Goal: Task Accomplishment & Management: Use online tool/utility

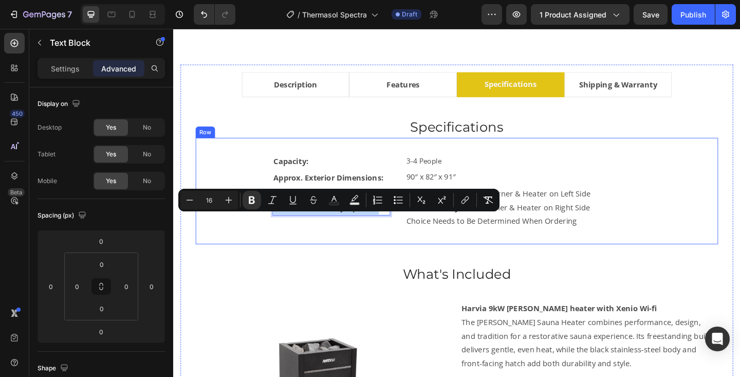
scroll to position [558, 0]
click at [699, 247] on div "Capacity: Text Block 3-4 People Text Block Row Approx. Exterior Dimensions: Tex…" at bounding box center [482, 205] width 536 height 83
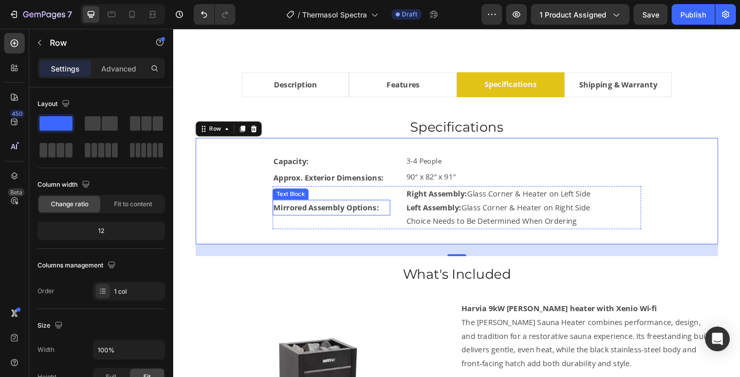
click at [320, 229] on strong "Mirrored Assembly Options:" at bounding box center [339, 222] width 115 height 11
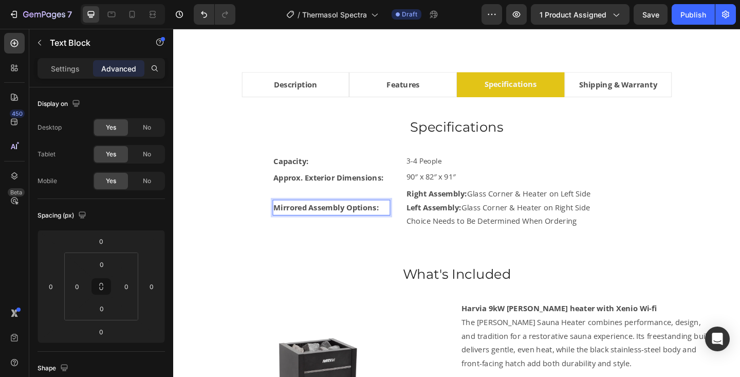
click at [320, 229] on strong "Mirrored Assembly Options:" at bounding box center [339, 222] width 115 height 11
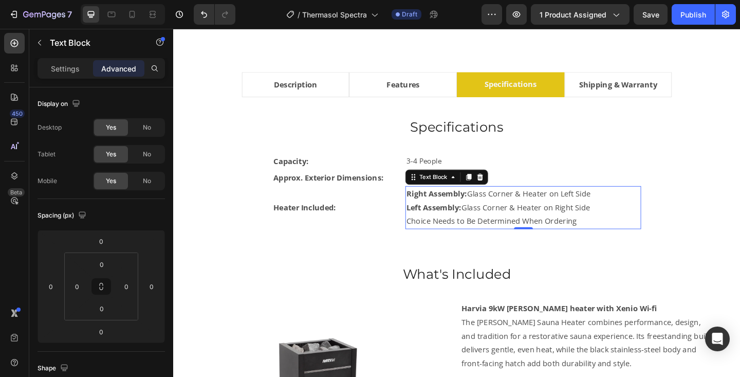
click at [451, 229] on strong "Left Assembly:" at bounding box center [457, 222] width 60 height 11
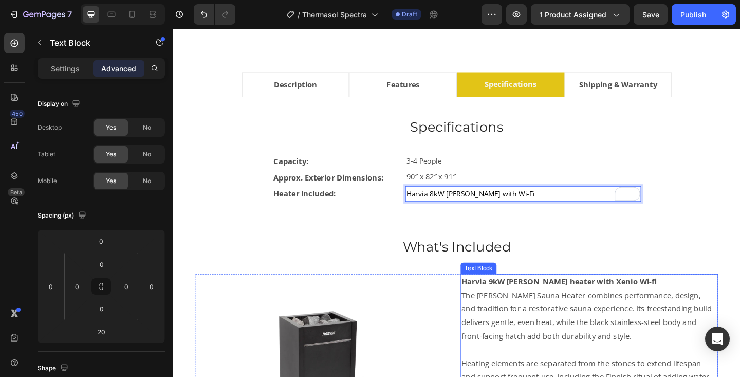
click at [518, 309] on strong "Harvia 9kW [PERSON_NAME] heater with Xenio Wi-fi" at bounding box center [593, 303] width 212 height 11
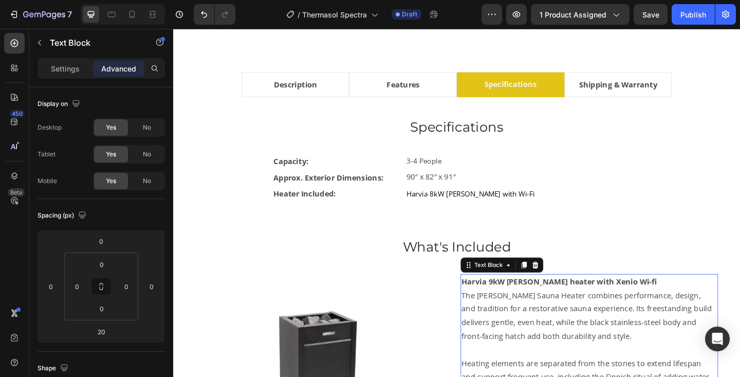
click at [518, 309] on strong "Harvia 9kW [PERSON_NAME] heater with Xenio Wi-fi" at bounding box center [593, 303] width 212 height 11
click at [519, 309] on strong "Harvia 9kW [PERSON_NAME] heater with Xenio Wi-fi" at bounding box center [593, 303] width 212 height 11
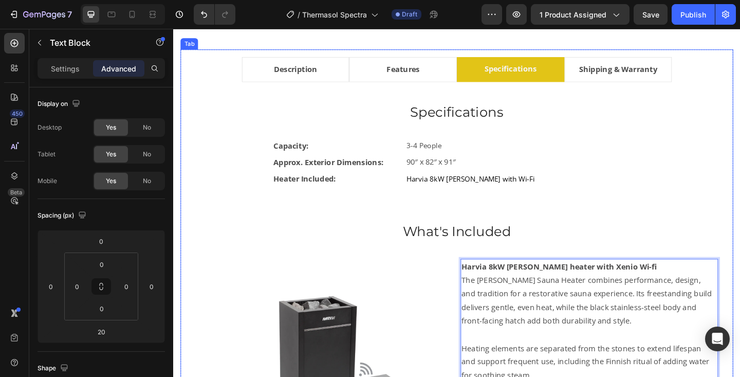
scroll to position [573, 0]
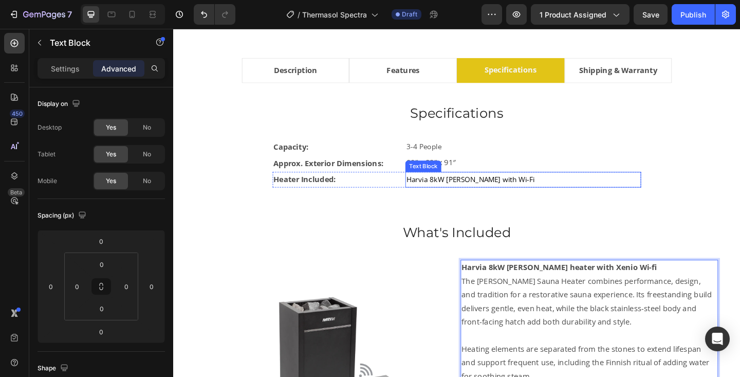
click at [440, 198] on span "Harvia 8kW Virta with Wi-Fi" at bounding box center [497, 193] width 140 height 10
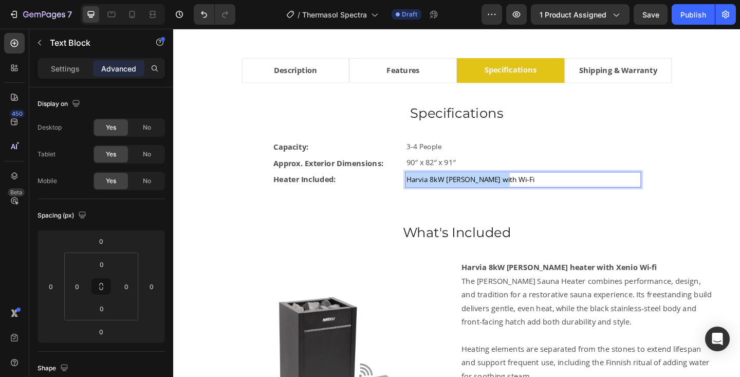
click at [440, 198] on span "Harvia 8kW Virta with Wi-Fi" at bounding box center [497, 193] width 140 height 10
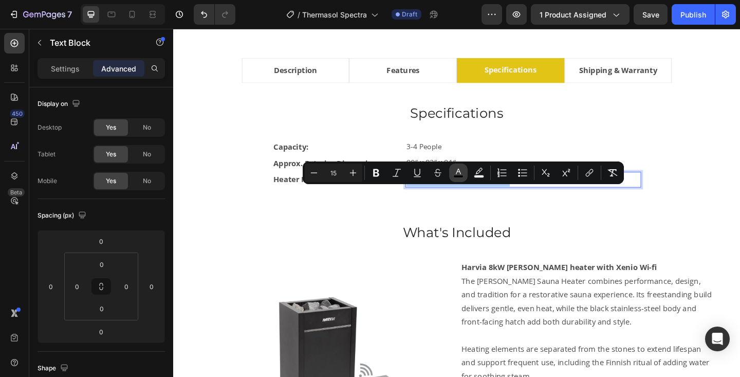
click at [454, 176] on rect "Editor contextual toolbar" at bounding box center [459, 176] width 10 height 3
type input "000000"
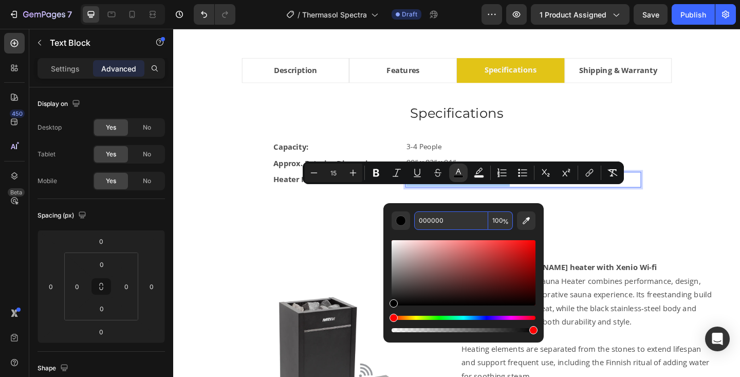
click at [438, 220] on input "000000" at bounding box center [451, 220] width 74 height 19
type input "424242"
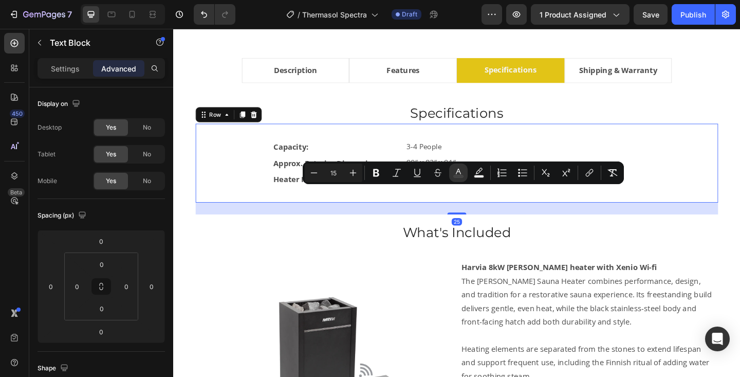
click at [733, 202] on div "Capacity: Text Block 3-4 People Text Block Row Approx. Exterior Dimensions: Tex…" at bounding box center [482, 175] width 536 height 53
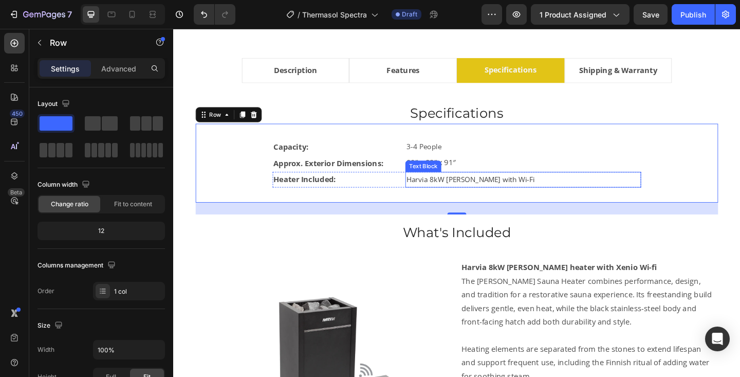
click at [444, 183] on div "Text Block" at bounding box center [445, 178] width 35 height 9
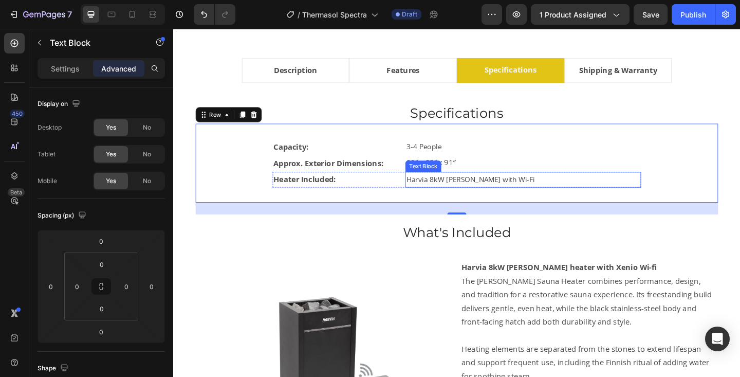
click at [444, 183] on div "Text Block" at bounding box center [445, 178] width 35 height 9
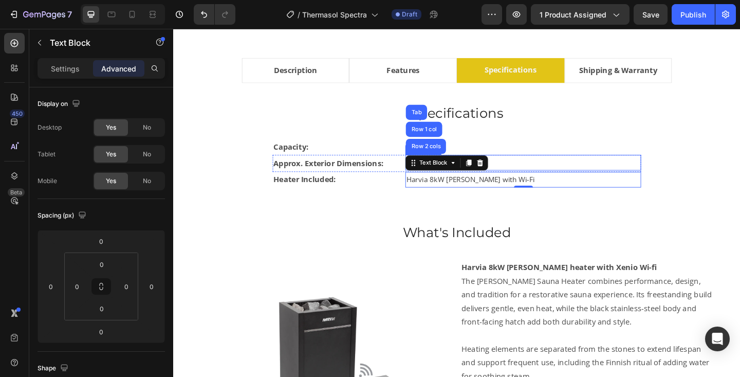
click at [569, 182] on p "90″ x 82″ x 91″" at bounding box center [554, 174] width 254 height 15
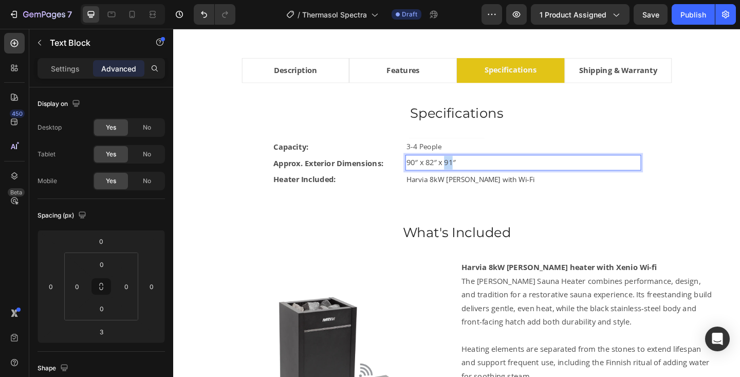
click at [470, 182] on p "90″ x 82″ x 91″" at bounding box center [554, 174] width 254 height 15
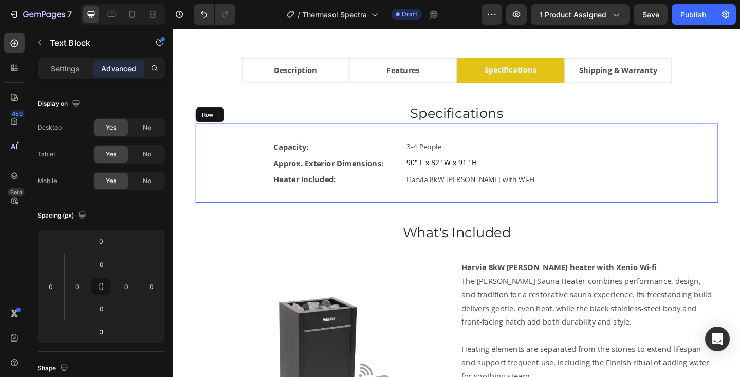
click at [608, 218] on div "Capacity: Text Block 3-4 People Text Block Row Approx. Exterior Dimensions: Tex…" at bounding box center [481, 175] width 569 height 86
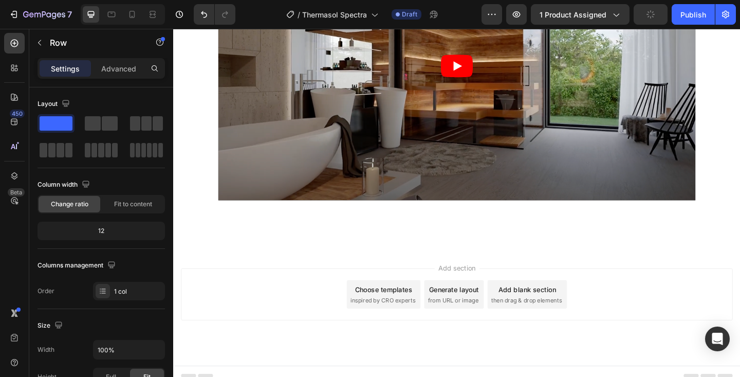
scroll to position [1028, 0]
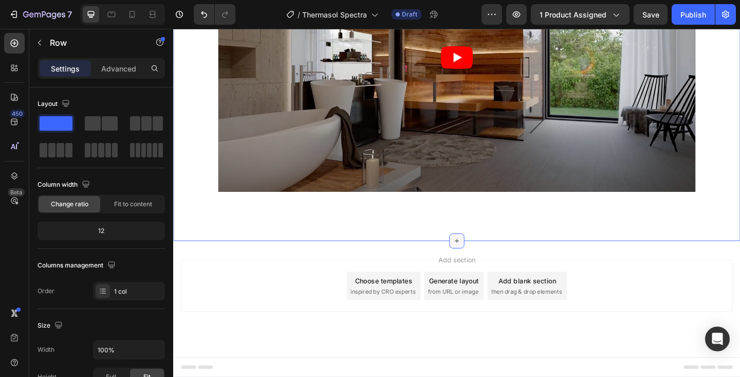
click at [480, 259] on icon at bounding box center [482, 260] width 5 height 5
click at [15, 121] on icon at bounding box center [14, 122] width 7 height 7
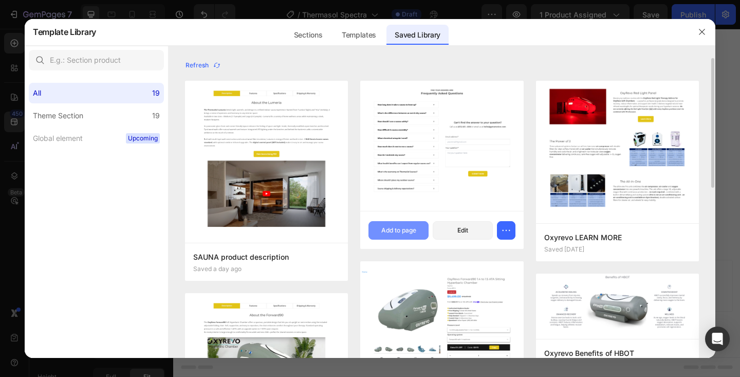
click at [392, 224] on button "Add to page" at bounding box center [399, 230] width 60 height 19
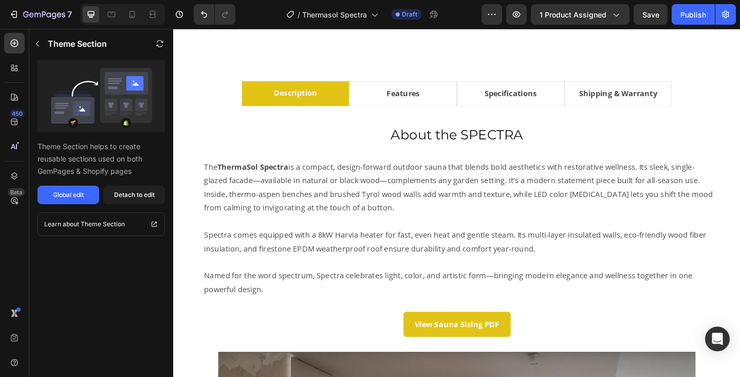
scroll to position [548, 0]
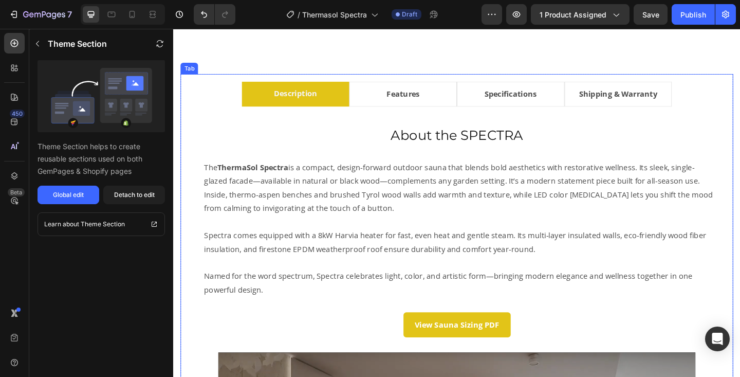
click at [452, 107] on li "Features" at bounding box center [423, 99] width 117 height 27
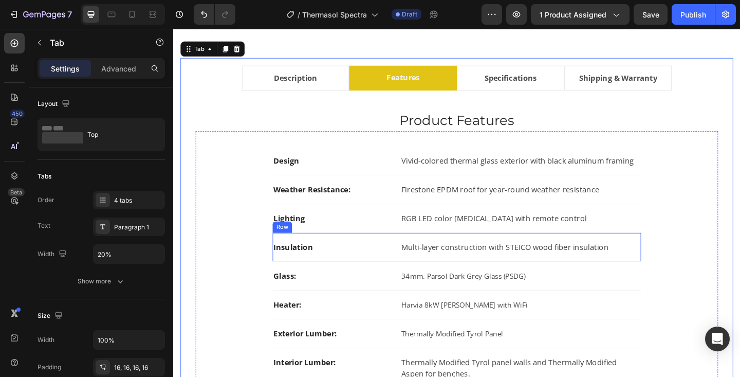
scroll to position [563, 0]
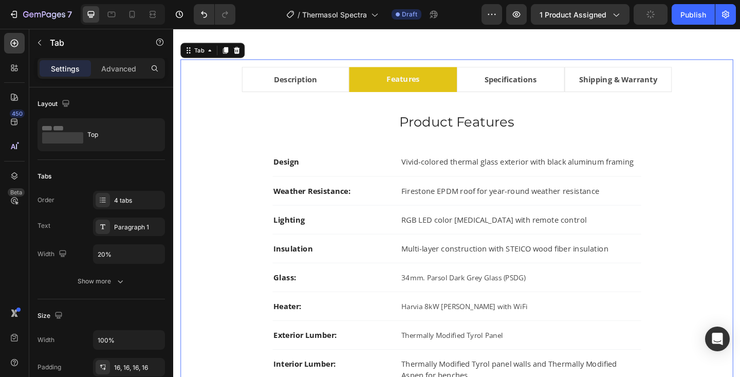
click at [574, 98] on li "Specifications" at bounding box center [540, 83] width 117 height 27
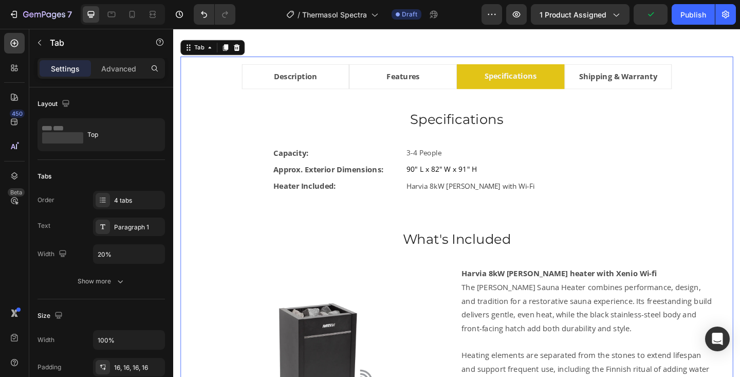
scroll to position [580, 0]
click at [708, 87] on li "Shipping & Warranty" at bounding box center [657, 81] width 117 height 27
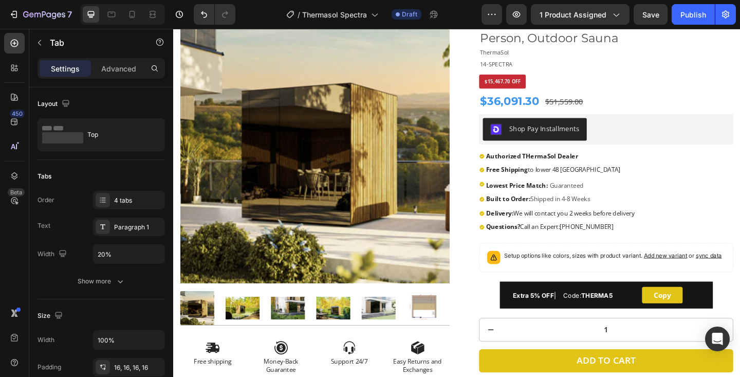
scroll to position [0, 0]
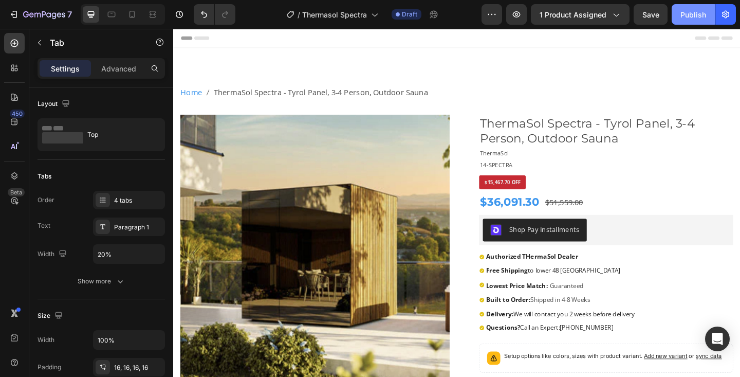
click at [697, 16] on div "Publish" at bounding box center [694, 14] width 26 height 11
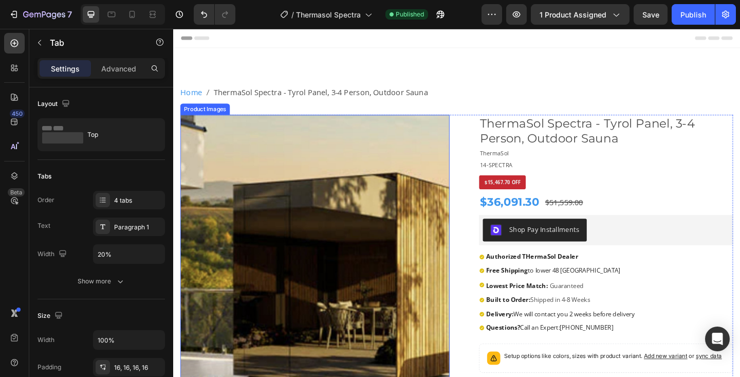
click at [291, 234] on img at bounding box center [327, 268] width 293 height 293
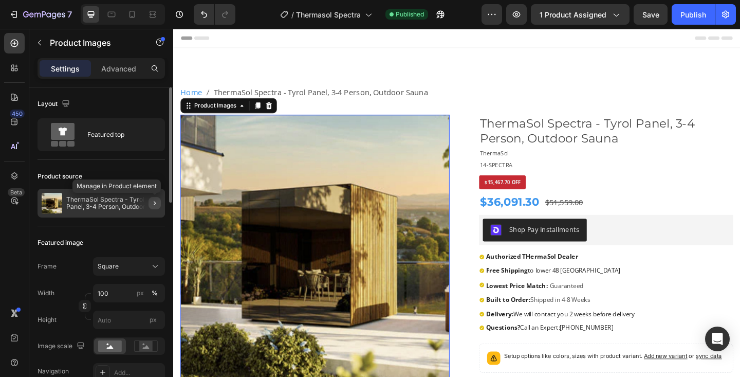
click at [157, 204] on icon "button" at bounding box center [155, 203] width 8 height 8
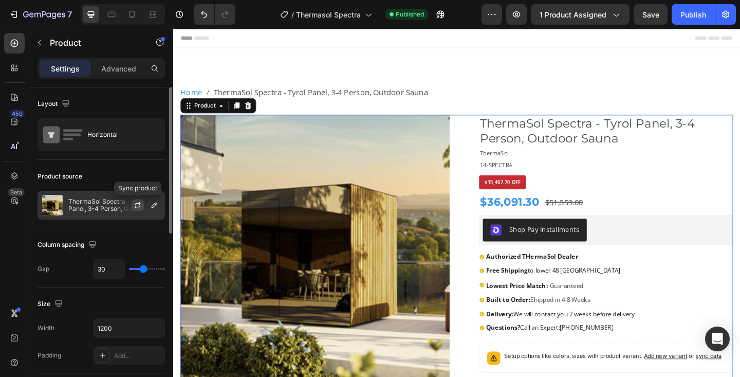
click at [137, 204] on icon "button" at bounding box center [138, 205] width 8 height 8
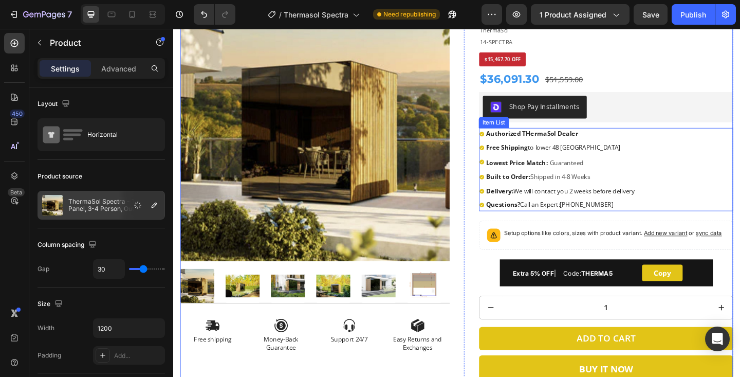
scroll to position [133, 0]
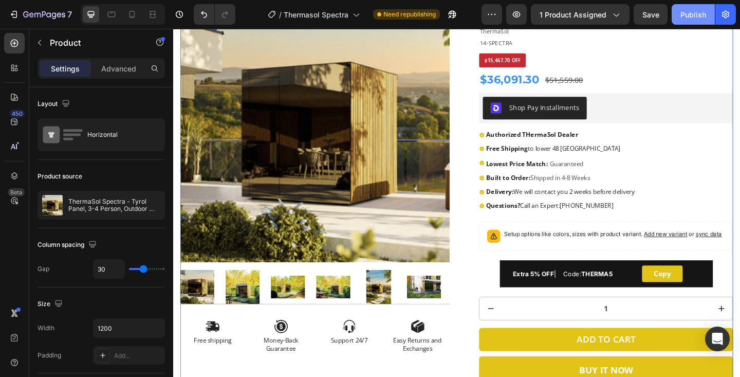
click at [691, 16] on div "Publish" at bounding box center [694, 14] width 26 height 11
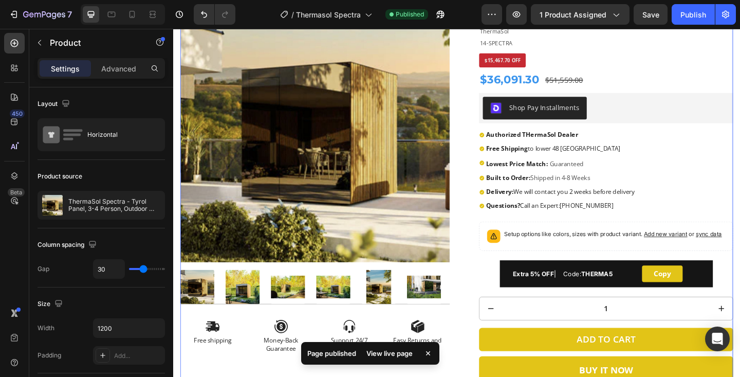
click at [395, 352] on div "View live page" at bounding box center [389, 353] width 59 height 14
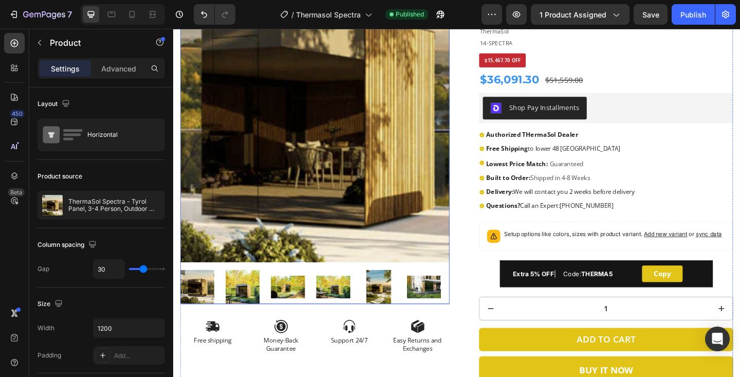
click at [336, 171] on img at bounding box center [327, 136] width 293 height 293
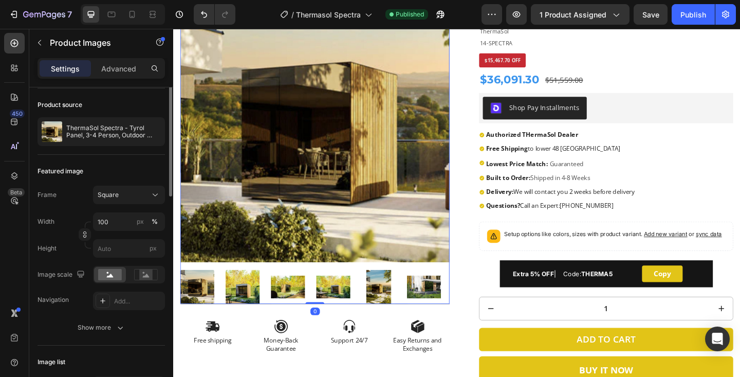
scroll to position [79, 0]
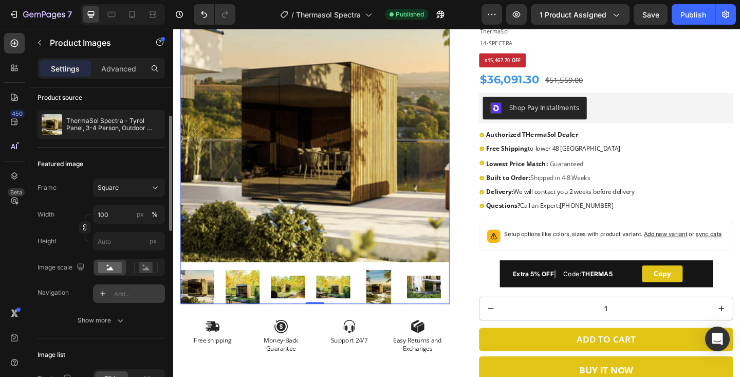
click at [104, 292] on icon at bounding box center [103, 293] width 8 height 8
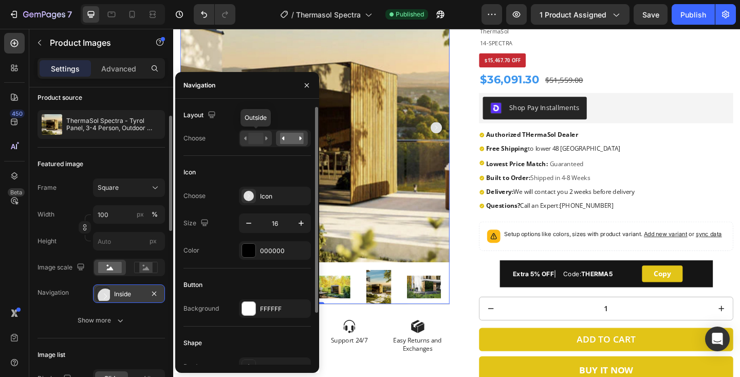
click at [254, 137] on rect at bounding box center [255, 138] width 15 height 11
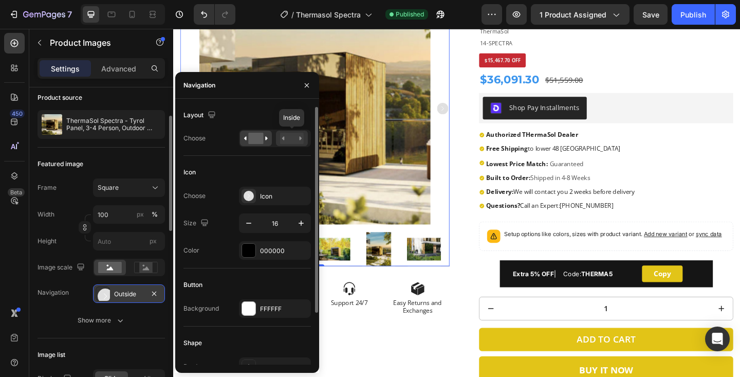
click at [288, 137] on rect at bounding box center [292, 138] width 24 height 11
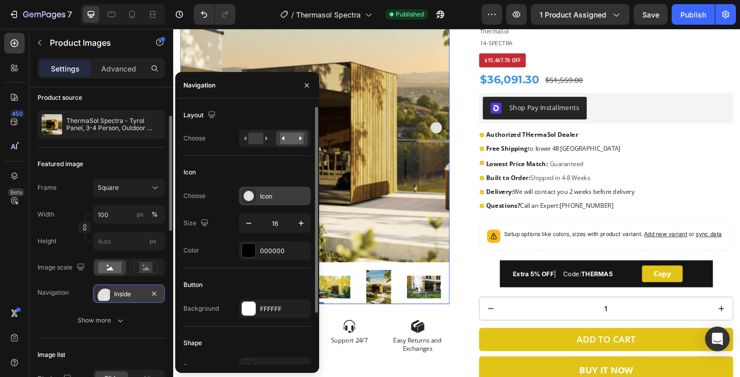
click at [249, 195] on icon at bounding box center [249, 196] width 2 height 4
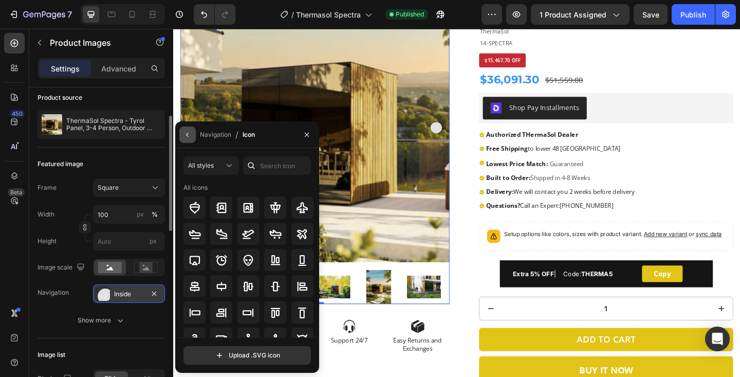
click at [188, 137] on icon "button" at bounding box center [188, 135] width 8 height 8
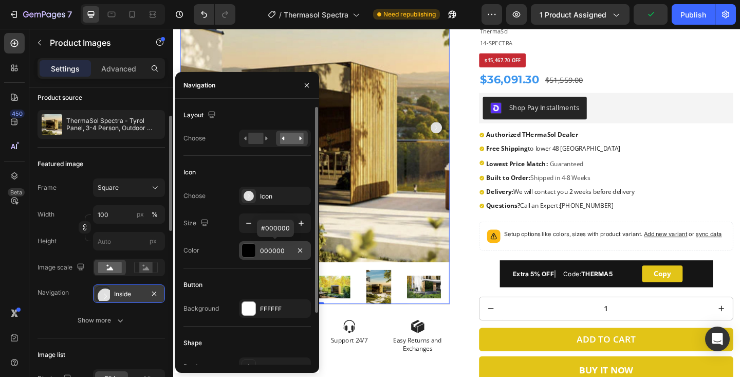
click at [248, 252] on div at bounding box center [248, 250] width 13 height 13
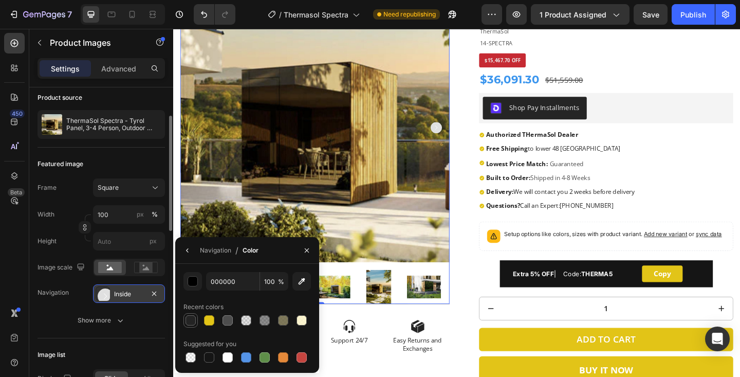
click at [194, 319] on div at bounding box center [191, 320] width 10 height 10
type input "242424"
click at [189, 250] on icon "button" at bounding box center [188, 250] width 8 height 8
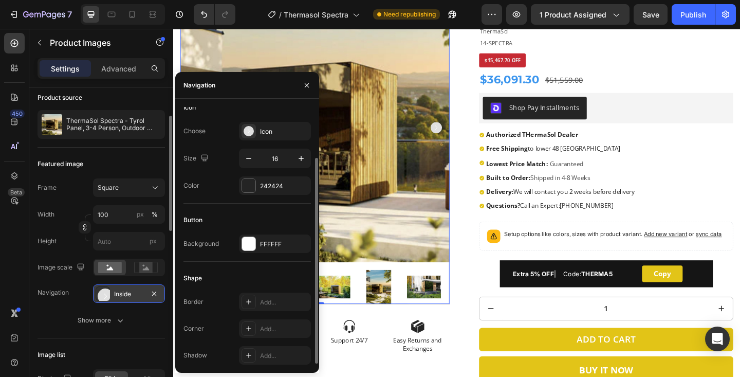
scroll to position [25, 0]
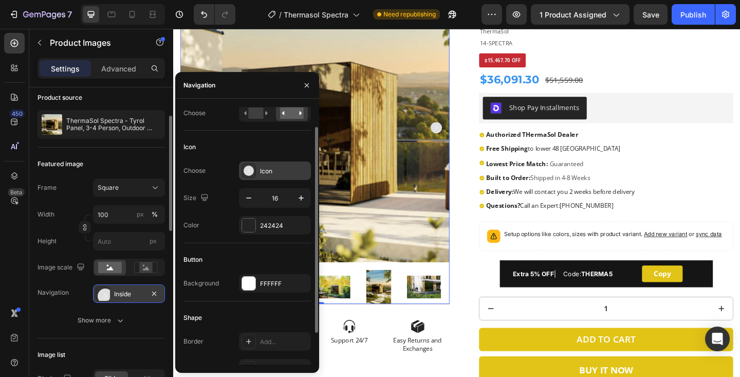
click at [267, 172] on div "Icon" at bounding box center [284, 171] width 48 height 9
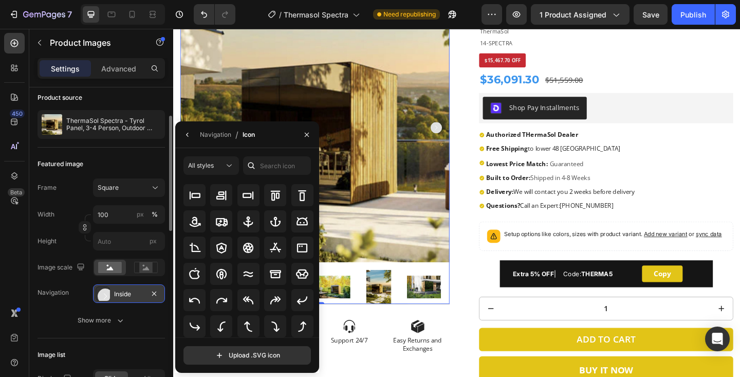
scroll to position [0, 0]
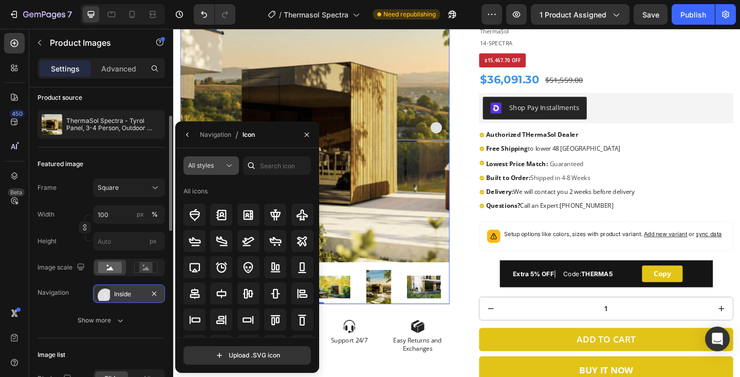
click at [235, 163] on button "All styles" at bounding box center [212, 165] width 56 height 19
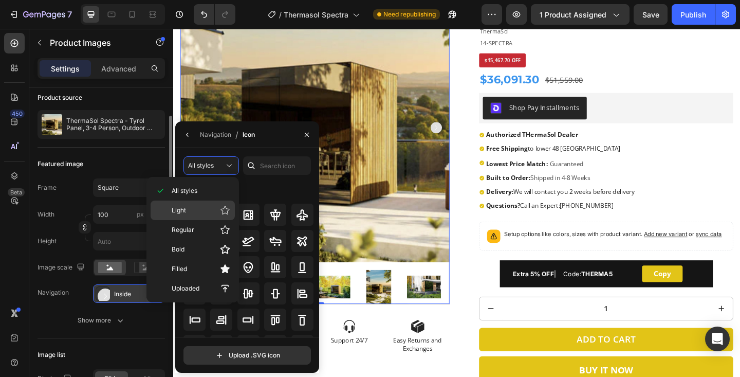
click at [192, 213] on p "Light" at bounding box center [201, 210] width 59 height 10
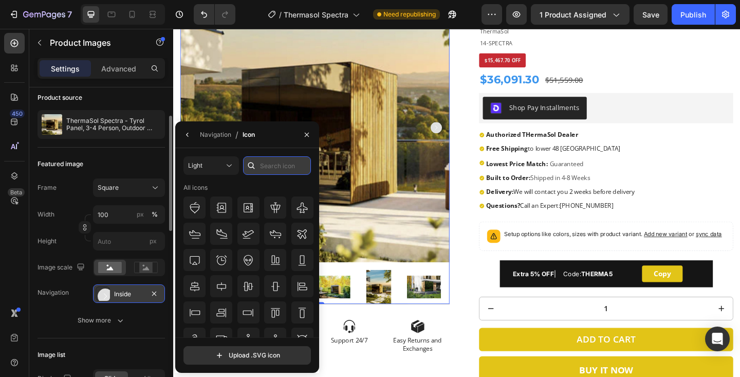
click at [277, 167] on input "text" at bounding box center [277, 165] width 68 height 19
type input "arrow"
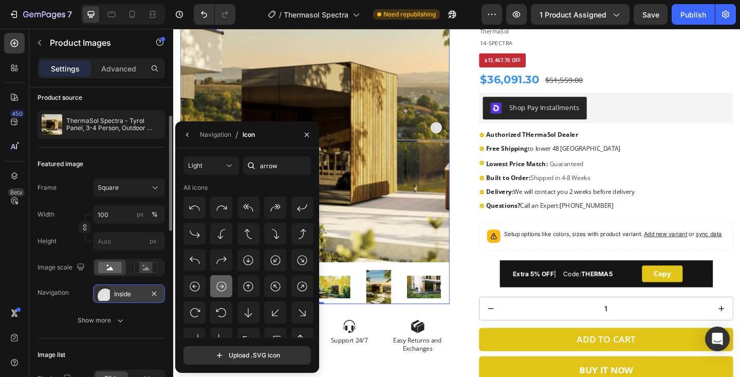
click at [224, 287] on icon at bounding box center [221, 286] width 12 height 12
click at [306, 133] on icon "button" at bounding box center [307, 135] width 8 height 8
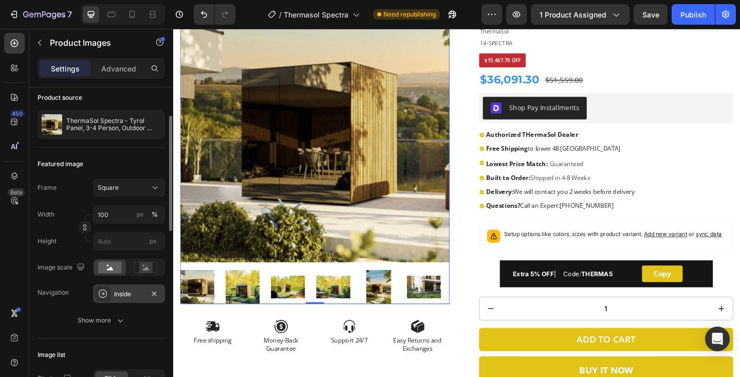
click at [460, 136] on icon "Carousel Next Arrow" at bounding box center [459, 136] width 12 height 12
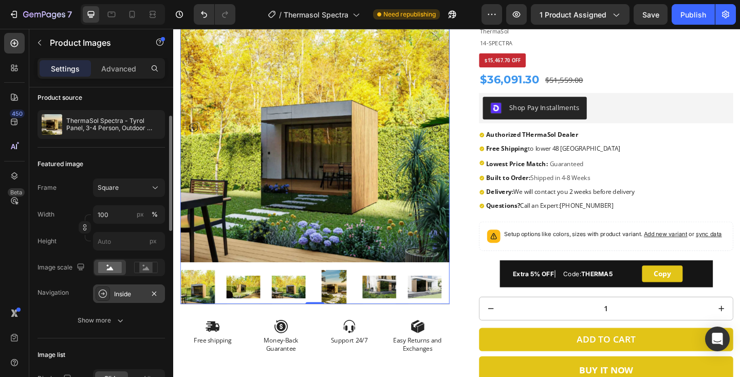
click at [460, 136] on icon "Carousel Next Arrow" at bounding box center [459, 136] width 12 height 12
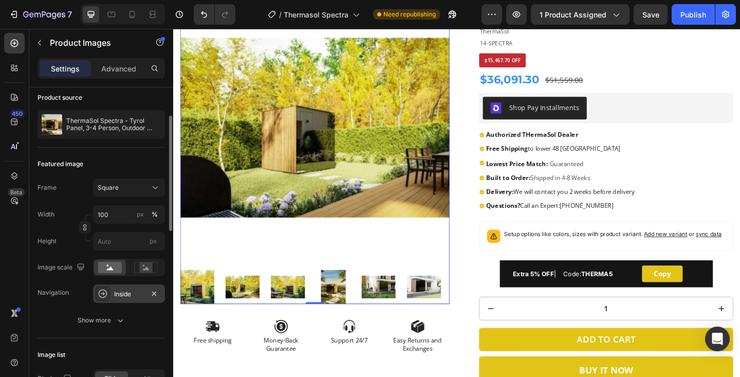
click at [460, 136] on icon "Carousel Next Arrow" at bounding box center [459, 136] width 12 height 12
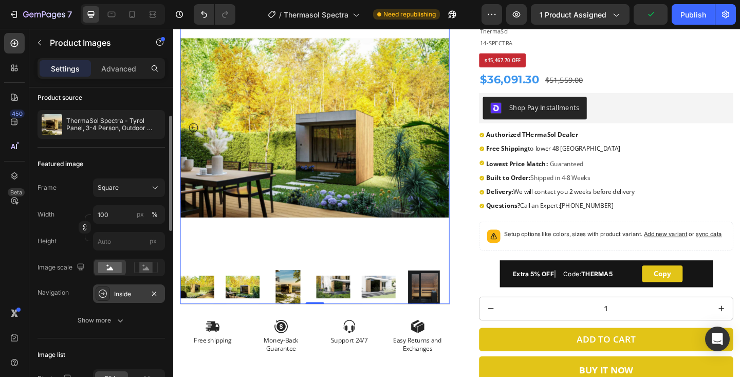
click at [460, 136] on icon "Carousel Next Arrow" at bounding box center [459, 136] width 12 height 12
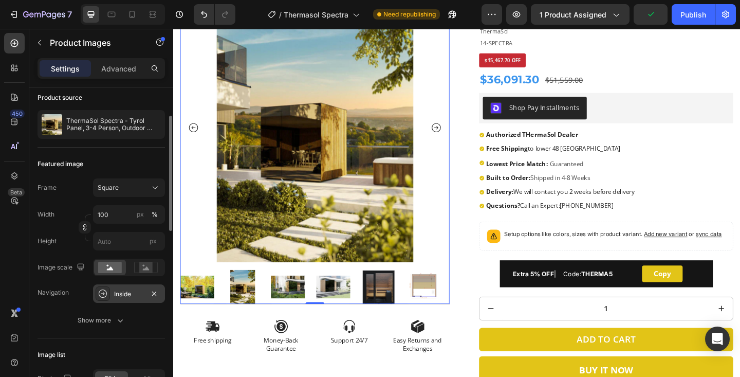
click at [460, 136] on icon "Carousel Next Arrow" at bounding box center [459, 136] width 12 height 12
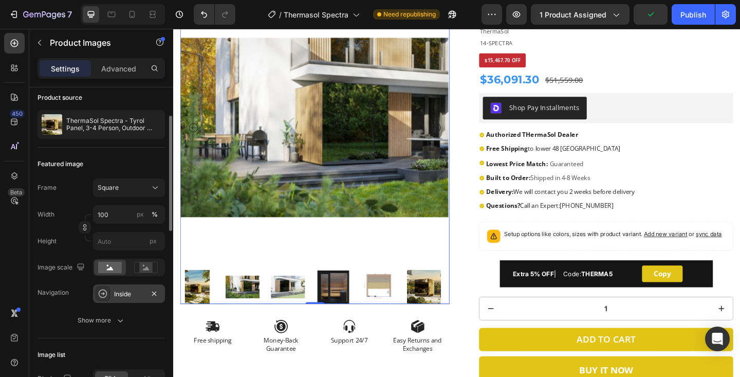
click at [460, 136] on icon "Carousel Next Arrow" at bounding box center [459, 136] width 12 height 12
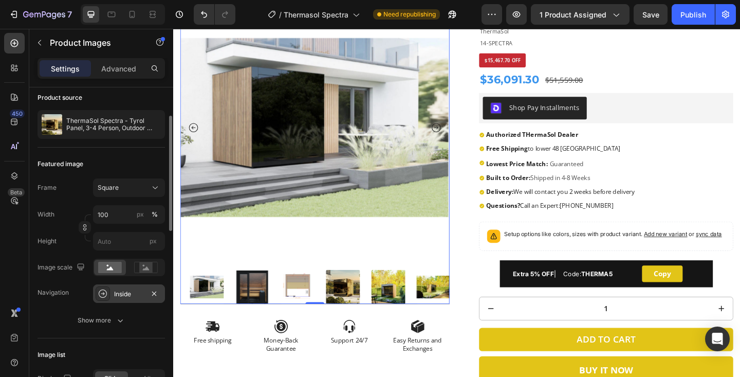
click at [460, 136] on icon "Carousel Next Arrow" at bounding box center [459, 136] width 12 height 12
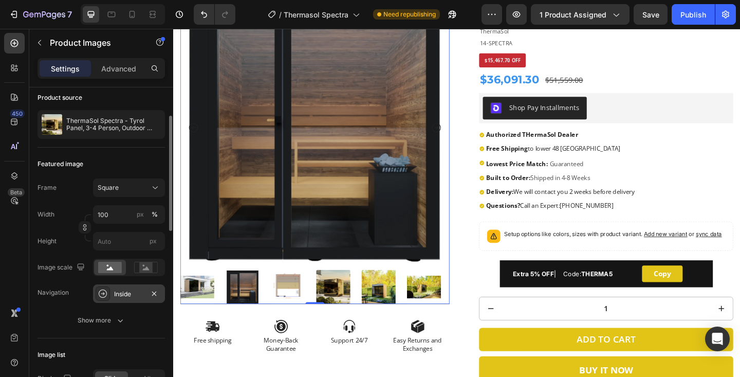
click at [460, 136] on icon "Carousel Next Arrow" at bounding box center [459, 136] width 12 height 12
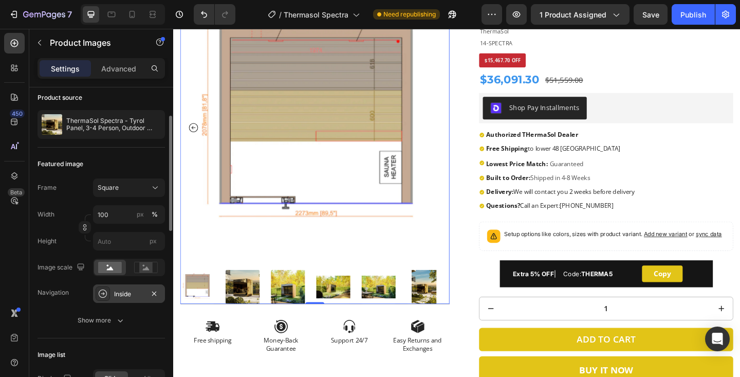
click at [193, 135] on icon "Carousel Back Arrow" at bounding box center [195, 136] width 10 height 10
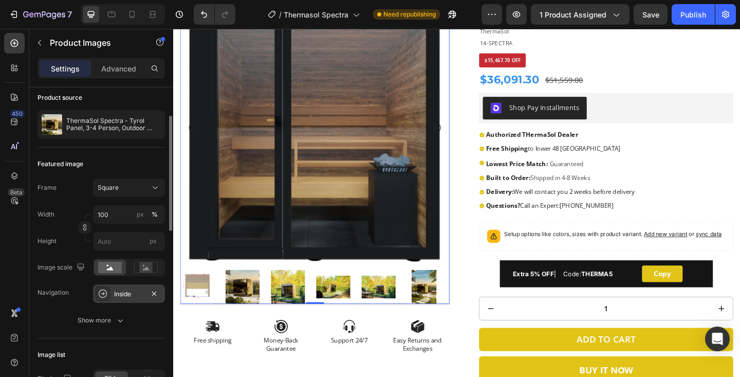
click at [193, 135] on icon "Carousel Back Arrow" at bounding box center [195, 136] width 10 height 10
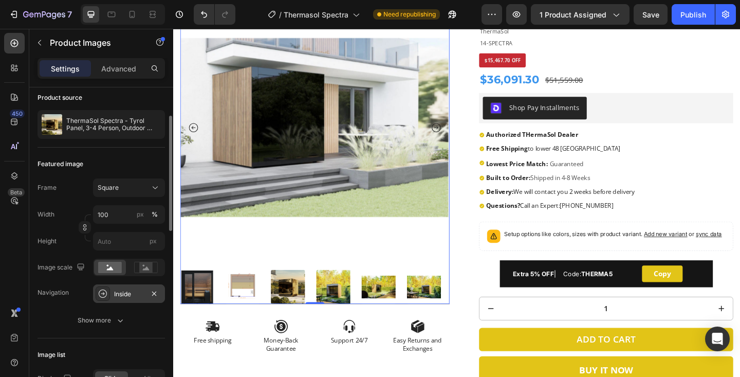
click at [193, 135] on icon "Carousel Back Arrow" at bounding box center [195, 136] width 10 height 10
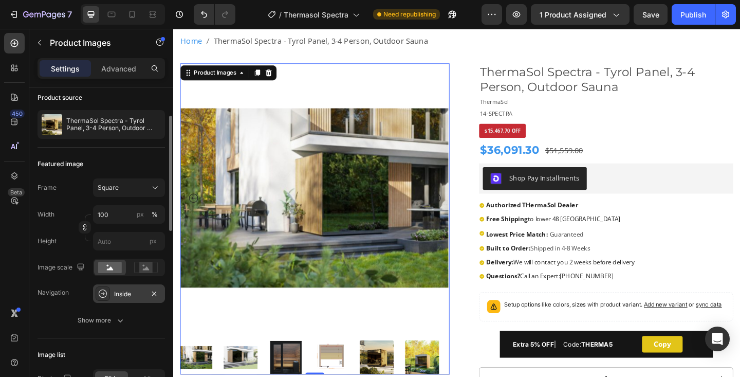
scroll to position [55, 0]
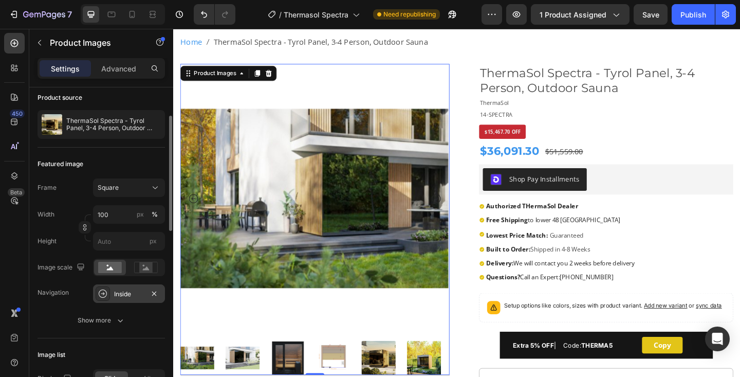
click at [194, 214] on icon "Carousel Back Arrow" at bounding box center [195, 214] width 10 height 10
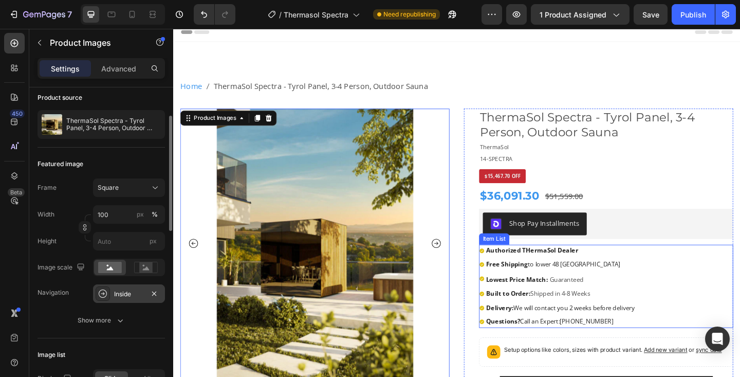
scroll to position [6, 0]
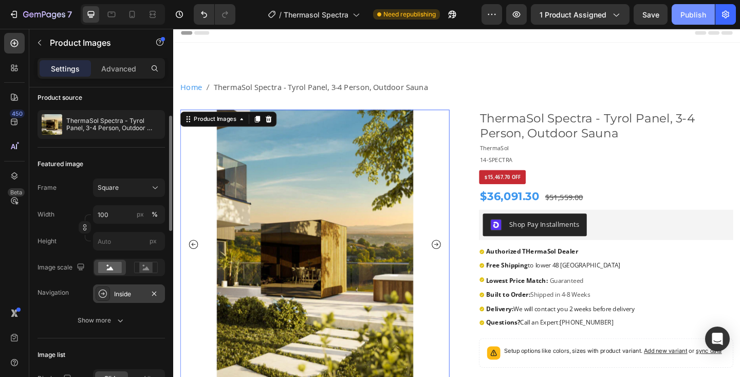
click at [696, 10] on div "Publish" at bounding box center [694, 14] width 26 height 11
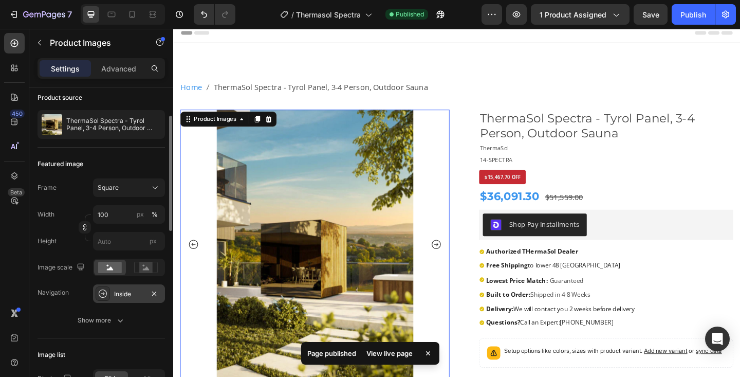
click at [405, 351] on div "View live page" at bounding box center [389, 353] width 59 height 14
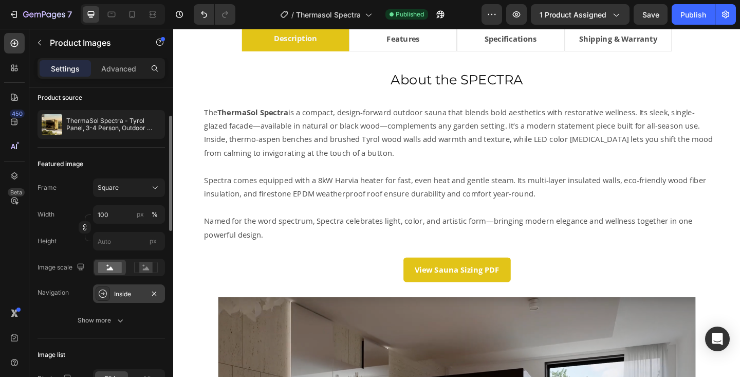
scroll to position [904, 0]
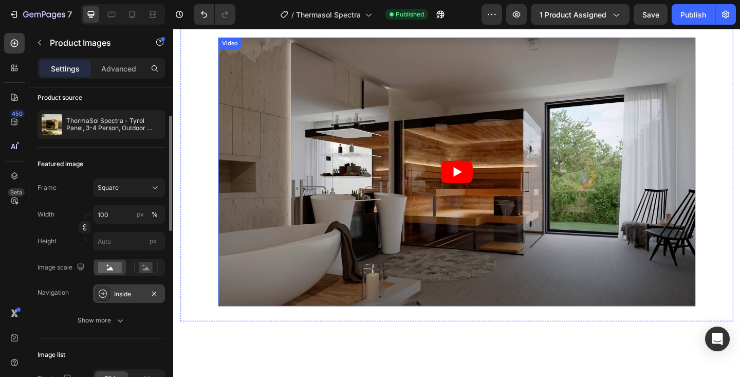
click at [423, 197] on article at bounding box center [481, 185] width 519 height 292
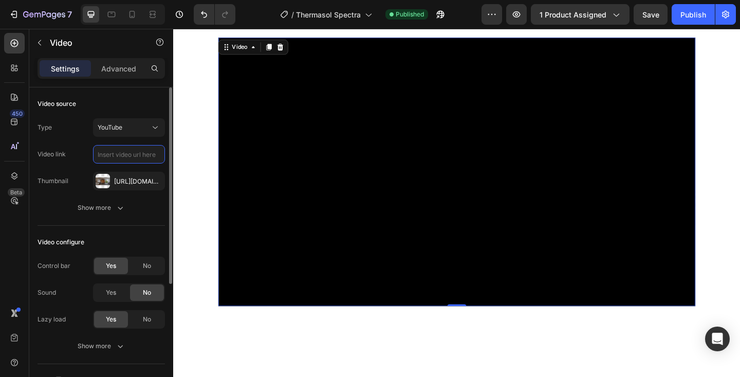
scroll to position [0, 0]
click at [114, 152] on input "text" at bounding box center [129, 154] width 72 height 19
paste input "https://www.youtube.com/watch?v=Dy_qOyCtj-A"
type input "https://www.youtube.com/watch?v=Dy_qOyCtj-A"
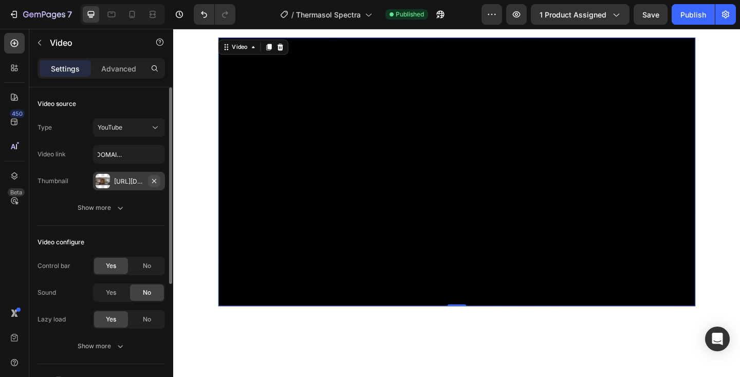
click at [151, 180] on icon "button" at bounding box center [154, 181] width 8 height 8
click at [103, 179] on icon at bounding box center [103, 181] width 8 height 8
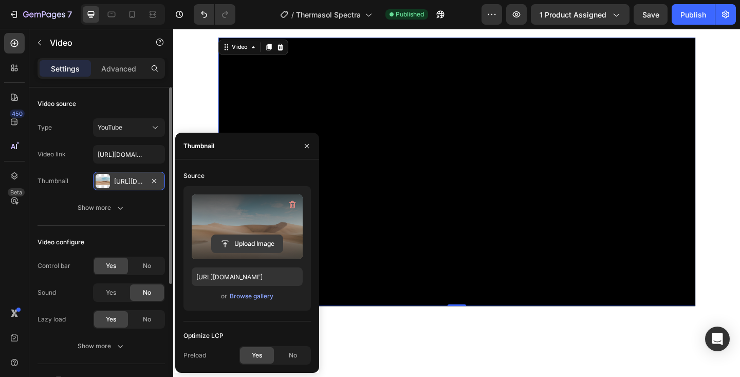
click at [232, 240] on input "file" at bounding box center [247, 243] width 71 height 17
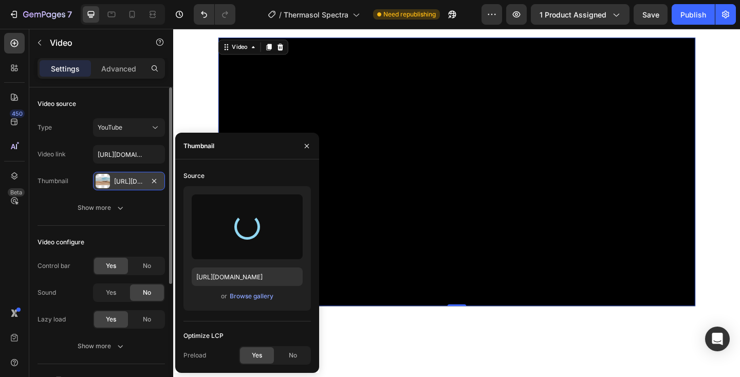
type input "https://cdn.shopify.com/s/files/1/0701/6235/0297/files/gempages_569423599350318…"
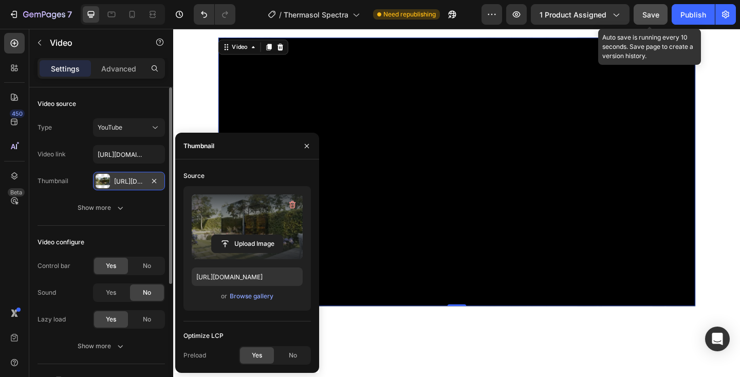
click at [648, 21] on button "Save" at bounding box center [651, 14] width 34 height 21
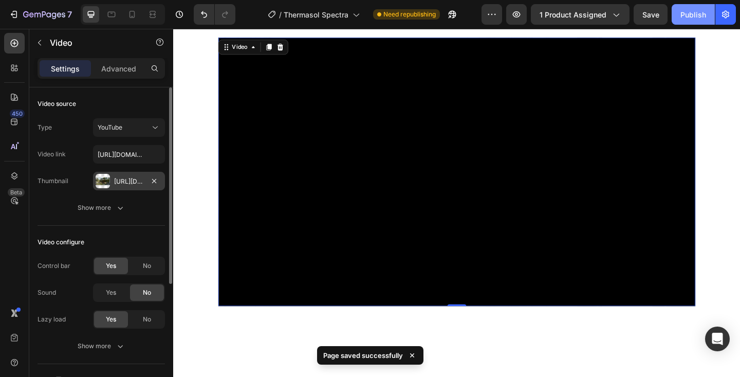
click at [697, 21] on button "Publish" at bounding box center [693, 14] width 43 height 21
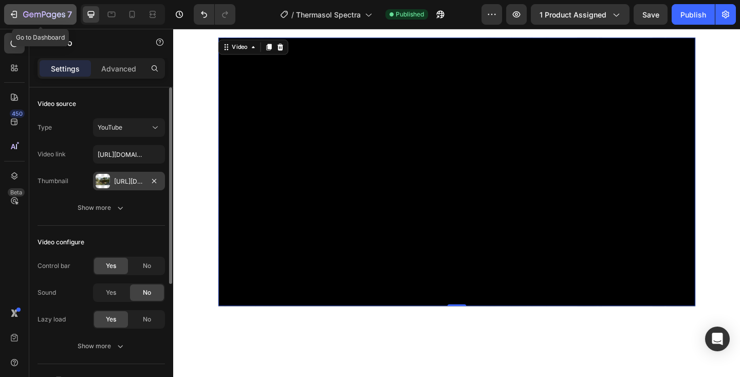
click at [57, 15] on icon "button" at bounding box center [59, 14] width 5 height 5
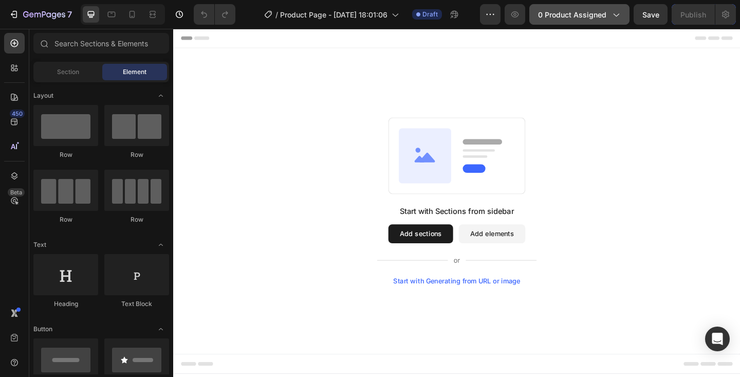
click at [570, 16] on span "0 product assigned" at bounding box center [572, 14] width 68 height 11
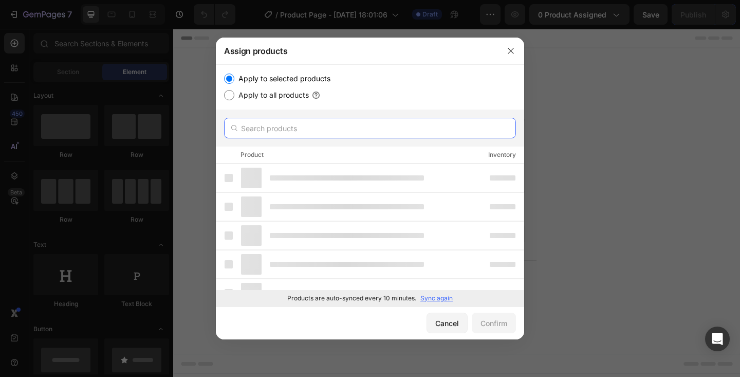
click at [281, 136] on input "text" at bounding box center [370, 128] width 292 height 21
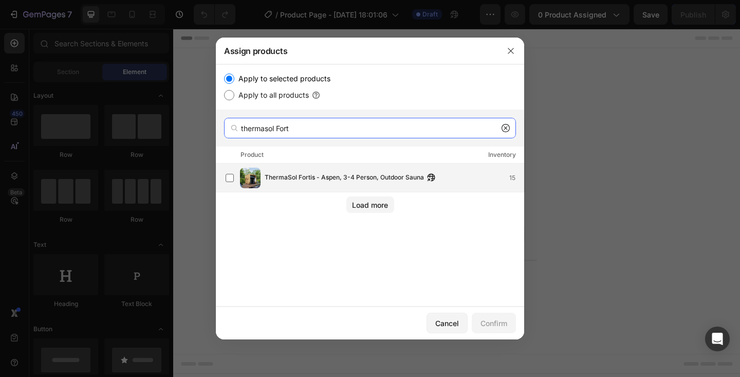
type input "thermasol Fort"
click at [291, 185] on div "ThermaSol Fortis - Aspen, 3-4 Person, Outdoor Sauna 15" at bounding box center [375, 178] width 298 height 21
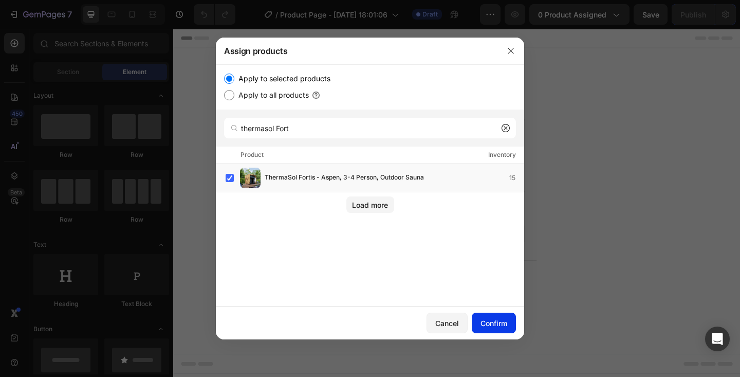
click at [499, 323] on div "Confirm" at bounding box center [494, 323] width 27 height 11
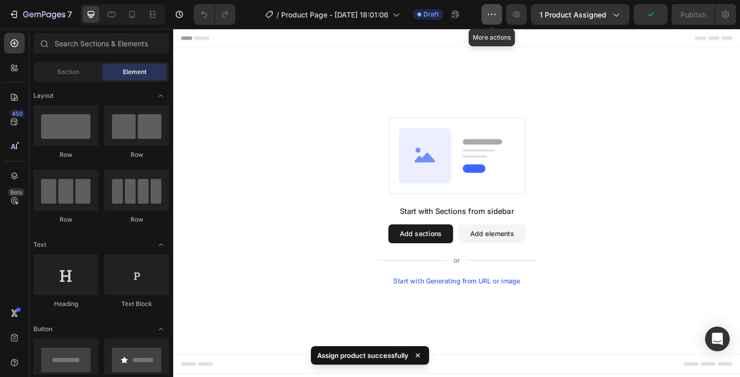
click at [493, 13] on icon "button" at bounding box center [492, 14] width 10 height 10
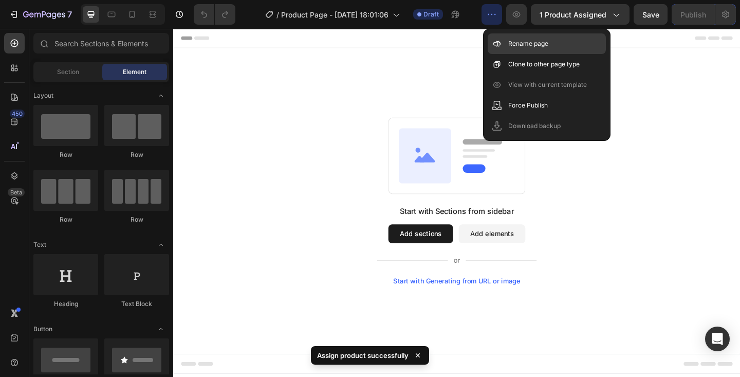
click at [504, 54] on div "Rename page" at bounding box center [547, 64] width 118 height 21
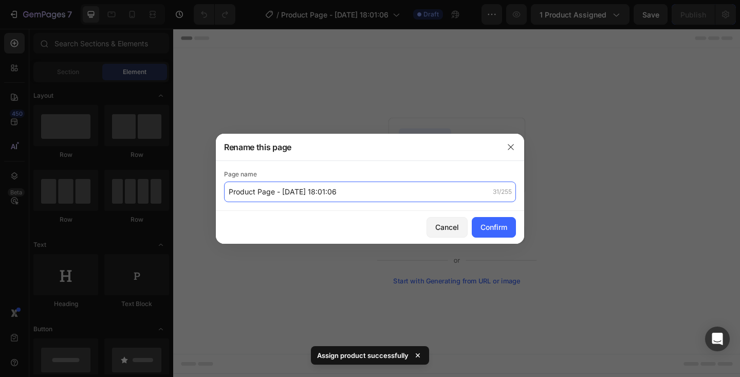
click at [286, 194] on input "Product Page - [DATE] 18:01:06" at bounding box center [370, 191] width 292 height 21
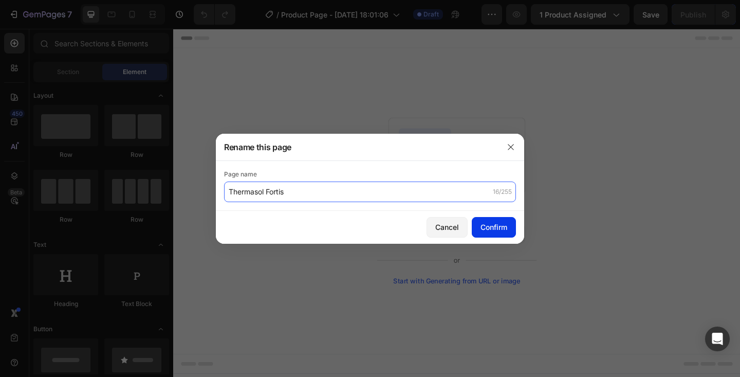
type input "Thermasol Fortis"
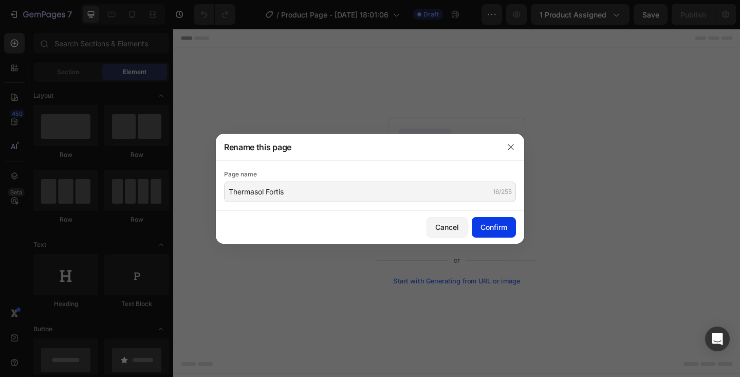
click at [487, 235] on button "Confirm" at bounding box center [494, 227] width 44 height 21
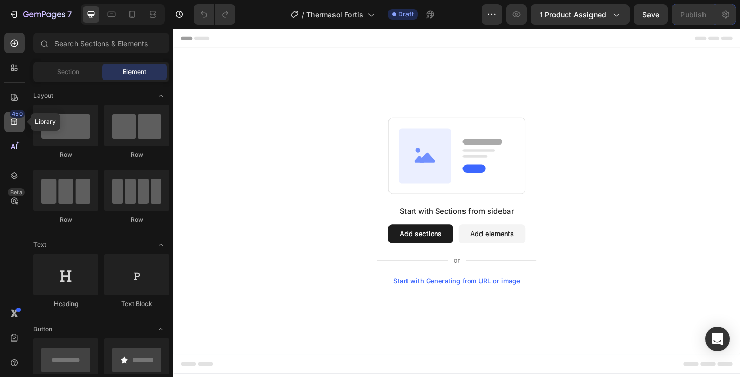
click at [16, 123] on icon at bounding box center [14, 122] width 10 height 10
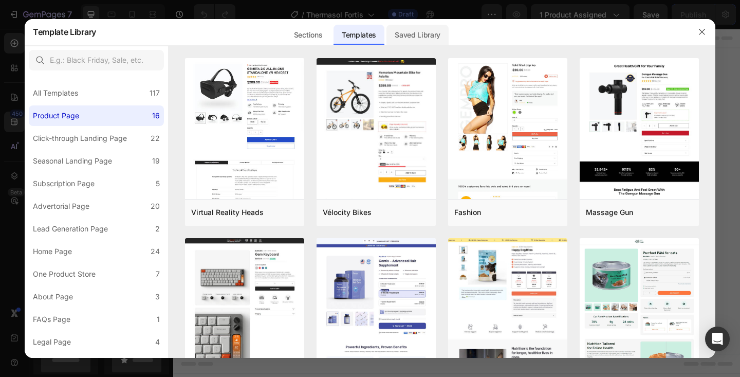
click at [420, 28] on div "Saved Library" at bounding box center [418, 35] width 62 height 21
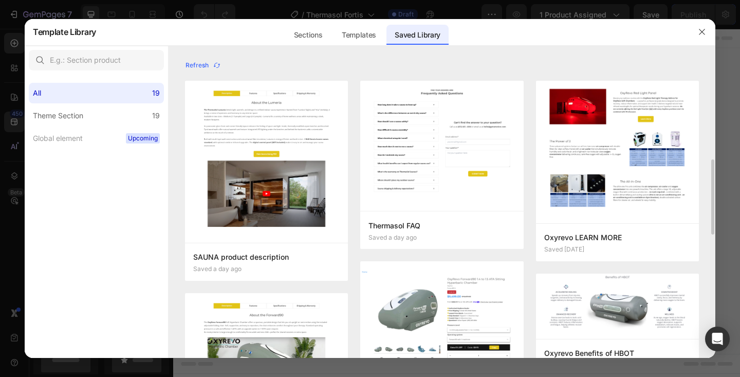
scroll to position [145, 0]
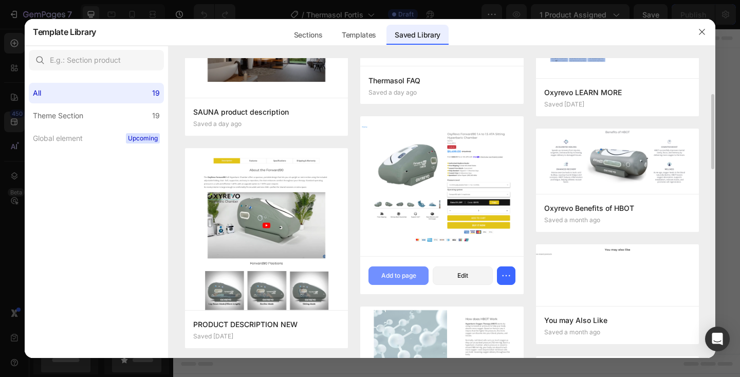
click at [403, 271] on div "Add to page" at bounding box center [398, 275] width 35 height 9
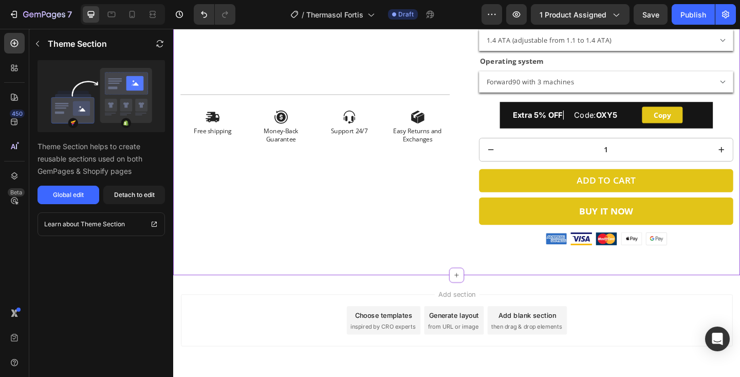
scroll to position [398, 0]
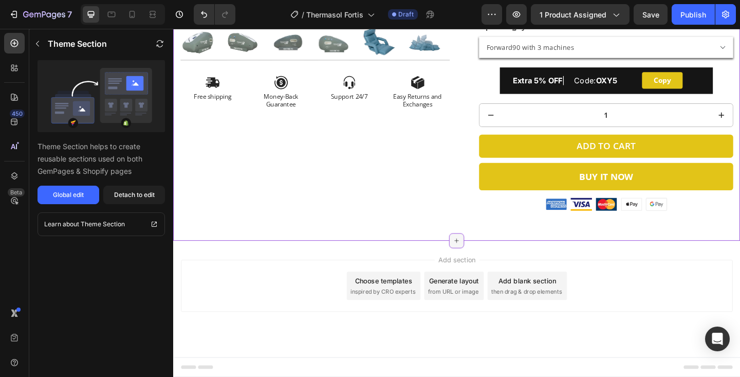
click at [481, 261] on icon at bounding box center [482, 260] width 8 height 8
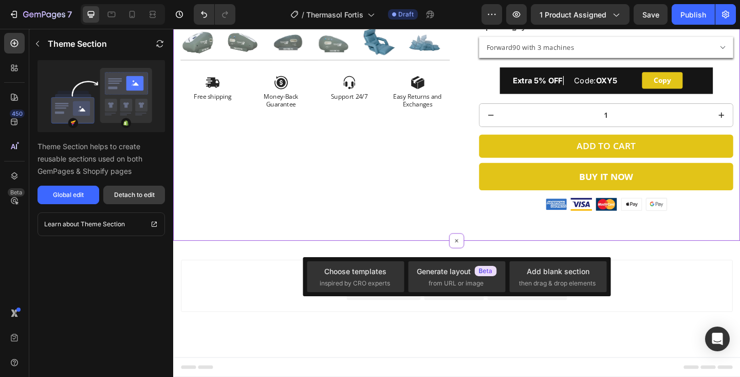
click at [127, 197] on div "Detach to edit" at bounding box center [134, 194] width 41 height 9
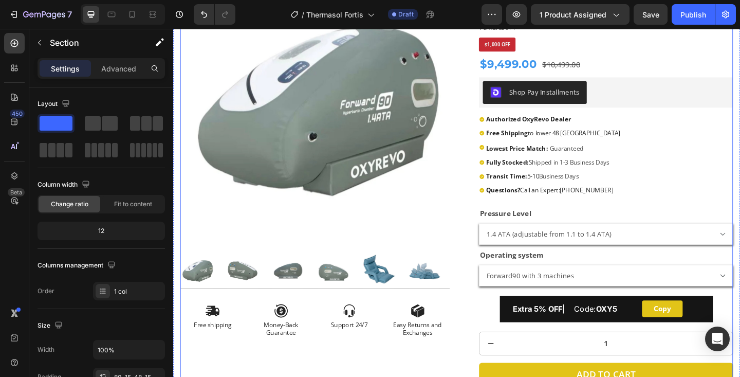
scroll to position [143, 0]
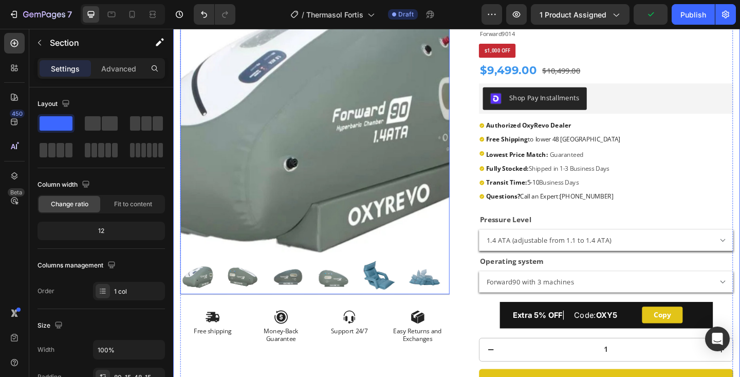
click at [372, 107] on img at bounding box center [327, 125] width 293 height 293
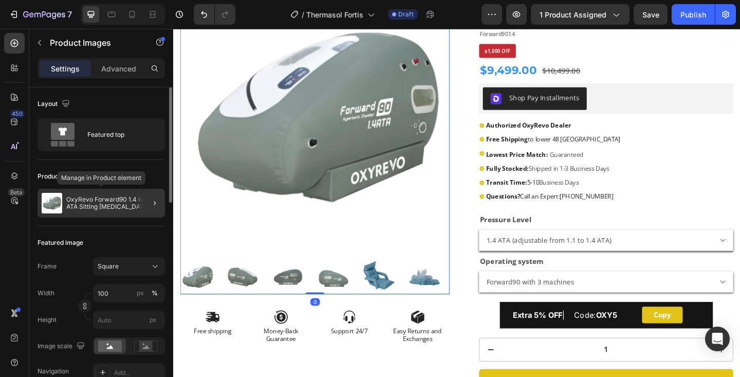
click at [129, 203] on p "OxyRevo Forward90 1.4 to 1.5 ATA Sitting [MEDICAL_DATA]" at bounding box center [113, 203] width 95 height 14
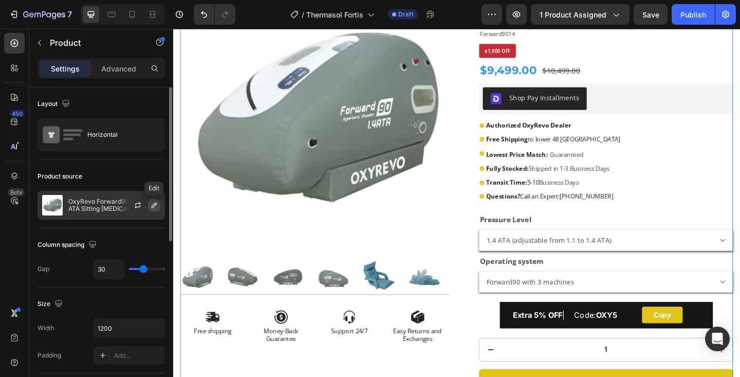
click at [156, 206] on icon "button" at bounding box center [154, 205] width 8 height 8
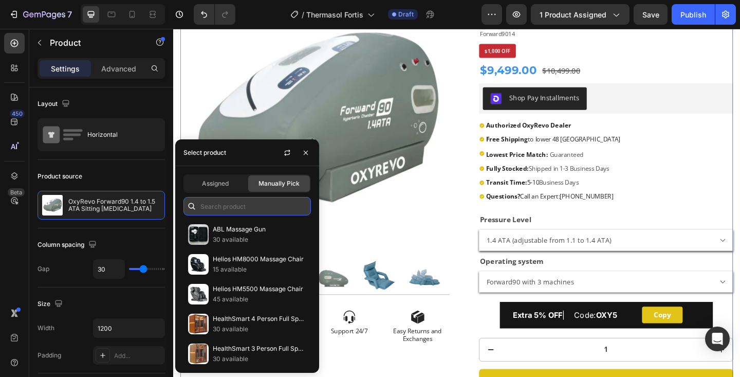
click at [218, 208] on input "text" at bounding box center [247, 206] width 127 height 19
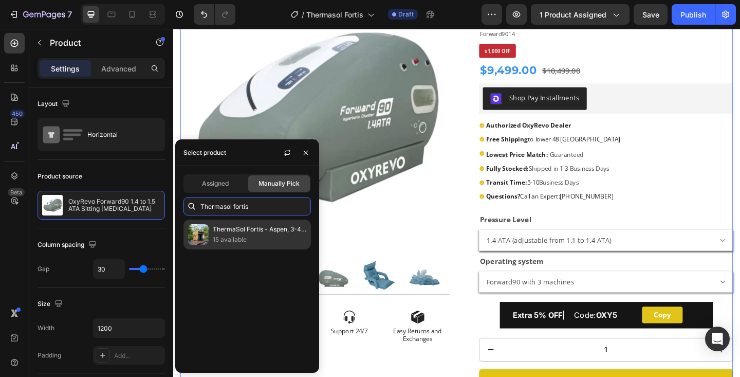
type input "Thermasol fortis"
click at [236, 233] on p "ThermaSol Fortis - Aspen, 3-4 Person, Outdoor Sauna" at bounding box center [260, 229] width 94 height 10
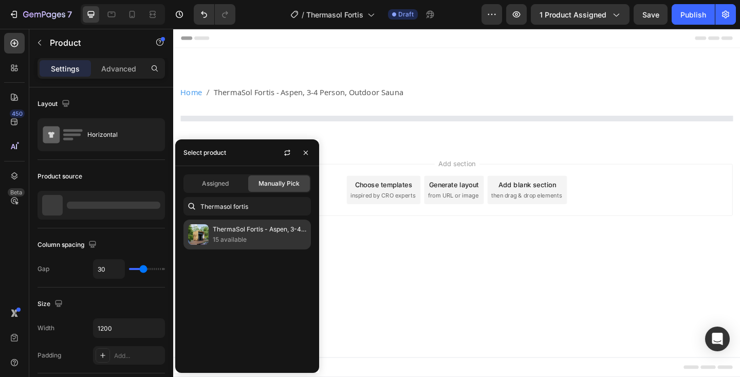
scroll to position [0, 0]
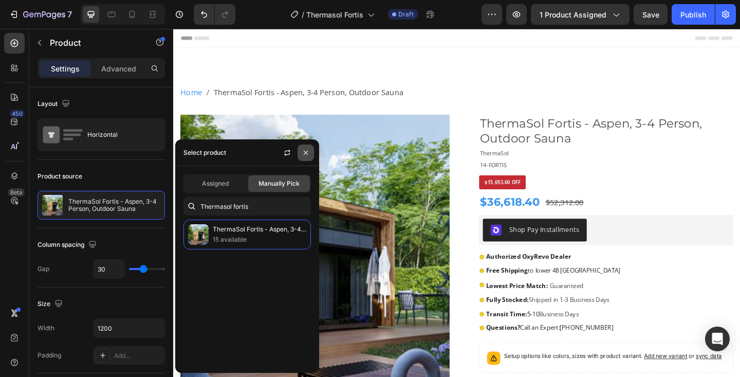
drag, startPoint x: 307, startPoint y: 151, endPoint x: 157, endPoint y: 126, distance: 152.1
click at [307, 151] on icon "button" at bounding box center [306, 152] width 4 height 4
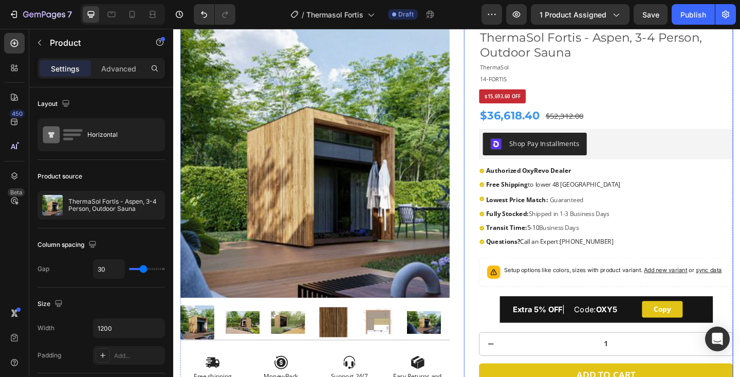
scroll to position [95, 0]
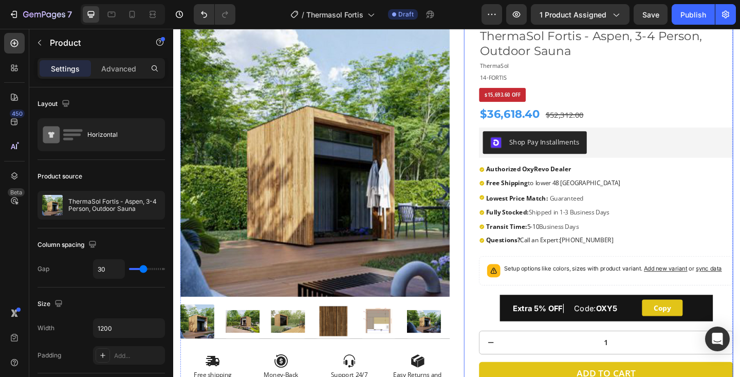
click at [375, 213] on img at bounding box center [327, 173] width 293 height 293
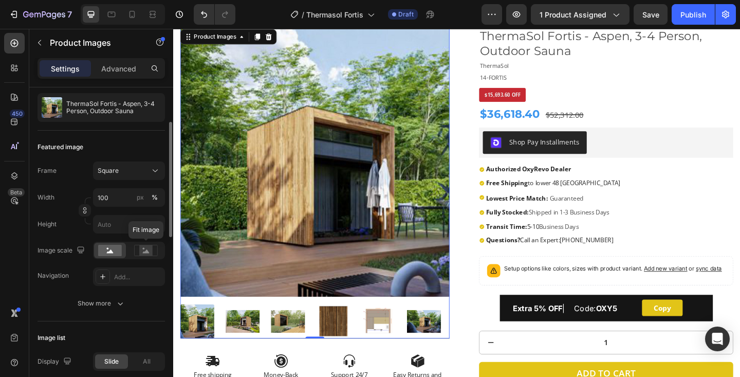
scroll to position [97, 0]
click at [143, 254] on rect at bounding box center [145, 249] width 23 height 11
click at [100, 248] on rect at bounding box center [110, 249] width 24 height 11
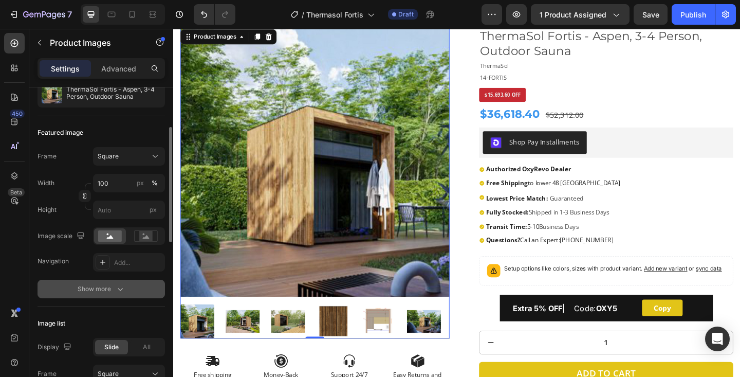
click at [118, 293] on icon "button" at bounding box center [120, 289] width 10 height 10
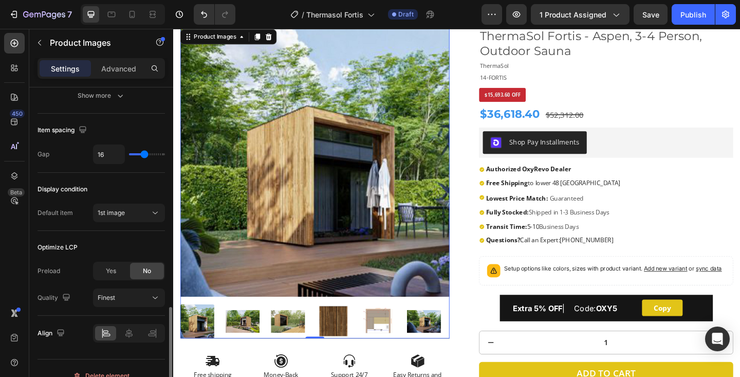
scroll to position [752, 0]
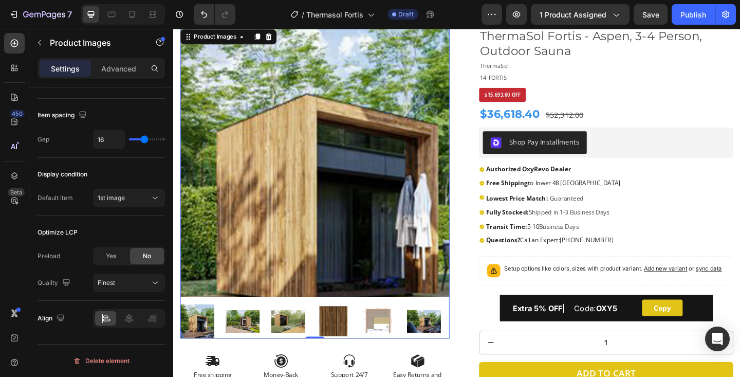
click at [320, 138] on img at bounding box center [327, 173] width 293 height 293
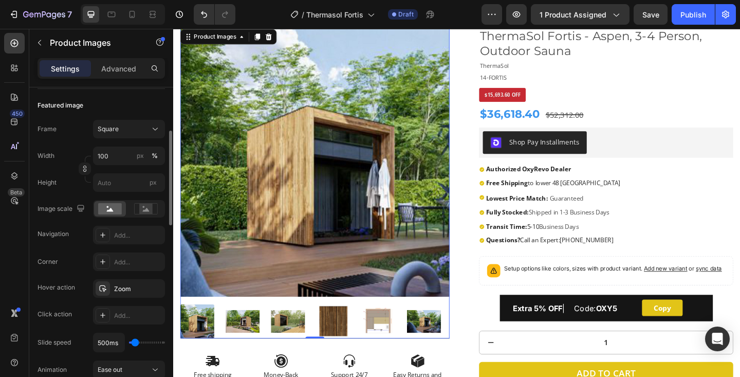
scroll to position [164, 0]
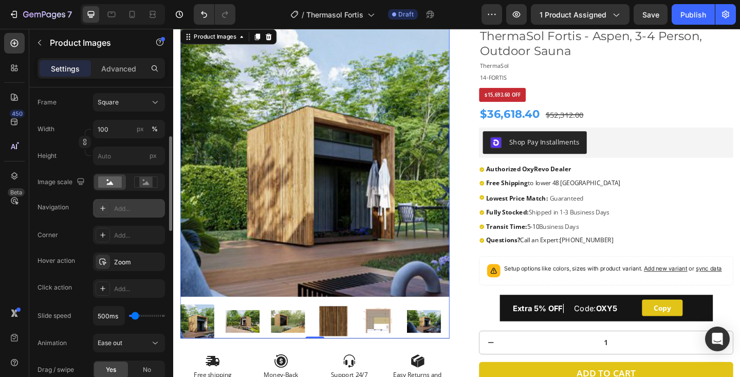
click at [113, 208] on div "Add..." at bounding box center [129, 208] width 72 height 19
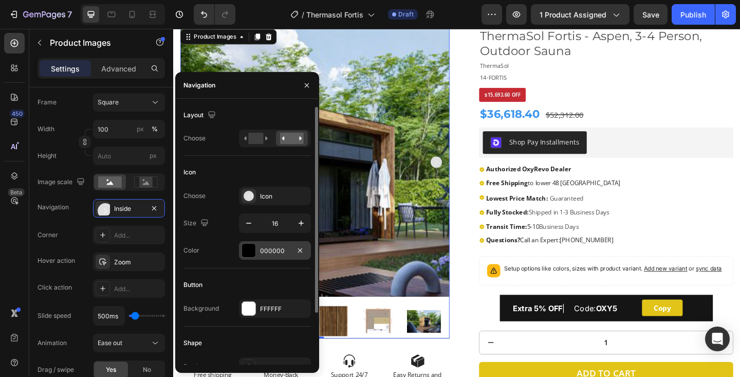
click at [252, 254] on div at bounding box center [248, 250] width 13 height 13
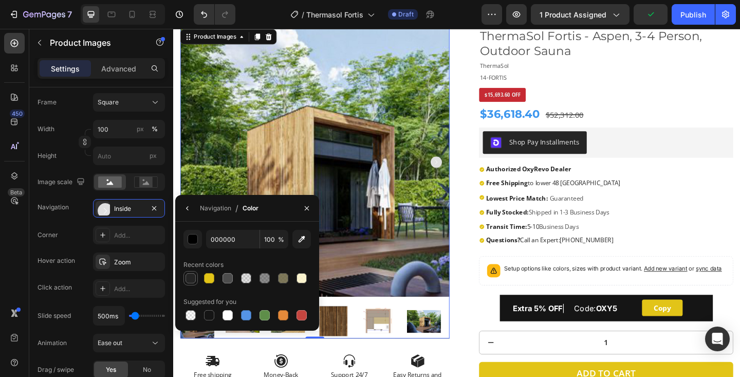
click at [188, 275] on div at bounding box center [191, 278] width 10 height 10
type input "242424"
click at [303, 210] on icon "button" at bounding box center [307, 208] width 8 height 8
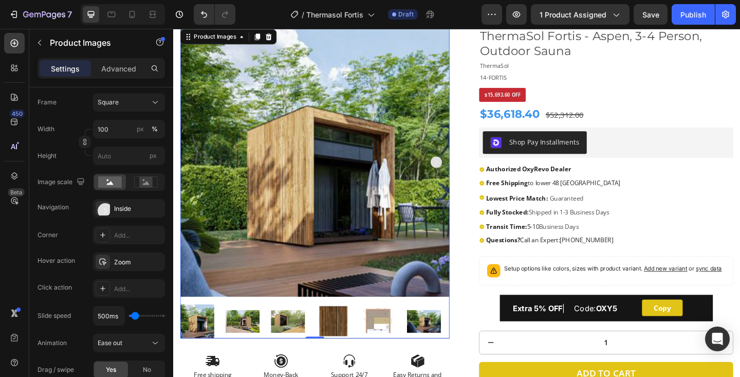
click at [461, 175] on rect "Carousel Next Arrow" at bounding box center [459, 174] width 12 height 12
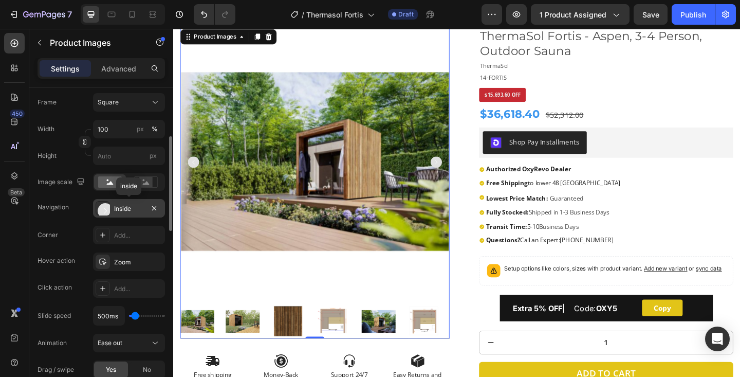
click at [135, 208] on div "Inside" at bounding box center [129, 208] width 30 height 9
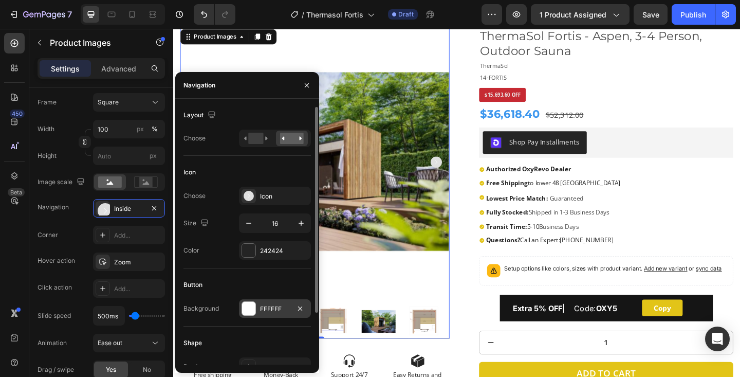
click at [252, 306] on div at bounding box center [248, 308] width 13 height 13
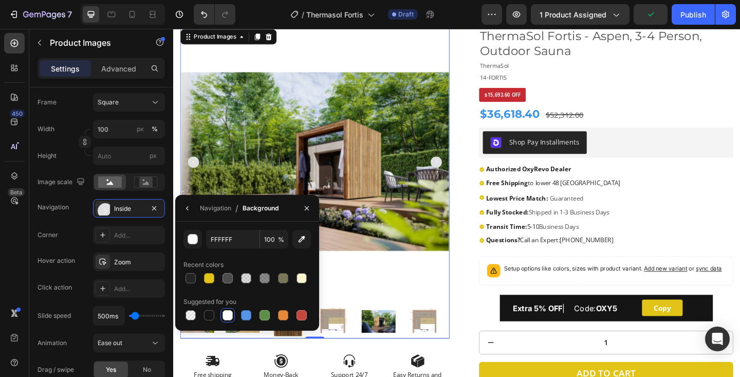
click at [230, 317] on div at bounding box center [228, 315] width 10 height 10
click at [188, 315] on div at bounding box center [191, 315] width 10 height 10
type input "000000"
type input "0"
click at [194, 279] on div at bounding box center [191, 278] width 10 height 10
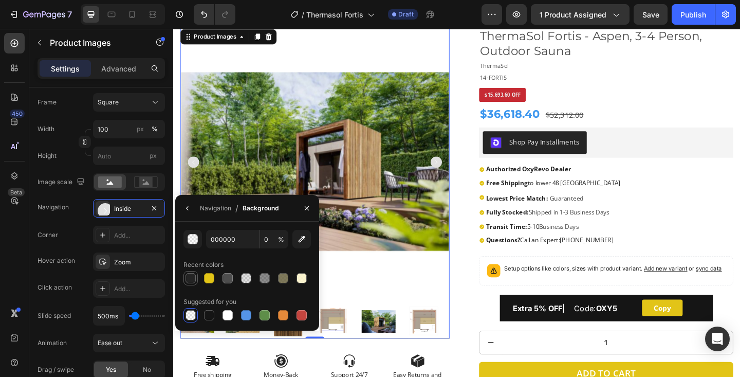
type input "242424"
type input "100"
click at [194, 279] on div at bounding box center [191, 278] width 10 height 10
click at [193, 318] on div at bounding box center [191, 315] width 10 height 10
type input "000000"
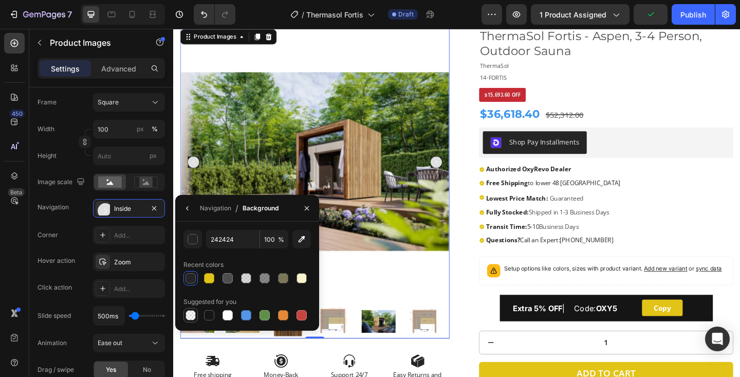
type input "0"
click at [183, 210] on button "button" at bounding box center [187, 208] width 16 height 16
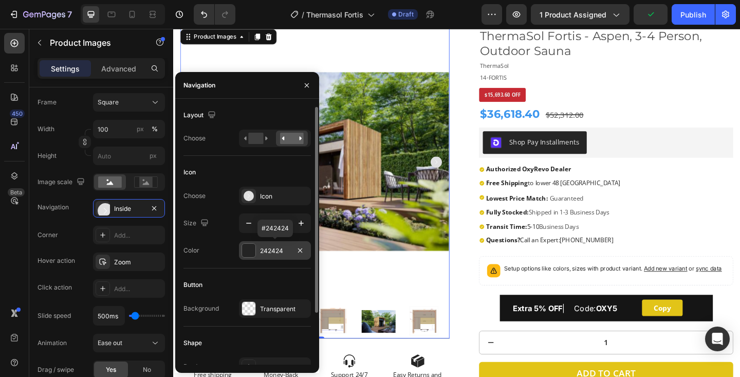
click at [249, 248] on div at bounding box center [248, 250] width 13 height 13
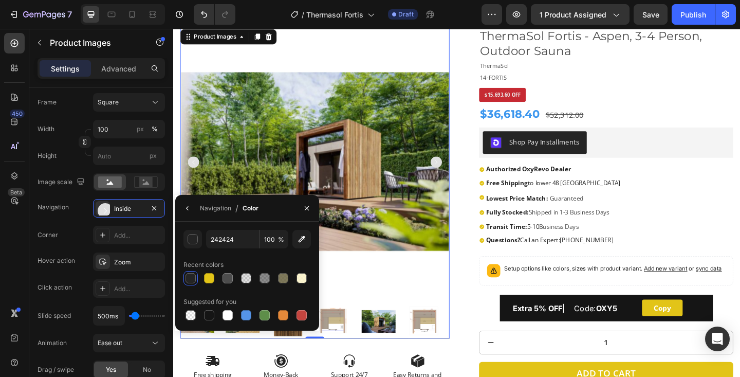
click at [191, 279] on div at bounding box center [191, 278] width 10 height 10
click at [211, 279] on div at bounding box center [209, 278] width 10 height 10
click at [302, 280] on div at bounding box center [302, 278] width 10 height 10
type input "FCF4C7"
type input "83"
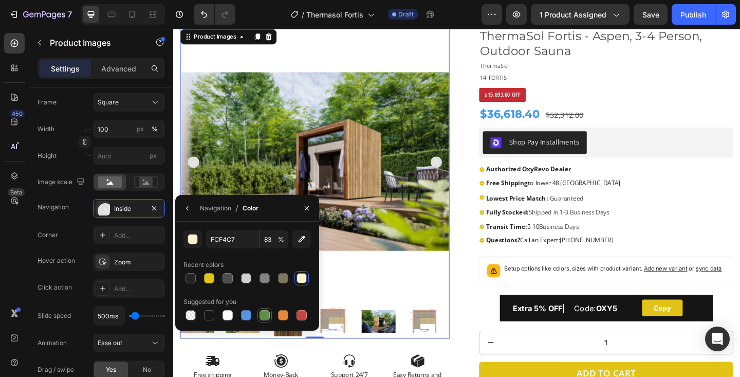
click at [265, 316] on div at bounding box center [265, 315] width 10 height 10
type input "5E8E49"
type input "100"
click at [190, 278] on div at bounding box center [191, 278] width 10 height 10
type input "242424"
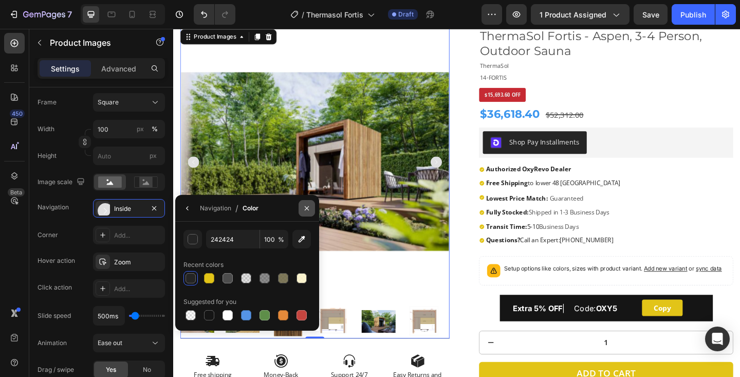
click at [306, 207] on icon "button" at bounding box center [307, 208] width 4 height 4
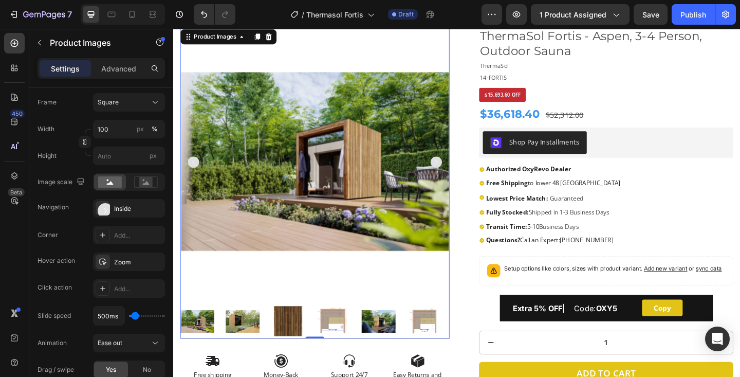
click at [463, 174] on rect "Carousel Next Arrow" at bounding box center [459, 174] width 12 height 12
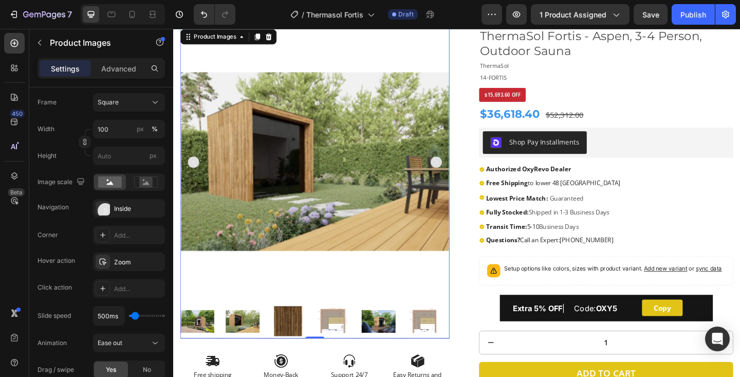
click at [463, 174] on rect "Carousel Next Arrow" at bounding box center [459, 174] width 12 height 12
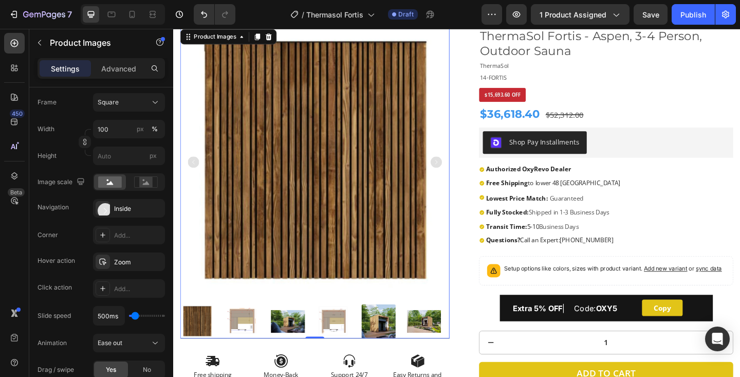
click at [463, 174] on rect "Carousel Next Arrow" at bounding box center [459, 174] width 12 height 12
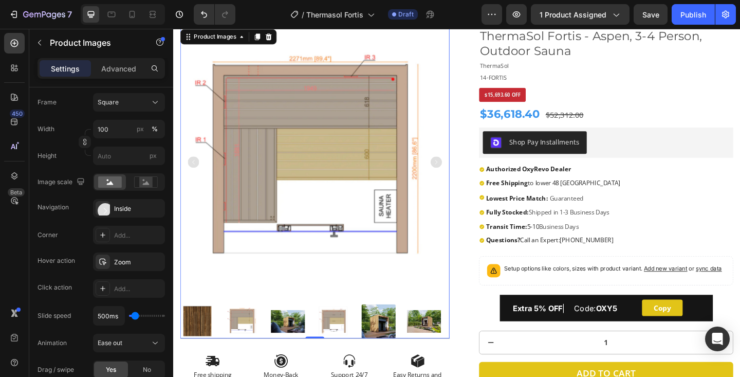
click at [463, 174] on rect "Carousel Next Arrow" at bounding box center [459, 174] width 12 height 12
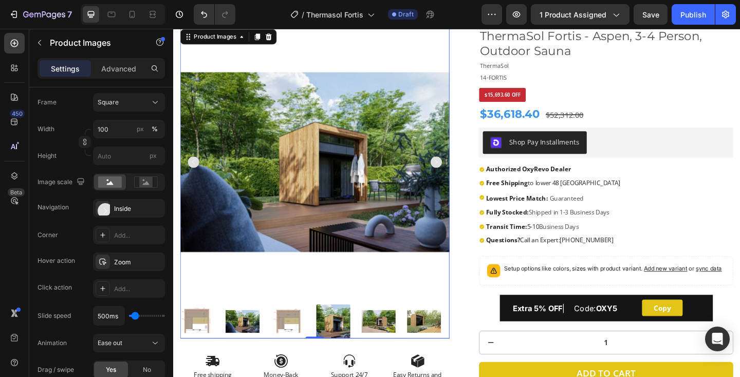
click at [463, 174] on rect "Carousel Next Arrow" at bounding box center [459, 174] width 12 height 12
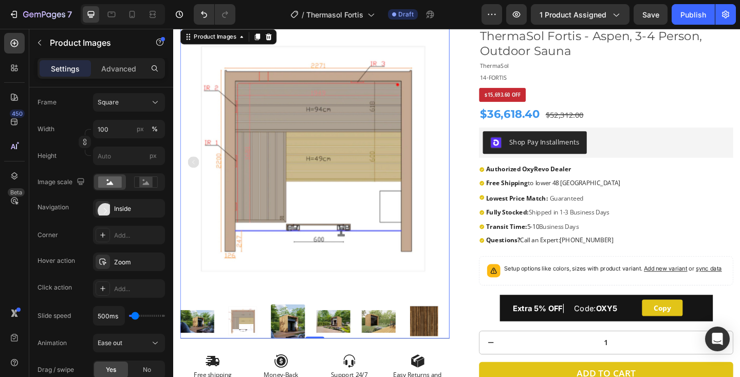
click at [463, 174] on img at bounding box center [327, 173] width 293 height 293
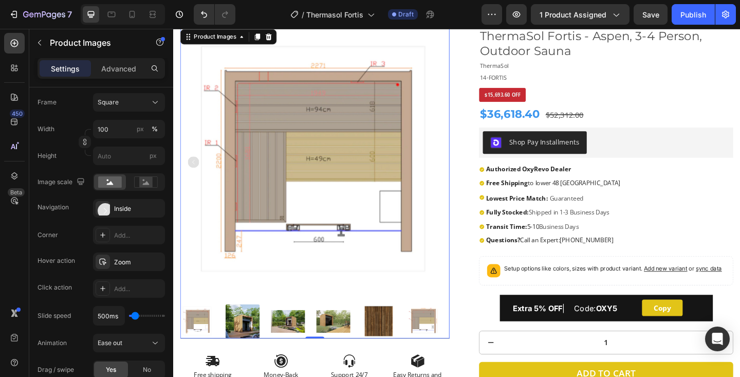
click at [463, 174] on img at bounding box center [327, 173] width 293 height 293
click at [196, 172] on rect "Carousel Back Arrow" at bounding box center [195, 174] width 12 height 12
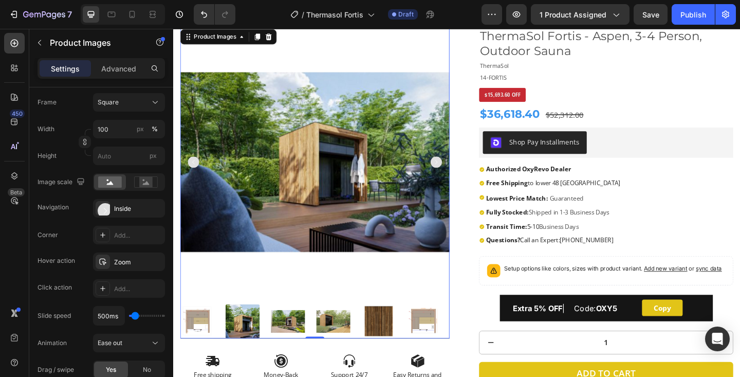
click at [196, 172] on rect "Carousel Back Arrow" at bounding box center [195, 174] width 12 height 12
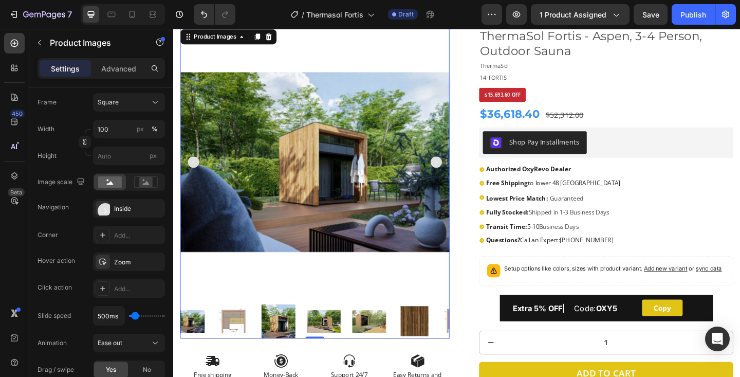
click at [196, 172] on rect "Carousel Back Arrow" at bounding box center [195, 174] width 12 height 12
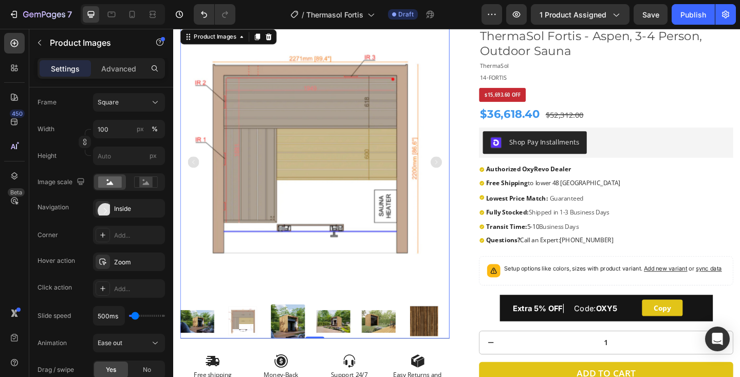
click at [196, 172] on rect "Carousel Back Arrow" at bounding box center [195, 174] width 12 height 12
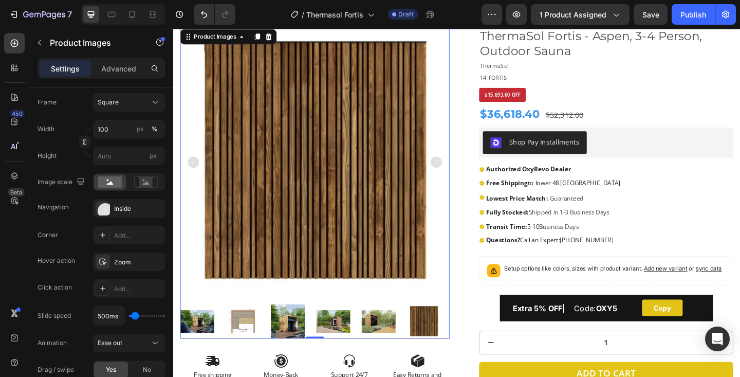
click at [196, 172] on rect "Carousel Back Arrow" at bounding box center [195, 174] width 12 height 12
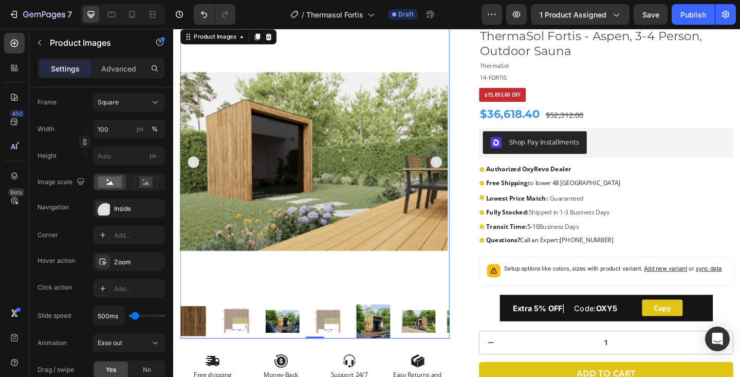
click at [196, 172] on rect "Carousel Back Arrow" at bounding box center [195, 174] width 12 height 12
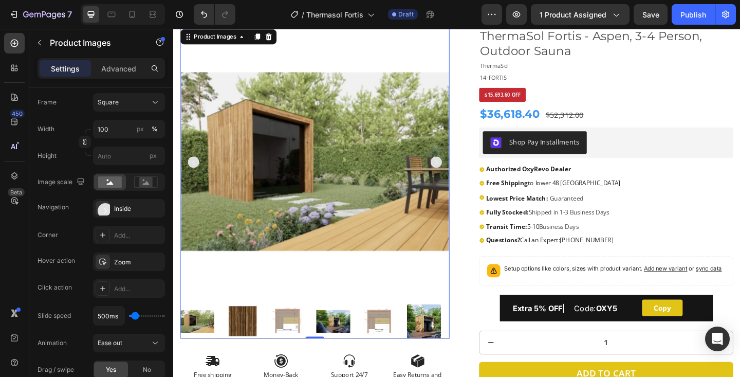
click at [196, 172] on rect "Carousel Back Arrow" at bounding box center [195, 174] width 12 height 12
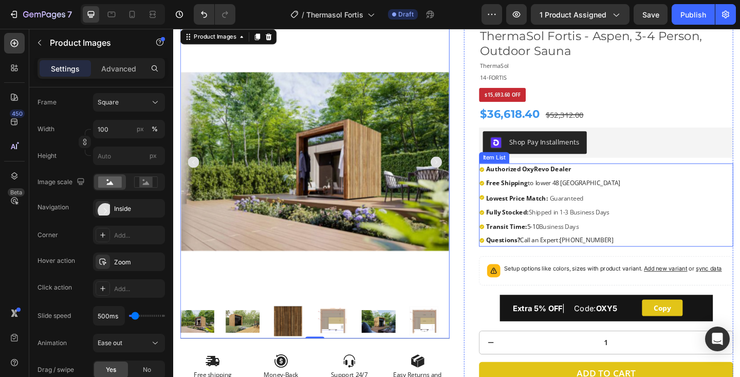
click at [559, 185] on strong "Authorized OxyRevo Dealer" at bounding box center [560, 181] width 93 height 9
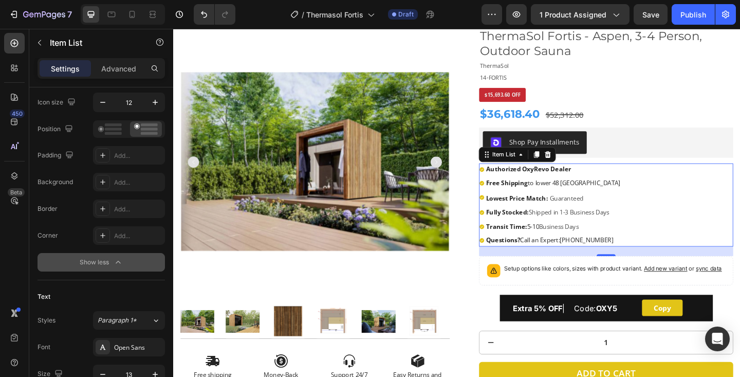
click at [559, 185] on strong "Authorized OxyRevo Dealer" at bounding box center [560, 181] width 93 height 9
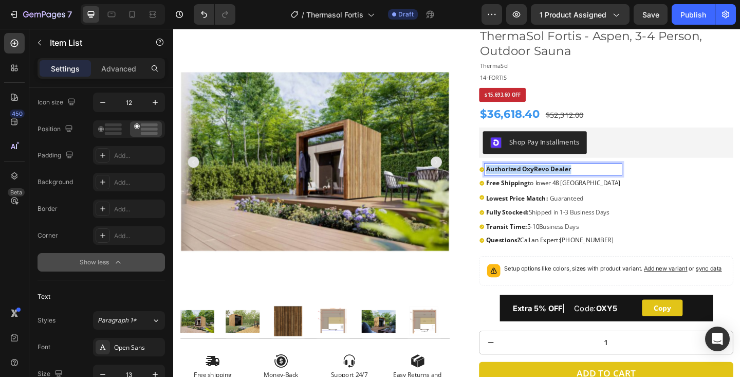
scroll to position [0, 0]
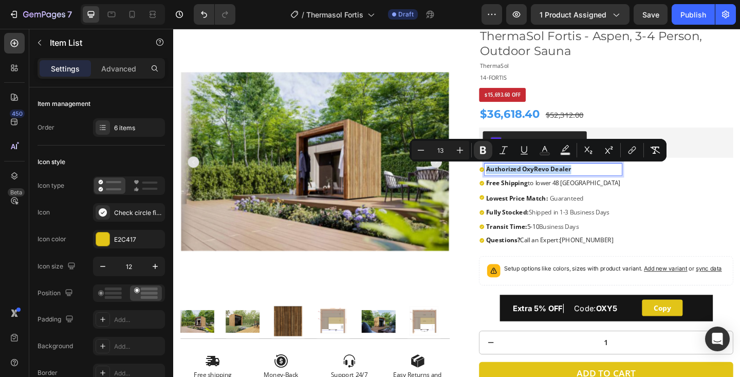
click at [566, 182] on strong "Authorized OxyRevo Dealer" at bounding box center [560, 181] width 93 height 9
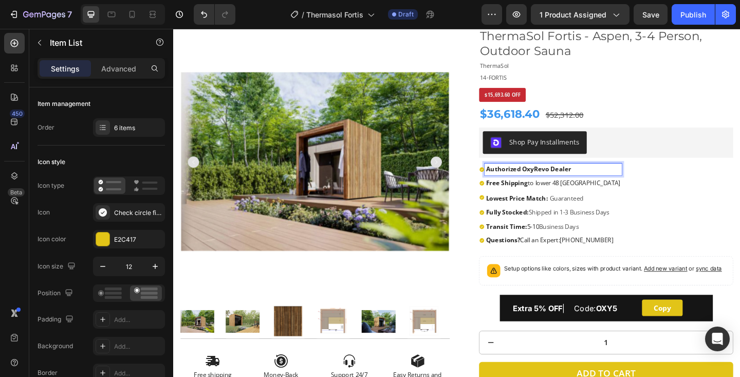
click at [566, 182] on strong "Authorized OxyRevo Dealer" at bounding box center [560, 181] width 93 height 9
click at [529, 229] on strong "Fully Stocked:" at bounding box center [537, 228] width 46 height 9
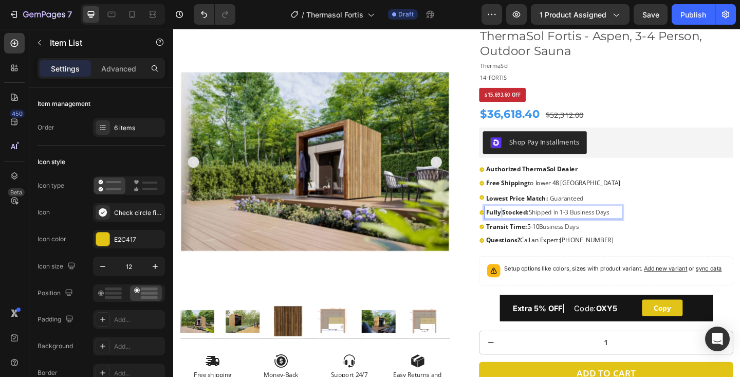
click at [529, 229] on strong "Fully Stocked:" at bounding box center [537, 228] width 46 height 9
click at [540, 244] on strong "Transit Time:" at bounding box center [536, 243] width 45 height 9
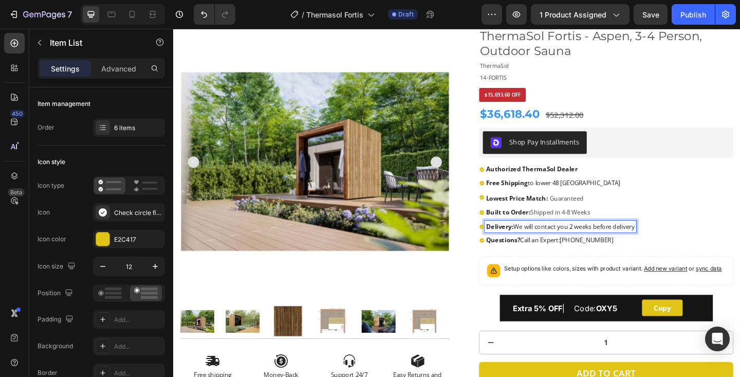
click at [710, 220] on div "Authorized ThermaSol Dealer Free Shipping to lower 48 [GEOGRAPHIC_DATA] Lowest …" at bounding box center [644, 220] width 277 height 90
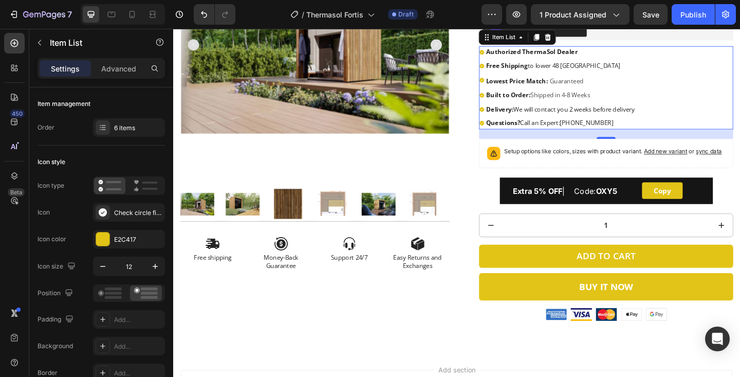
scroll to position [224, 0]
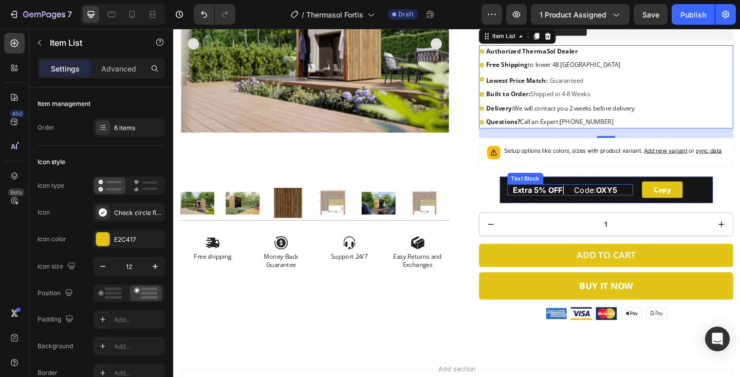
click at [651, 201] on strong "OXY5" at bounding box center [644, 204] width 23 height 10
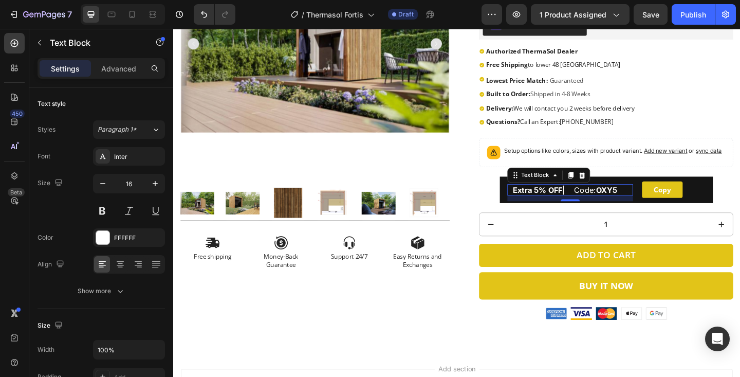
click at [651, 201] on strong "OXY5" at bounding box center [644, 204] width 23 height 10
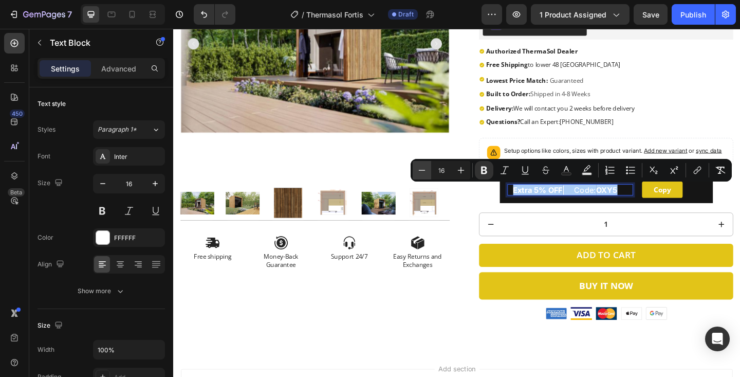
click at [425, 169] on icon "Editor contextual toolbar" at bounding box center [422, 170] width 10 height 10
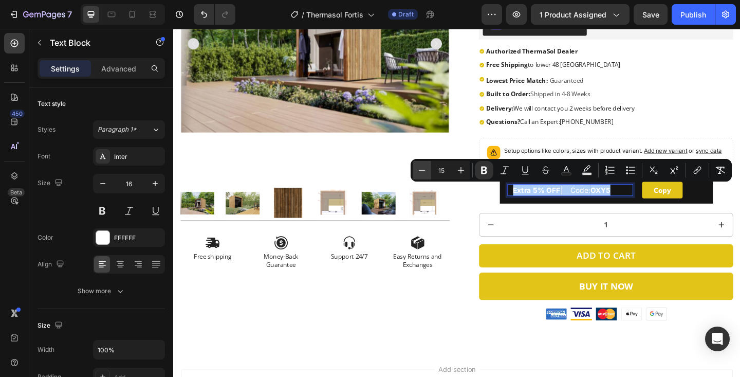
click at [425, 169] on icon "Editor contextual toolbar" at bounding box center [422, 170] width 10 height 10
type input "13"
click at [636, 207] on strong "OXY5" at bounding box center [626, 205] width 19 height 8
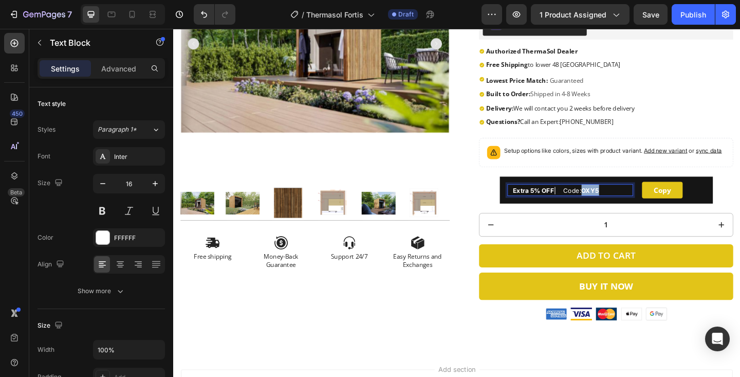
click at [636, 207] on strong "OXY5" at bounding box center [626, 205] width 19 height 8
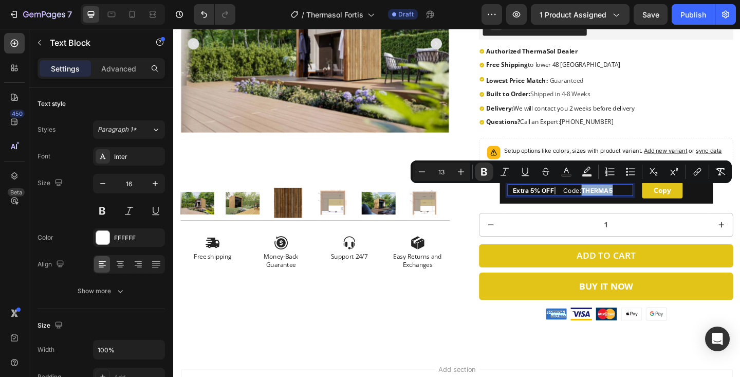
drag, startPoint x: 626, startPoint y: 206, endPoint x: 669, endPoint y: 205, distance: 42.7
click at [669, 205] on p "Extra 5% OFF | Code: THERMA5" at bounding box center [608, 204] width 131 height 13
copy strong "THERMA5"
click at [688, 209] on button "Copy" at bounding box center [705, 204] width 44 height 18
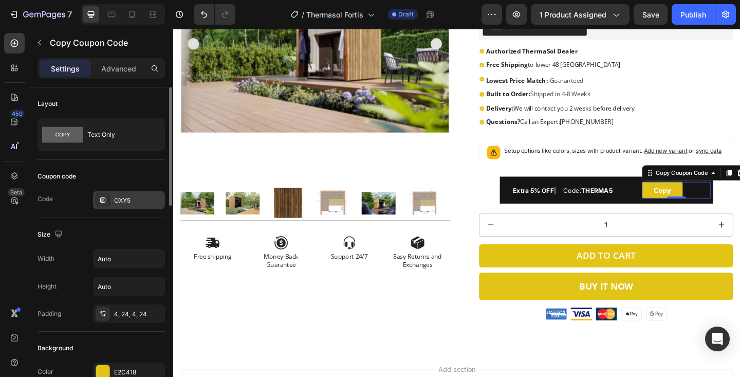
click at [138, 203] on div "OXY5" at bounding box center [138, 200] width 48 height 9
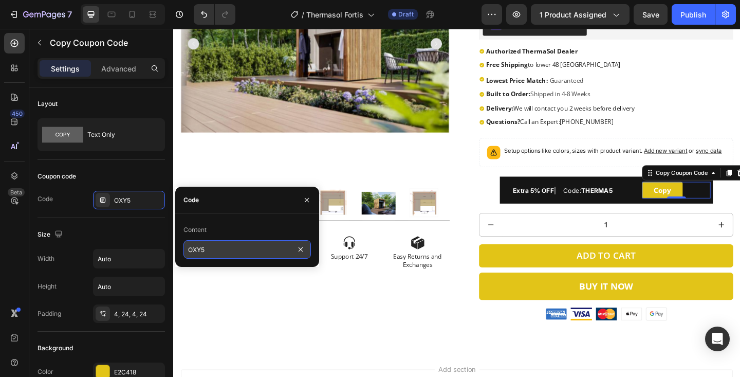
click at [213, 254] on input "OXY5" at bounding box center [247, 249] width 127 height 19
paste input "THERMA"
type input "THERMA5"
click at [306, 201] on icon "button" at bounding box center [307, 200] width 8 height 8
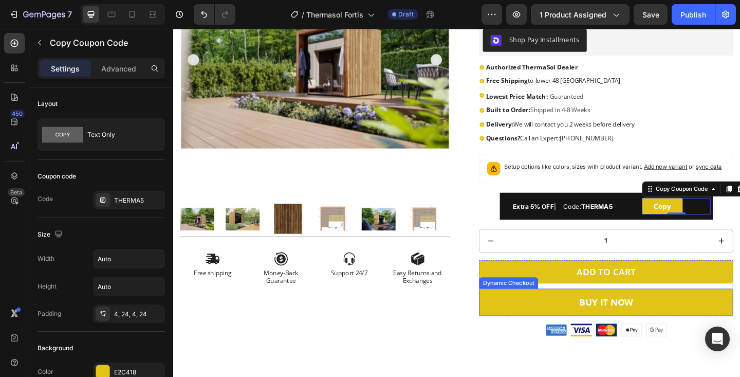
scroll to position [343, 0]
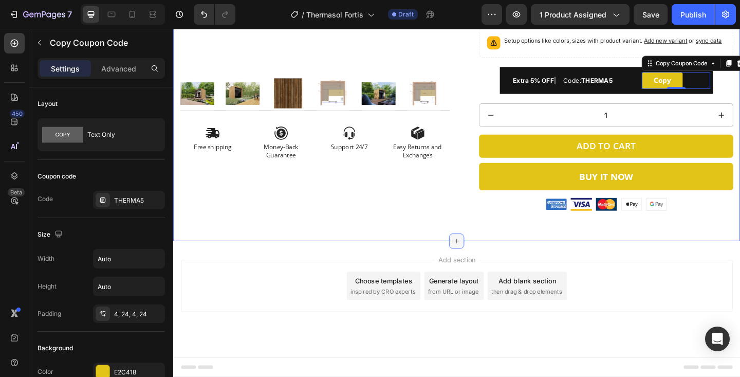
click at [481, 261] on icon at bounding box center [482, 260] width 5 height 5
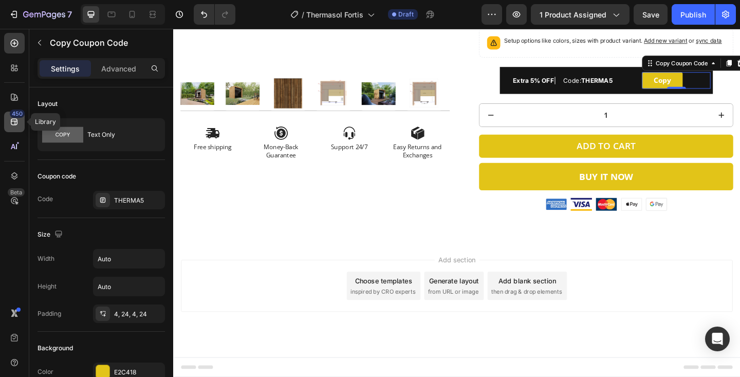
click at [17, 124] on icon at bounding box center [14, 122] width 10 height 10
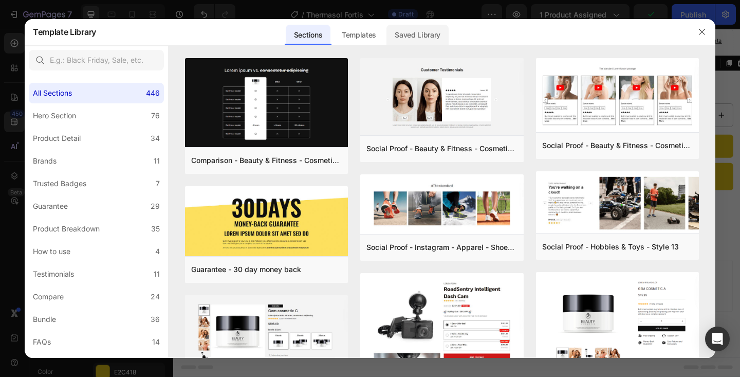
click at [423, 34] on div "Saved Library" at bounding box center [418, 35] width 62 height 21
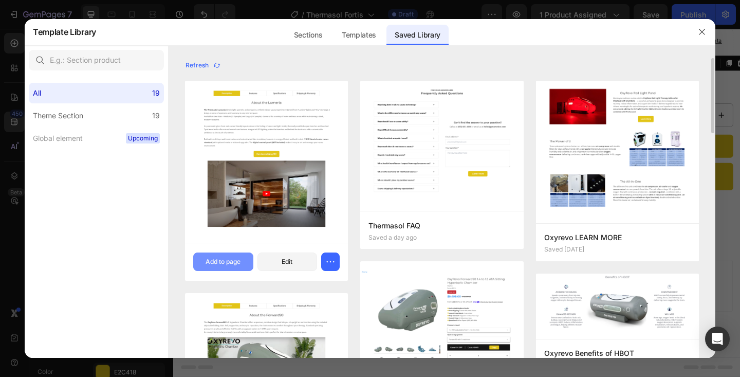
click at [223, 261] on div "Add to page" at bounding box center [223, 261] width 35 height 9
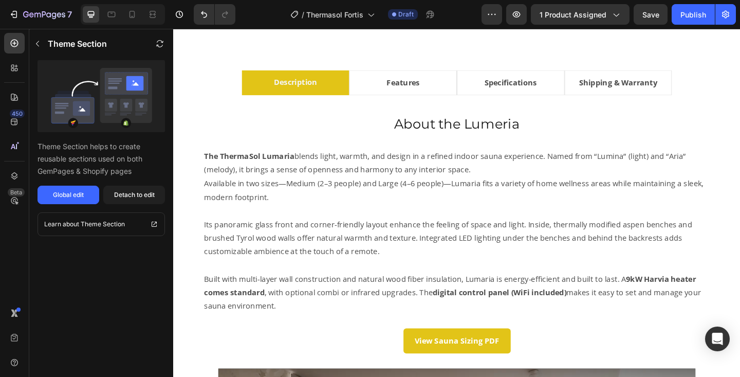
scroll to position [574, 0]
click at [505, 130] on h2 "About the Lumeria" at bounding box center [481, 132] width 569 height 21
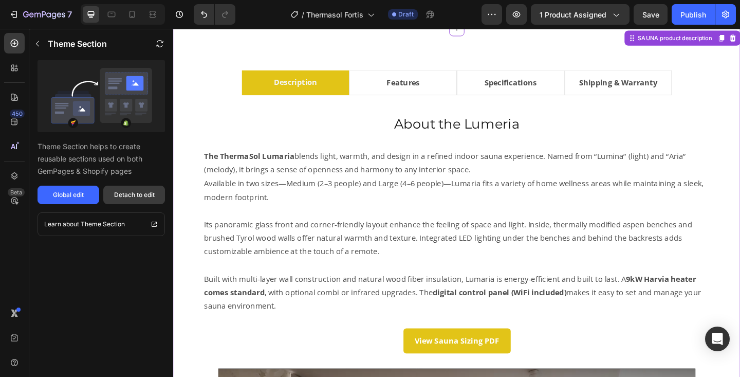
click at [118, 199] on div "Detach to edit" at bounding box center [134, 194] width 41 height 9
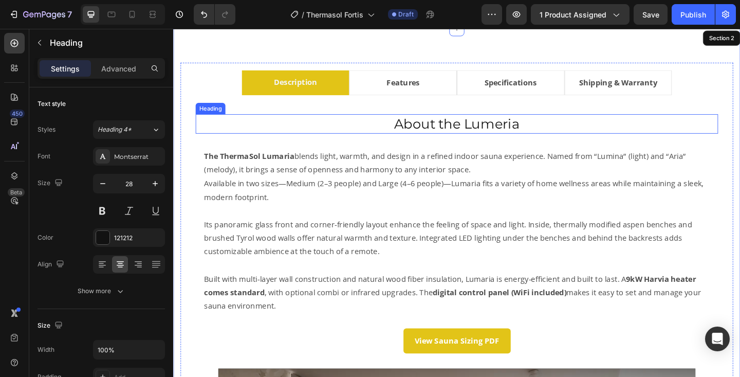
click at [514, 131] on h2 "About the Lumeria" at bounding box center [481, 132] width 569 height 21
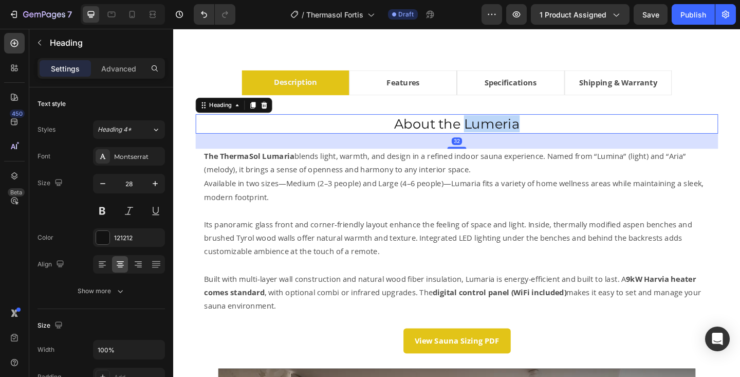
click at [514, 131] on h2 "About the Lumeria" at bounding box center [481, 132] width 569 height 21
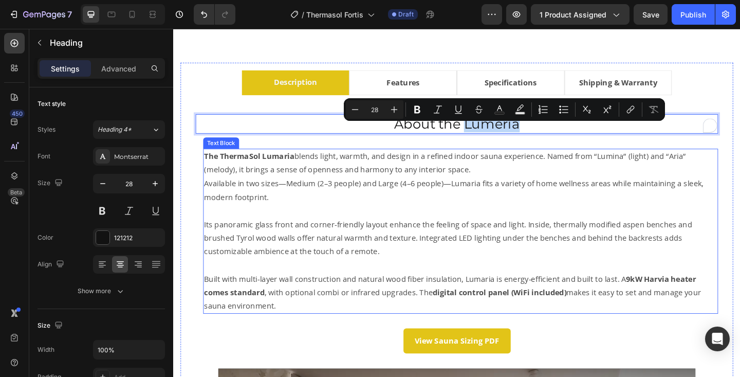
type input "16"
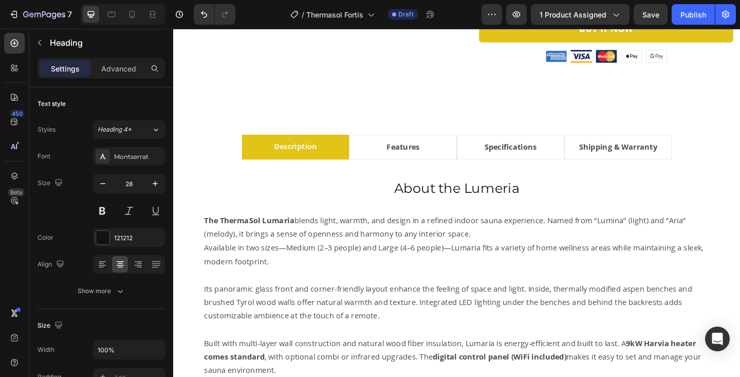
scroll to position [506, 0]
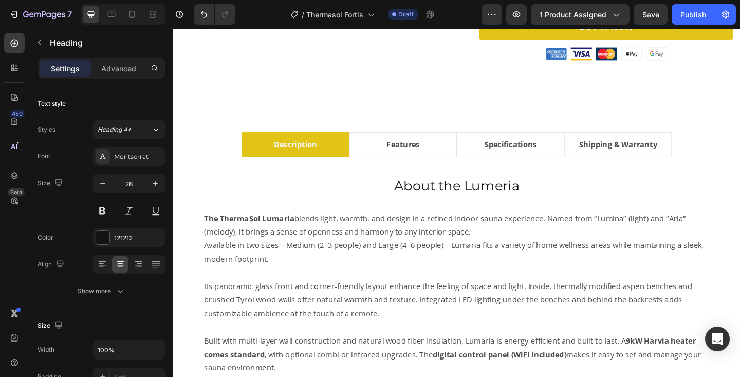
click at [520, 197] on h2 "About the Lumeria" at bounding box center [481, 199] width 569 height 21
click at [520, 197] on p "About the Lumeria" at bounding box center [481, 199] width 567 height 19
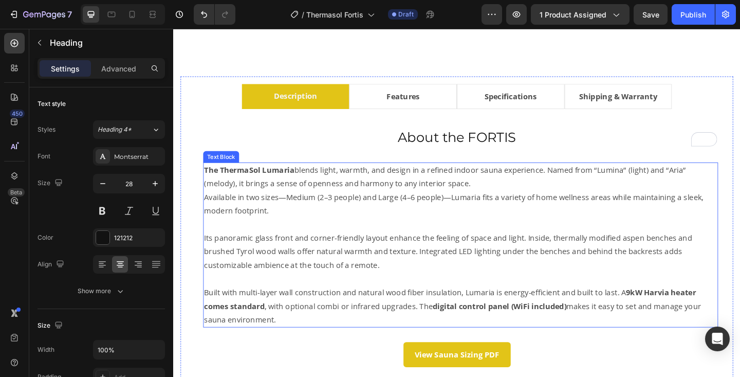
scroll to position [575, 0]
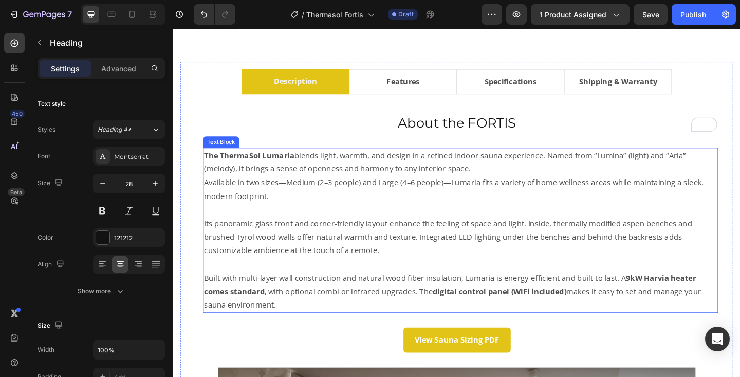
click at [365, 232] on p at bounding box center [486, 225] width 558 height 15
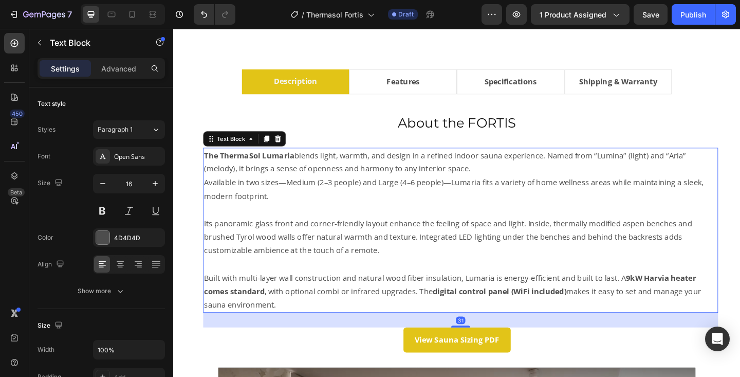
click at [388, 236] on p "Its panoramic glass front and corner-friendly layout enhance the feeling of spa…" at bounding box center [486, 255] width 558 height 44
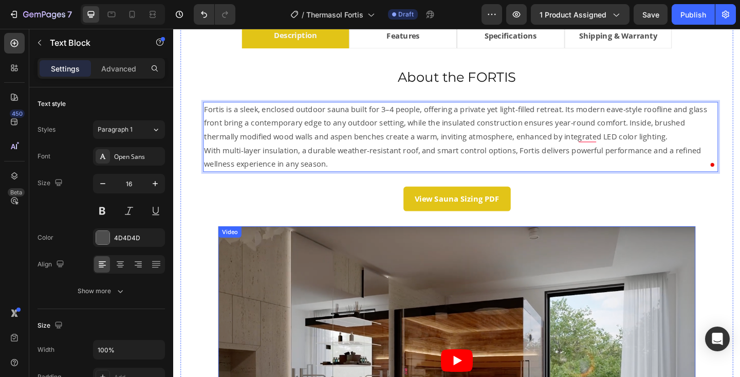
scroll to position [624, 0]
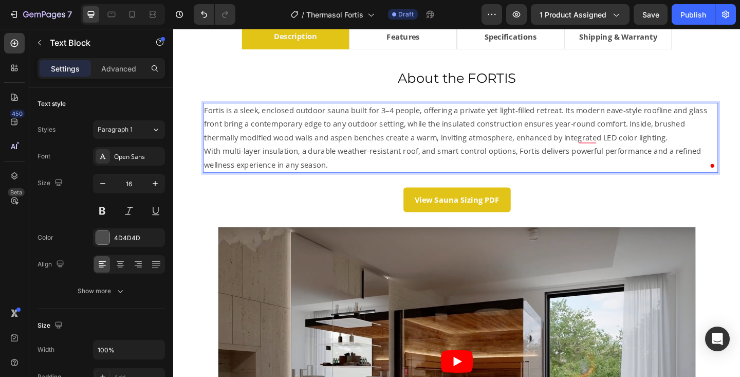
click at [208, 118] on p "Fortis is a sleek, enclosed outdoor sauna built for 3–4 people, offering a priv…" at bounding box center [486, 133] width 558 height 44
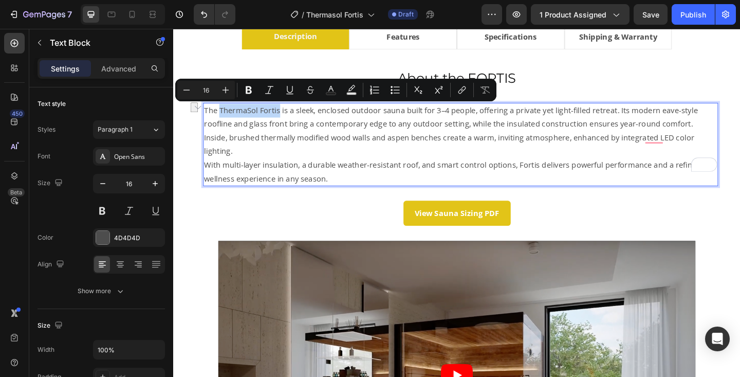
drag, startPoint x: 224, startPoint y: 118, endPoint x: 287, endPoint y: 121, distance: 62.8
click at [287, 121] on p "The ThermaSol Fortis is a sleek, enclosed outdoor sauna built for 3–4 people, o…" at bounding box center [486, 140] width 558 height 59
click at [252, 92] on icon "Editor contextual toolbar" at bounding box center [249, 90] width 10 height 10
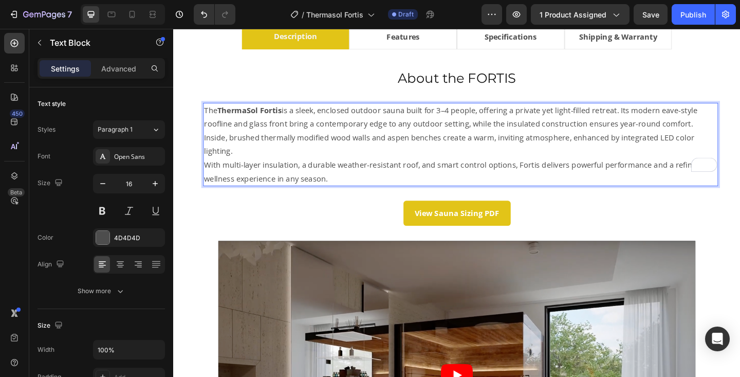
click at [730, 131] on p "The ThermaSol Fortis is a sleek, enclosed outdoor sauna built for 3–4 people, o…" at bounding box center [486, 140] width 558 height 59
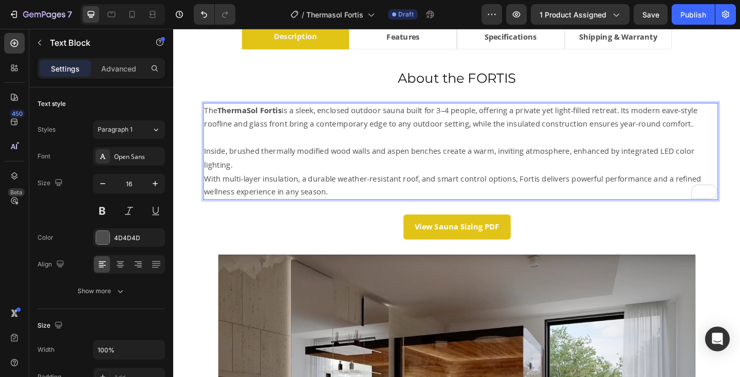
click at [480, 180] on p "Inside, brushed thermally modified wood walls and aspen benches create a warm, …" at bounding box center [486, 170] width 558 height 30
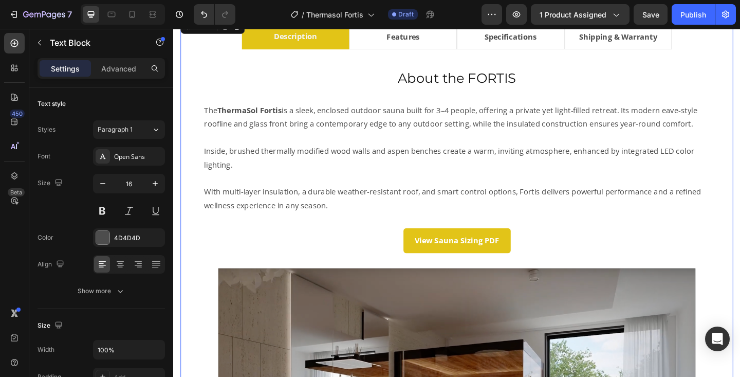
click at [452, 40] on li "Features" at bounding box center [423, 37] width 117 height 27
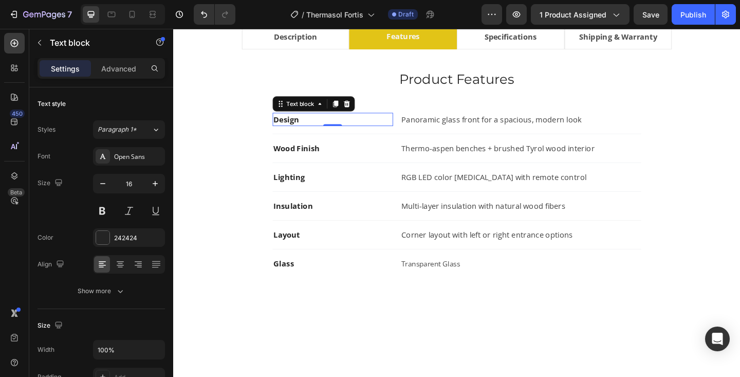
click at [303, 127] on strong "Design" at bounding box center [296, 127] width 28 height 11
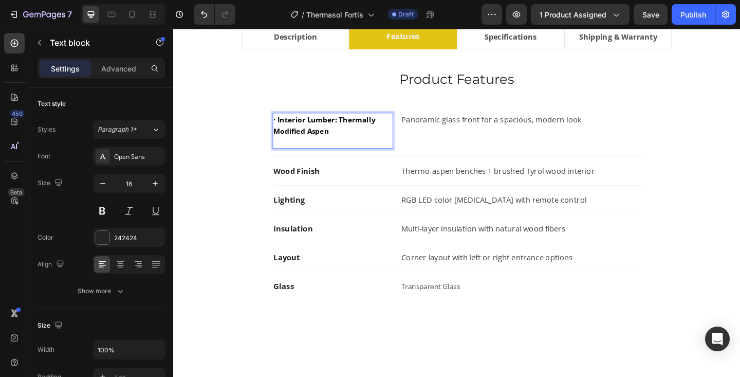
click at [285, 131] on span "· Interior Lumber: Thermally Modified Aspen" at bounding box center [338, 133] width 113 height 23
click at [287, 129] on span "· Interior Lumber: Thermally Modified Aspen" at bounding box center [338, 133] width 113 height 23
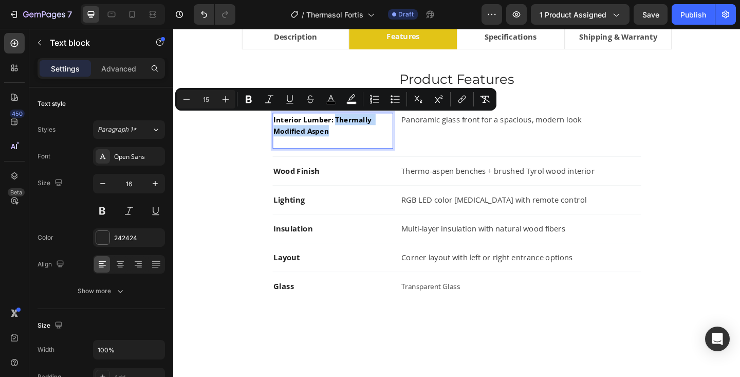
drag, startPoint x: 348, startPoint y: 129, endPoint x: 376, endPoint y: 143, distance: 32.0
click at [376, 143] on p "Interior Lumber: Thermally Modified Aspen" at bounding box center [346, 139] width 129 height 37
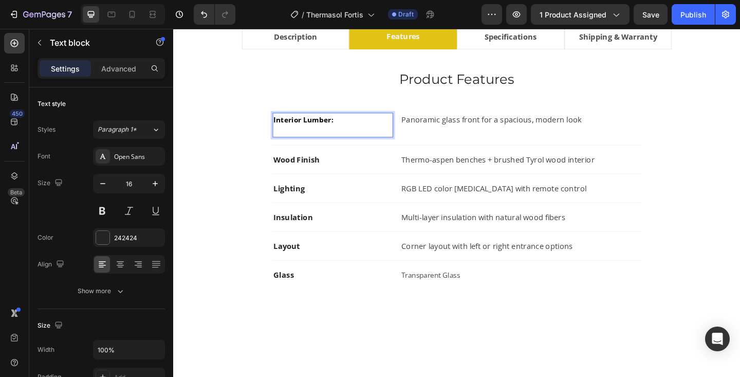
click at [345, 138] on p "Interior Lumber:" at bounding box center [346, 133] width 129 height 25
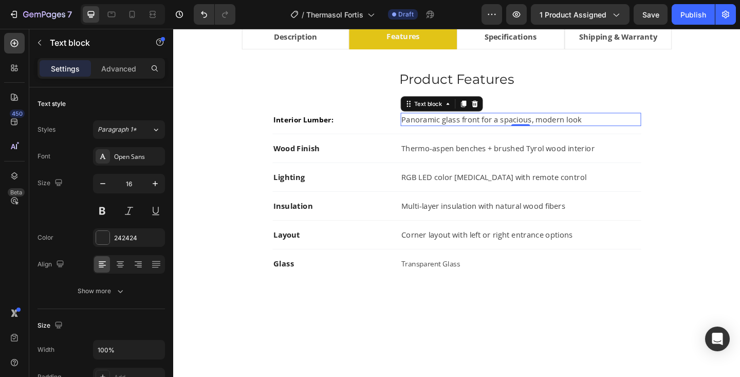
click at [427, 130] on p "Panoramic glass front for a spacious, modern look" at bounding box center [552, 127] width 260 height 12
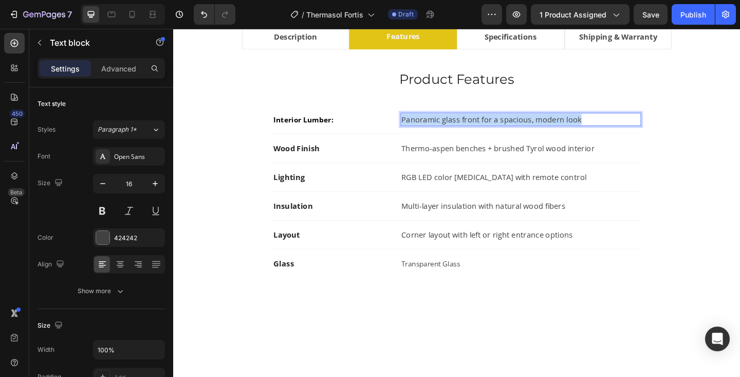
click at [427, 130] on p "Panoramic glass front for a spacious, modern look" at bounding box center [552, 127] width 260 height 12
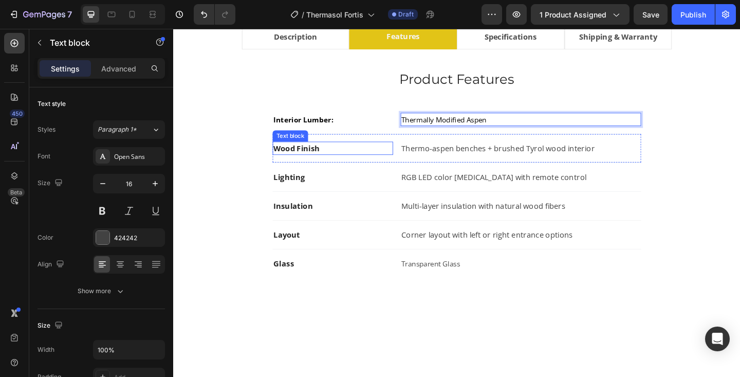
click at [327, 153] on strong "Wood Finish" at bounding box center [307, 158] width 50 height 11
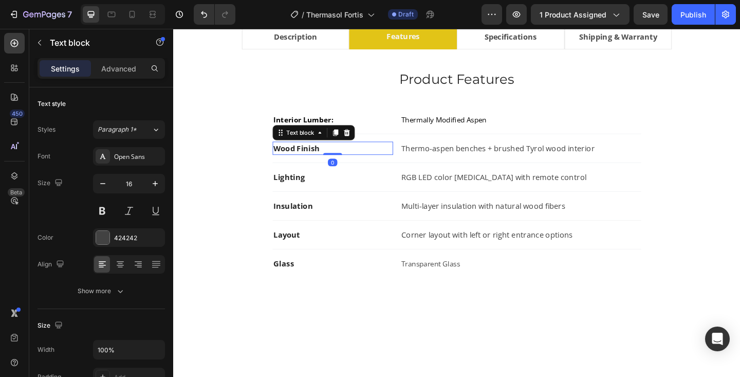
click at [327, 153] on strong "Wood Finish" at bounding box center [307, 158] width 50 height 11
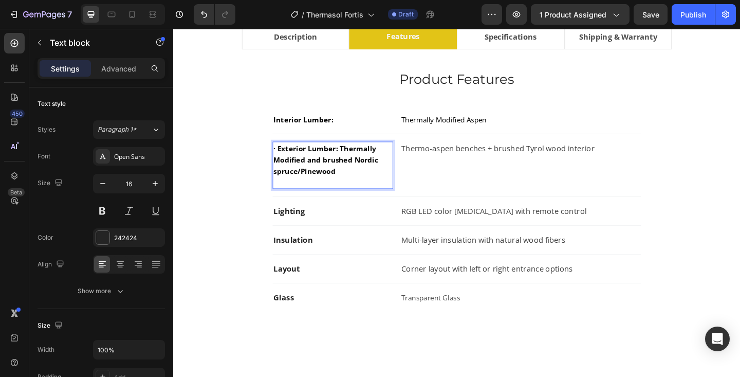
click at [288, 158] on span "· Exterior Lumber: Thermally Modified and brushed Nordic spruce/Pinewood" at bounding box center [340, 171] width 116 height 35
click at [287, 159] on span "· Exterior Lumber: Thermally Modified and brushed Nordic spruce/Pinewood" at bounding box center [340, 171] width 116 height 35
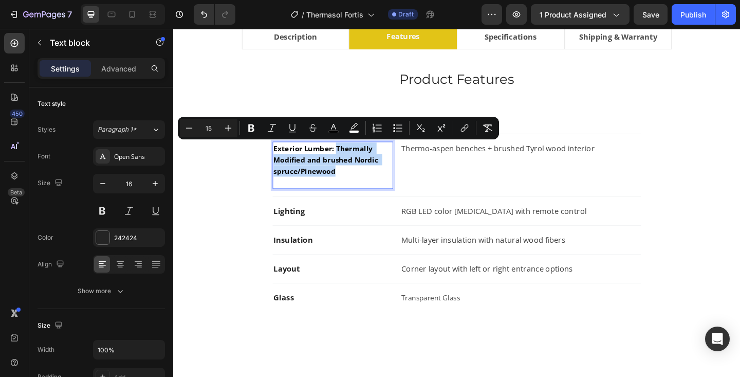
drag, startPoint x: 349, startPoint y: 157, endPoint x: 362, endPoint y: 185, distance: 30.8
click at [362, 185] on p "Exterior Lumber: Thermally Modified and brushed Nordic spruce/Pinewood" at bounding box center [346, 177] width 129 height 49
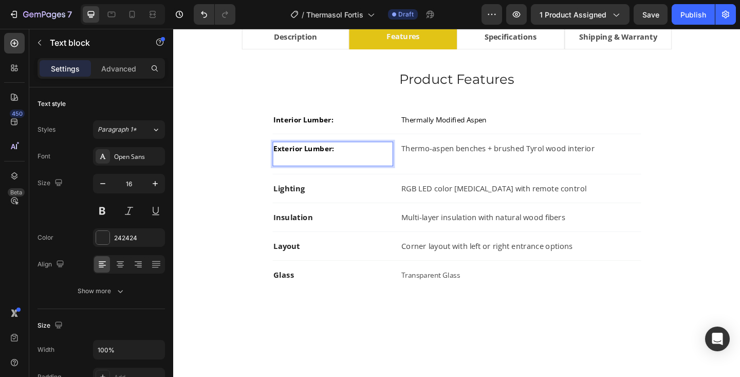
click at [365, 173] on p "Exterior Lumber:" at bounding box center [346, 165] width 129 height 25
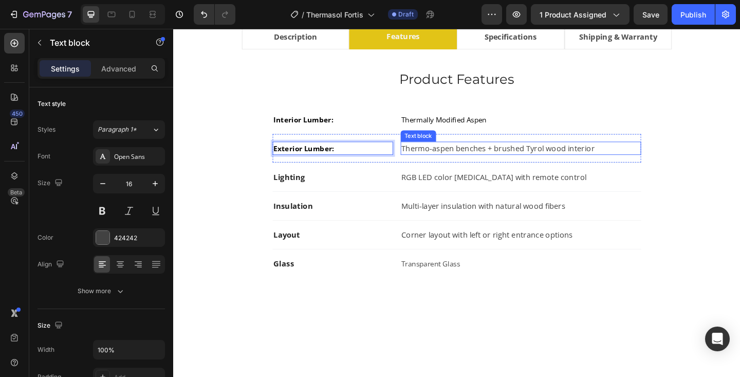
click at [455, 154] on p "Thermo-aspen benches + brushed Tyrol wood interior" at bounding box center [552, 159] width 260 height 12
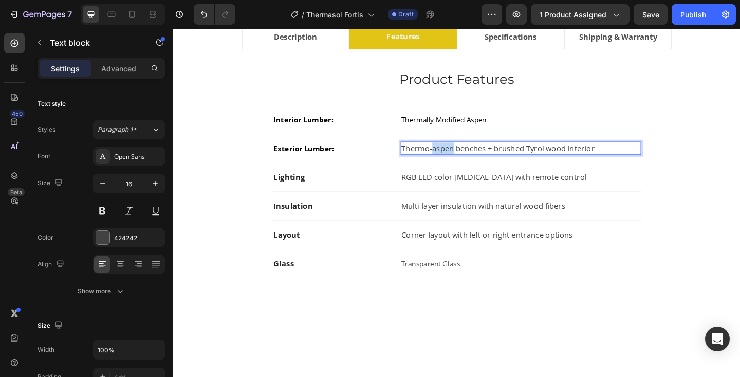
click at [455, 154] on p "Thermo-aspen benches + brushed Tyrol wood interior" at bounding box center [552, 159] width 260 height 12
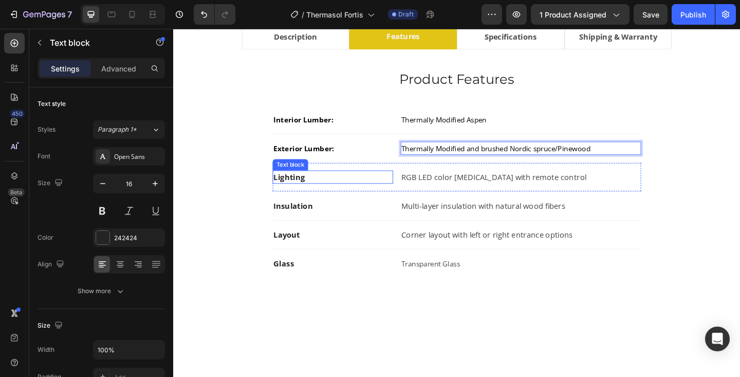
click at [288, 190] on strong "Lighting" at bounding box center [299, 190] width 34 height 11
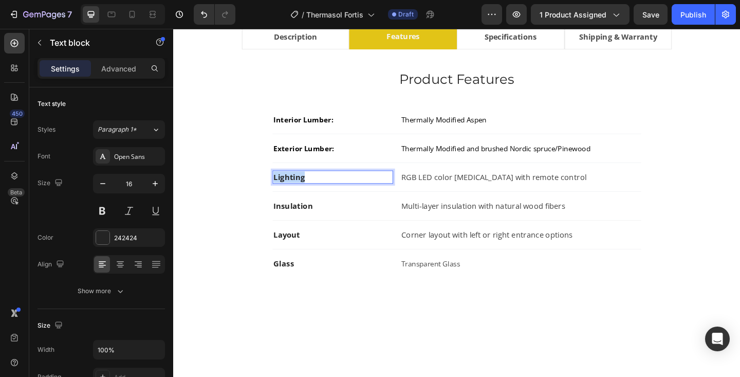
click at [288, 190] on strong "Lighting" at bounding box center [299, 190] width 34 height 11
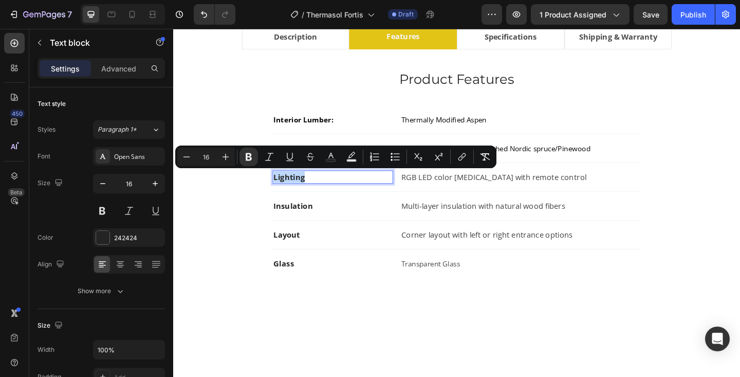
type input "15"
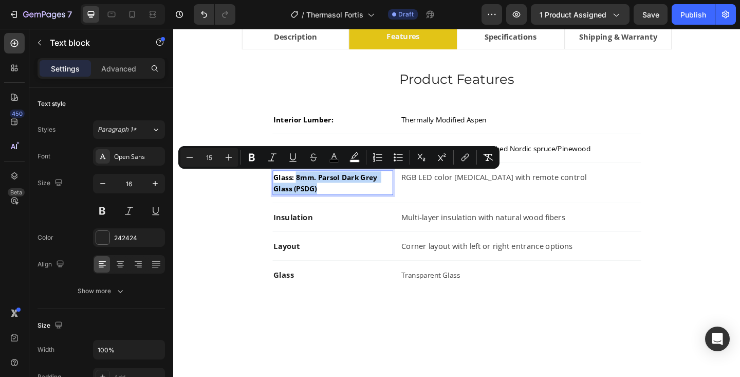
drag, startPoint x: 307, startPoint y: 192, endPoint x: 352, endPoint y: 209, distance: 48.0
click at [352, 209] on div "Glass: 8mm. Parsol Dark Grey Glass (PSDG)" at bounding box center [346, 196] width 131 height 27
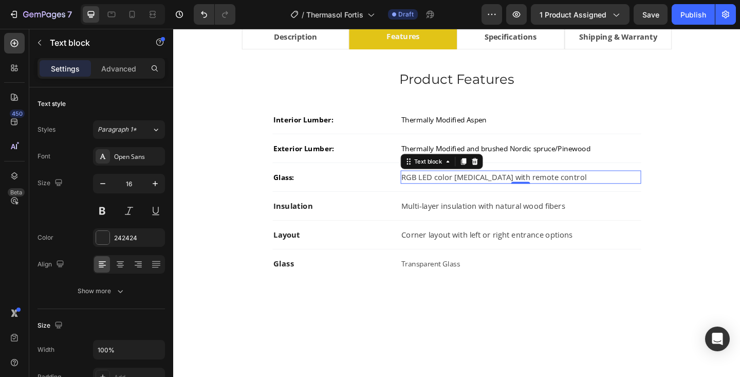
click at [432, 185] on p "RGB LED color [MEDICAL_DATA] with remote control" at bounding box center [552, 190] width 260 height 12
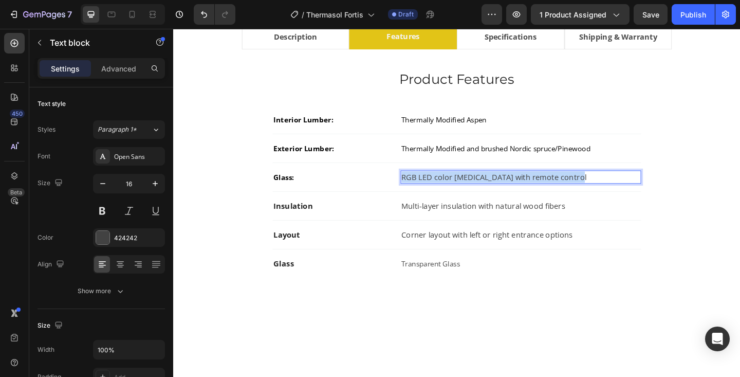
click at [432, 185] on p "RGB LED color [MEDICAL_DATA] with remote control" at bounding box center [552, 190] width 260 height 12
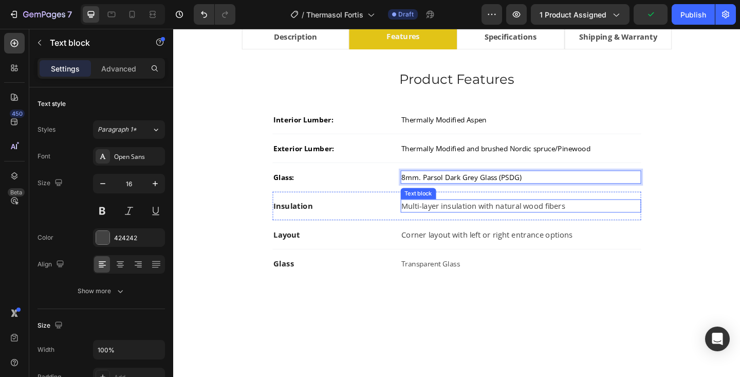
click at [451, 221] on p "Multi-layer insulation with natural wood fibers" at bounding box center [552, 221] width 260 height 12
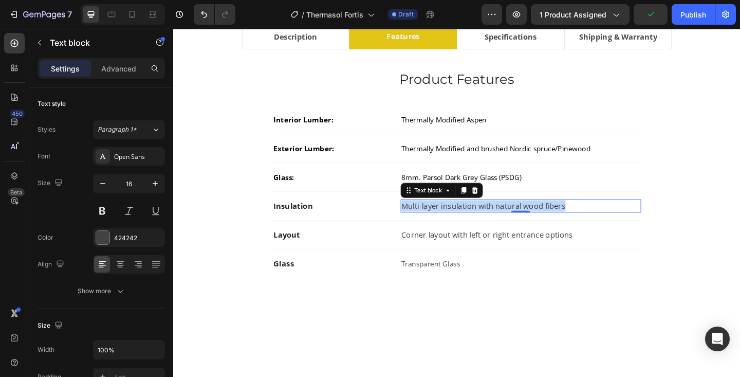
click at [451, 221] on p "Multi-layer insulation with natural wood fibers" at bounding box center [552, 221] width 260 height 12
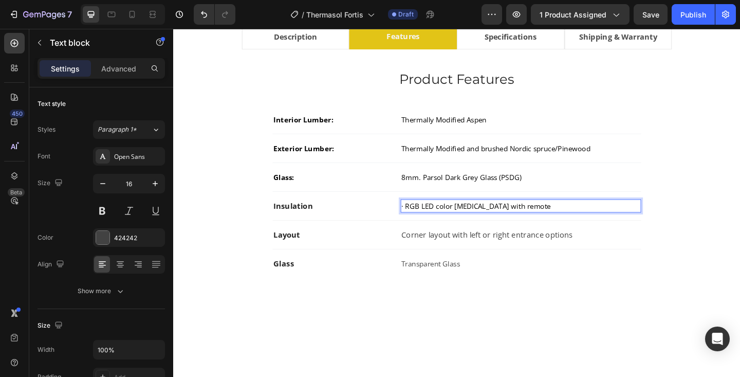
click at [427, 223] on span "· RGB LED color [MEDICAL_DATA] with remote" at bounding box center [503, 221] width 162 height 10
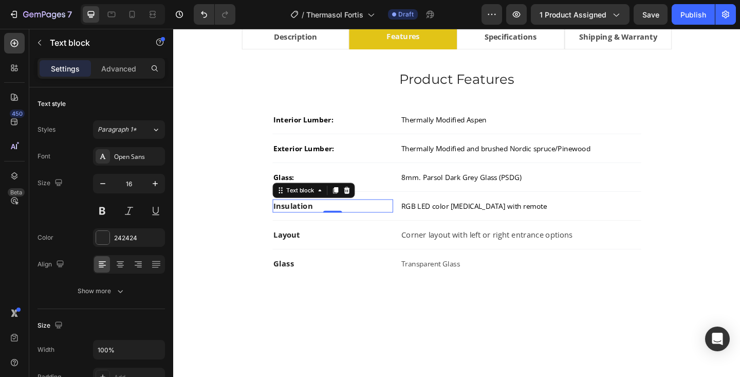
click at [301, 223] on strong "Insulation" at bounding box center [303, 221] width 43 height 11
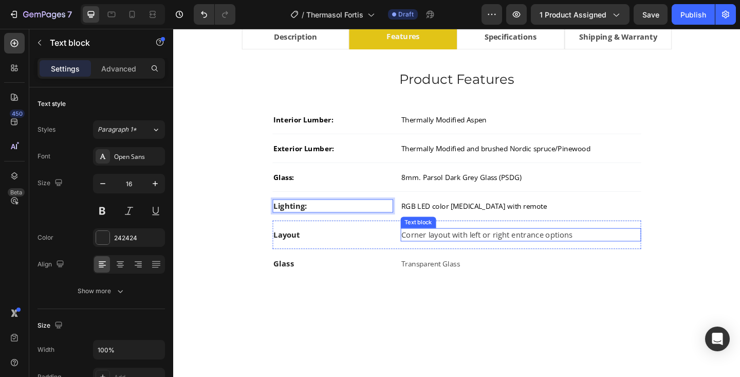
click at [452, 247] on p "Corner layout with left or right entrance options" at bounding box center [552, 253] width 260 height 12
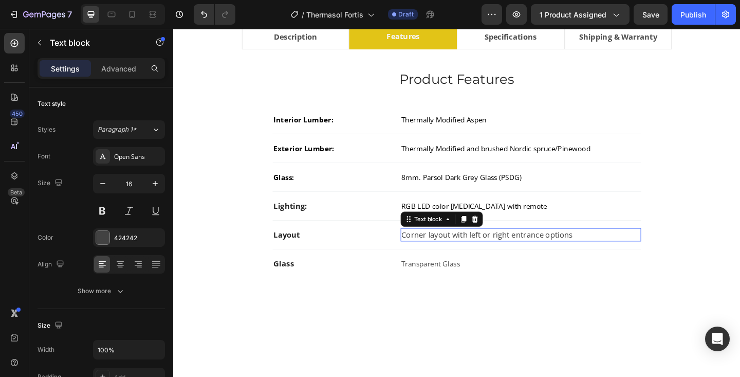
click at [452, 247] on p "Corner layout with left or right entrance options" at bounding box center [552, 253] width 260 height 12
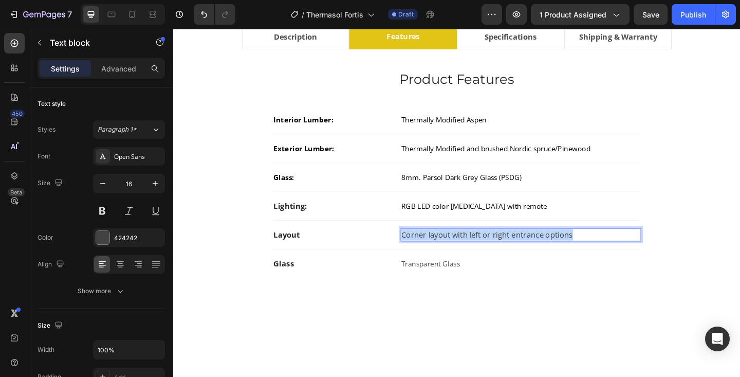
click at [452, 247] on p "Corner layout with left or right entrance options" at bounding box center [552, 253] width 260 height 12
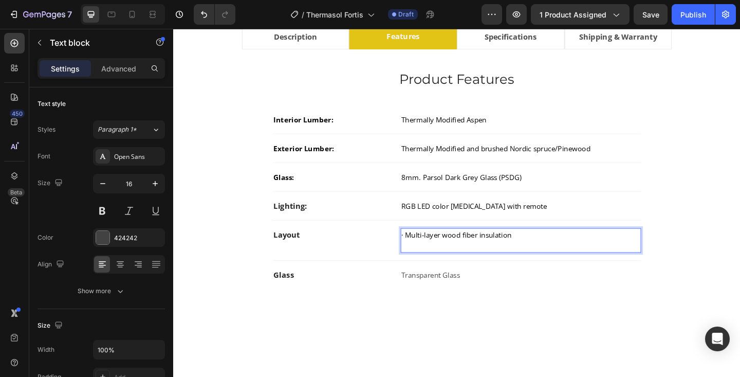
click at [428, 254] on span "· Multi-layer wood fiber insulation" at bounding box center [482, 253] width 120 height 10
click at [431, 267] on p "Multi-layer wood fiber insulation" at bounding box center [552, 259] width 260 height 25
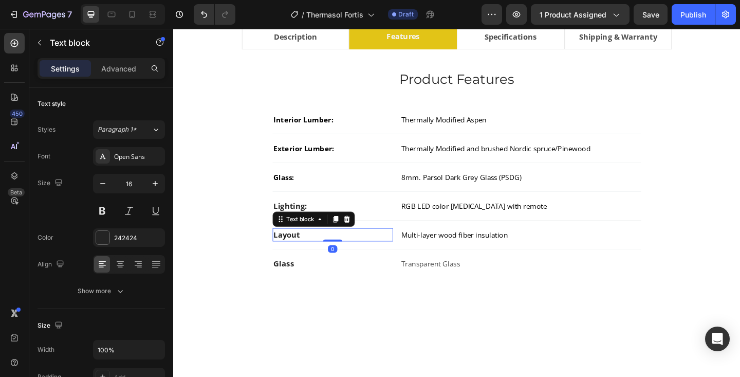
click at [303, 253] on strong "Layout" at bounding box center [296, 252] width 29 height 11
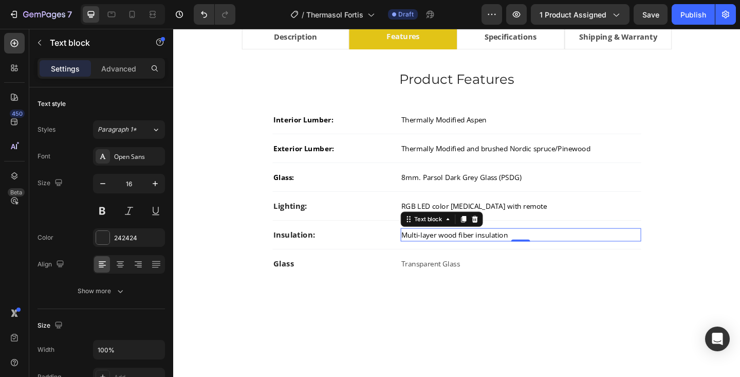
click at [444, 251] on span "Multi-layer wood fiber insulation" at bounding box center [480, 253] width 116 height 10
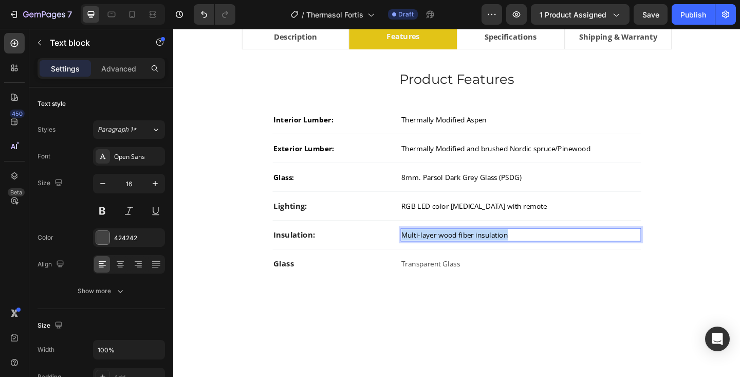
click at [444, 251] on span "Multi-layer wood fiber insulation" at bounding box center [480, 253] width 116 height 10
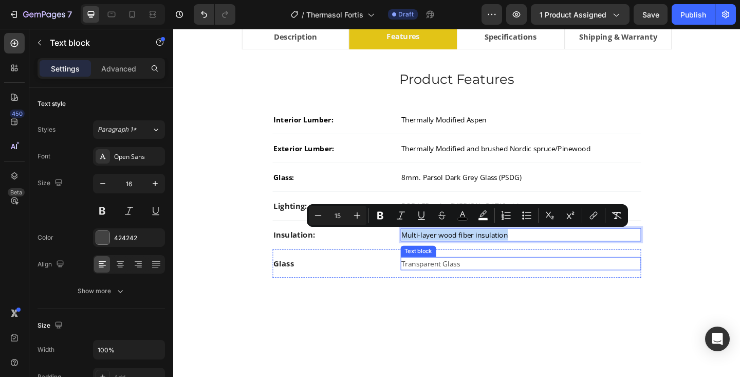
click at [439, 285] on span "Transparent Glass" at bounding box center [454, 284] width 64 height 10
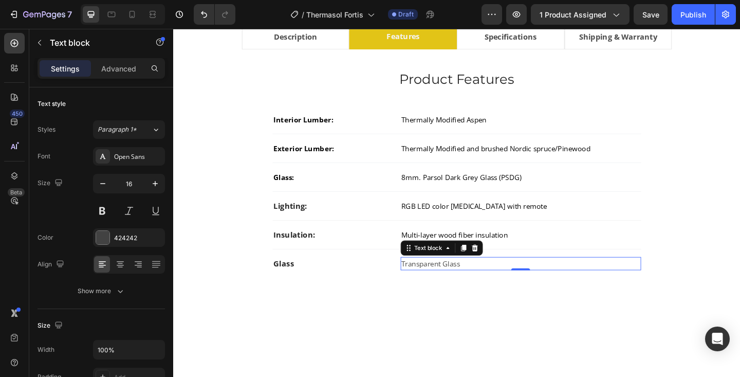
click at [439, 285] on span "Transparent Glass" at bounding box center [454, 284] width 64 height 10
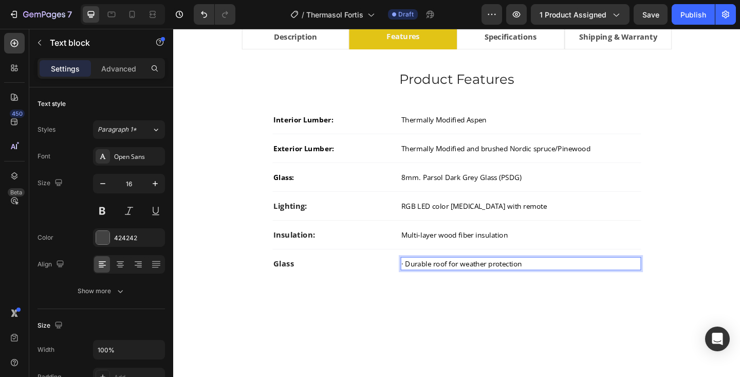
click at [427, 286] on span "· Durable roof for weather protection" at bounding box center [487, 284] width 131 height 10
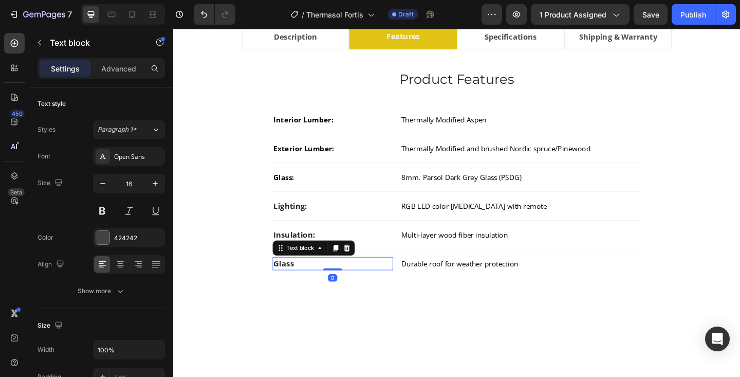
click at [286, 285] on strong "Glass" at bounding box center [293, 284] width 22 height 11
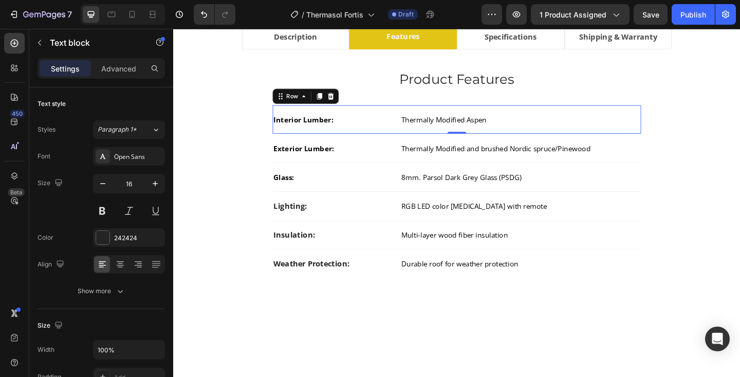
click at [344, 136] on div "Interior Lumber: Text block Thermally Modified Aspen Text block Row 0" at bounding box center [481, 127] width 401 height 31
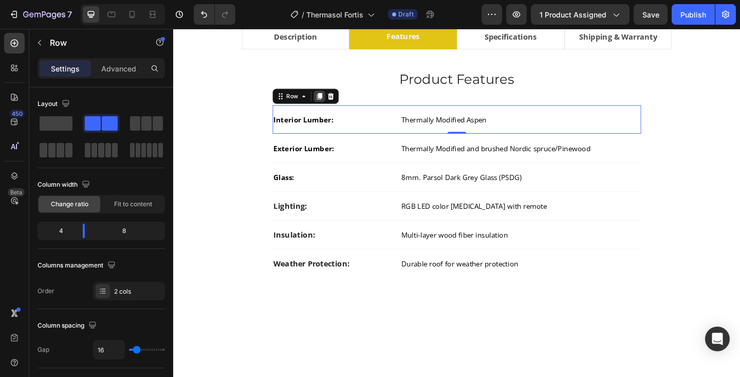
click at [330, 102] on icon at bounding box center [333, 102] width 6 height 7
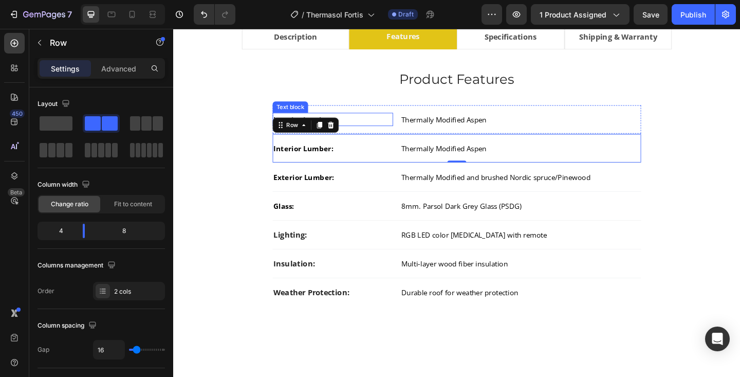
click at [376, 129] on p "Interior Lumber:" at bounding box center [346, 127] width 129 height 12
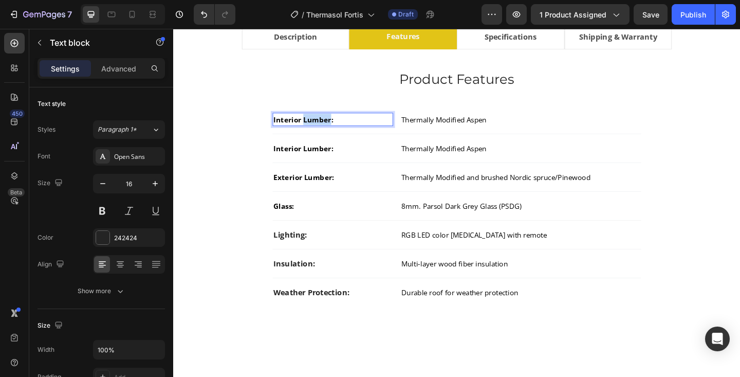
click at [331, 126] on span "Interior Lumber:" at bounding box center [314, 127] width 65 height 10
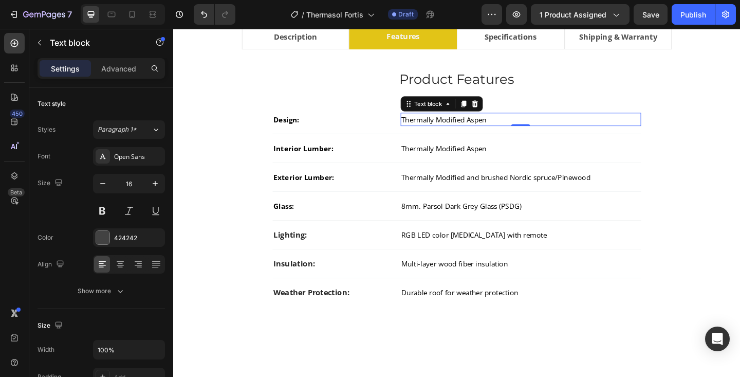
click at [478, 126] on span "Thermally Modified Aspen" at bounding box center [468, 127] width 93 height 10
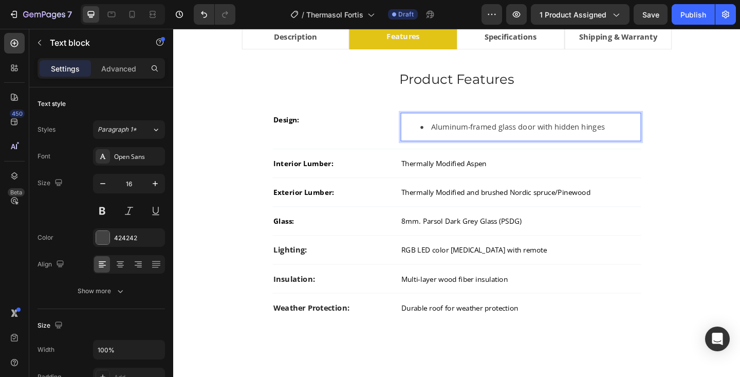
click at [456, 136] on li "Aluminum-framed glass door with hidden hinges" at bounding box center [561, 136] width 239 height 12
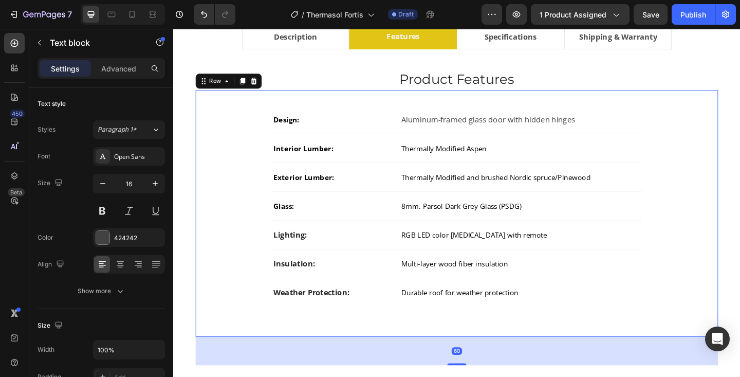
click at [718, 148] on div "Design: Text block Aluminum-framed glass door with hidden hinges Text block Row…" at bounding box center [482, 229] width 536 height 235
click at [359, 290] on p "Insulation:" at bounding box center [346, 284] width 129 height 12
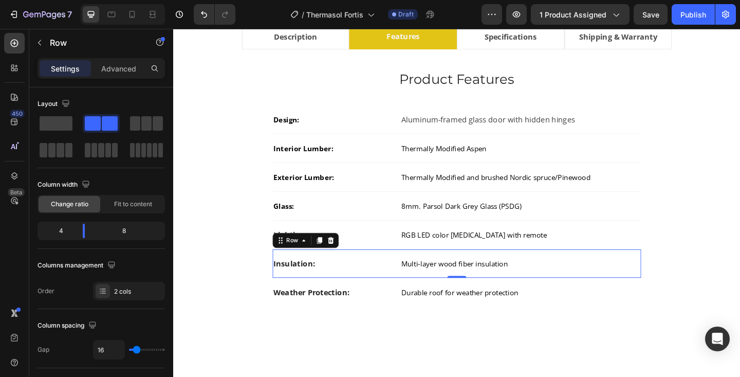
click at [359, 293] on div "Insulation: Text block Multi-layer wood fiber insulation Text block Row 0" at bounding box center [481, 284] width 401 height 31
click at [336, 257] on div at bounding box center [332, 259] width 12 height 12
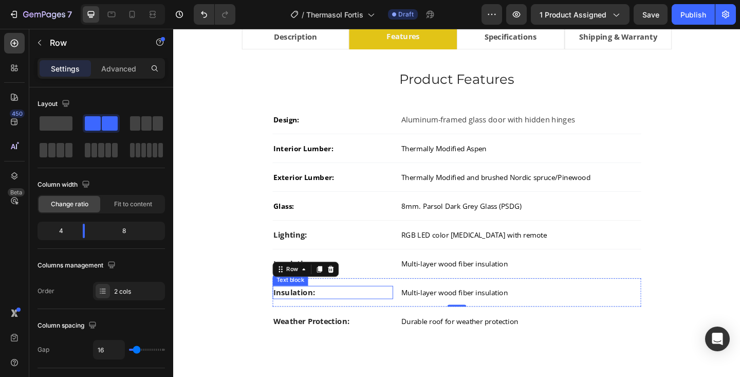
click at [307, 317] on strong "Insulation:" at bounding box center [304, 315] width 45 height 11
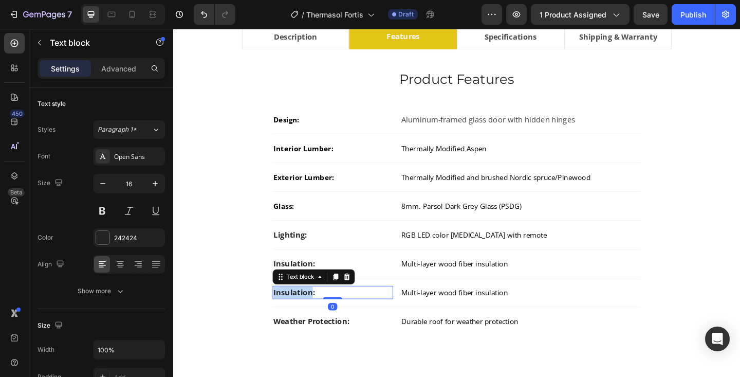
click at [307, 317] on strong "Insulation:" at bounding box center [304, 315] width 45 height 11
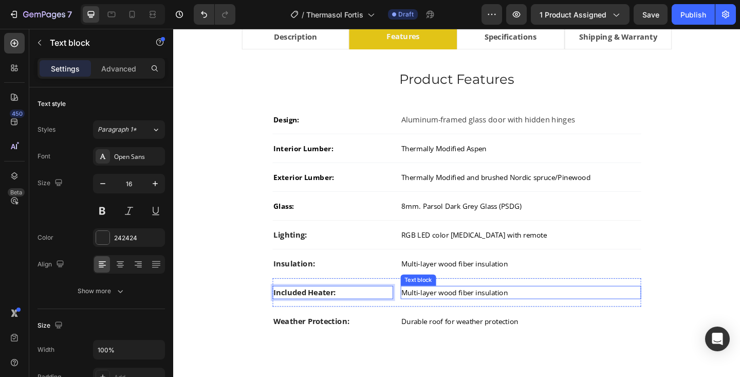
click at [441, 309] on div "Multi-layer wood fiber insulation" at bounding box center [552, 315] width 262 height 14
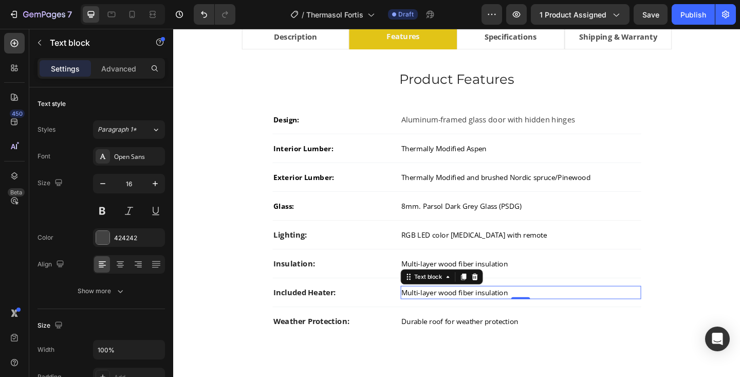
click at [441, 309] on div "Multi-layer wood fiber insulation" at bounding box center [552, 315] width 262 height 14
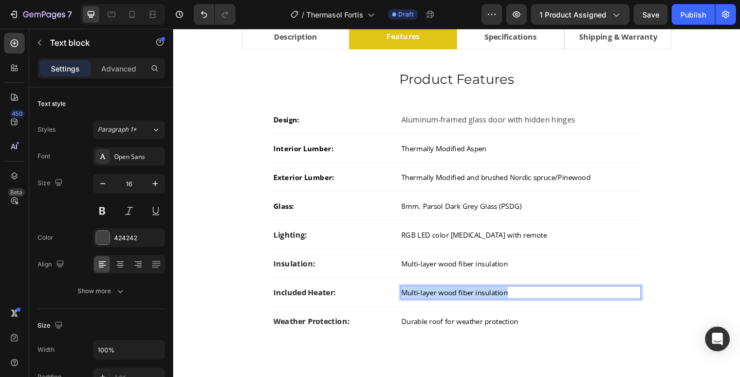
click at [441, 309] on div "Multi-layer wood fiber insulation" at bounding box center [552, 315] width 262 height 14
click at [422, 318] on span "8kW [PERSON_NAME] with WiFi" at bounding box center [478, 316] width 112 height 10
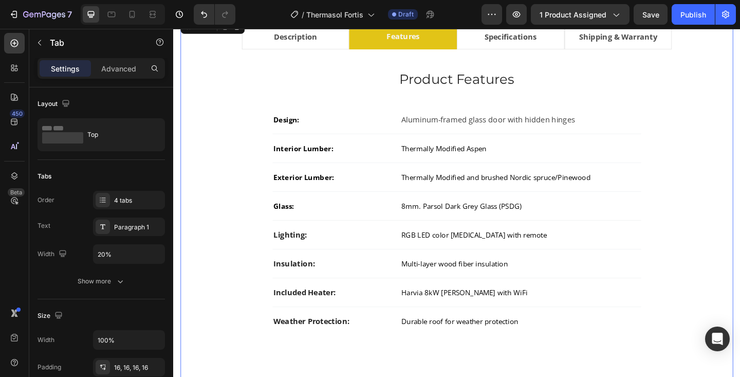
click at [740, 232] on div "About the FORTIS Heading The ThermaSol Fortis is a sleek, enclosed outdoor saun…" at bounding box center [481, 242] width 585 height 383
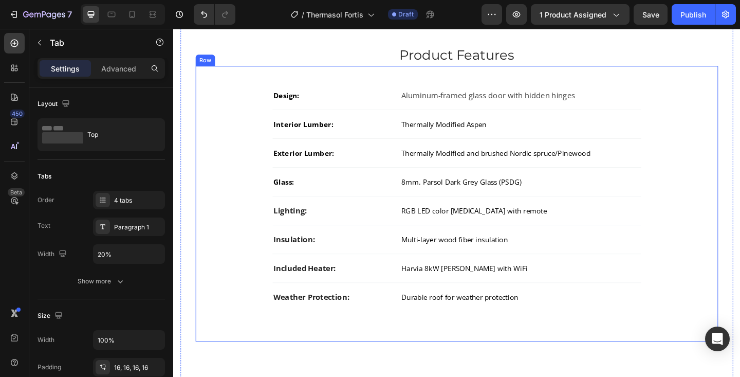
scroll to position [625, 0]
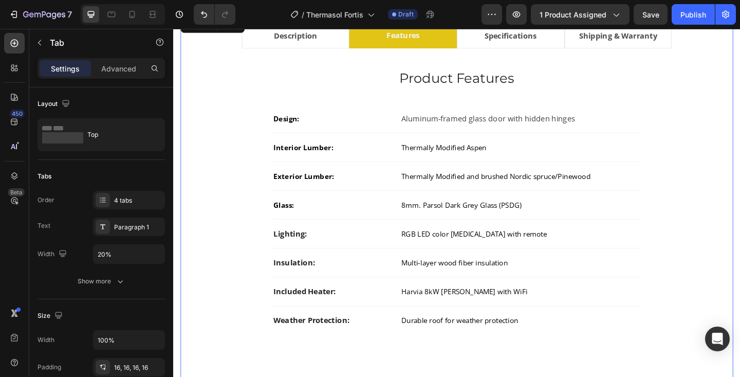
click at [585, 37] on li "Specifications" at bounding box center [540, 36] width 117 height 27
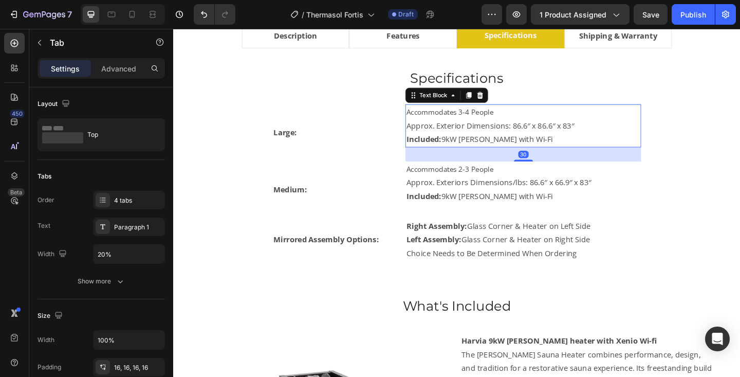
click at [567, 135] on p "Approx. Exterior Dimensions: 86.6″ x 86.6″ x 83″" at bounding box center [554, 134] width 254 height 15
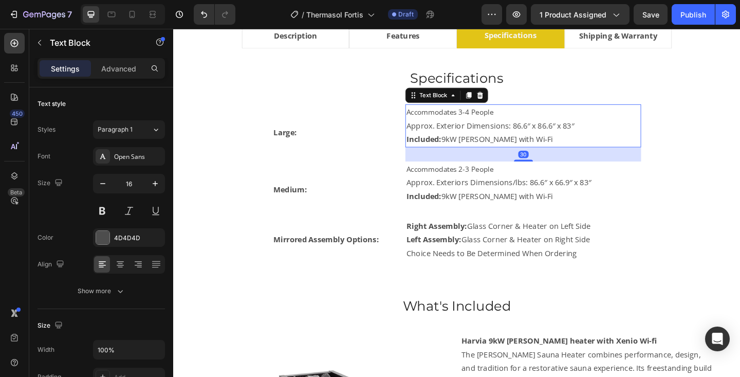
click at [567, 135] on p "Approx. Exterior Dimensions: 86.6″ x 86.6″ x 83″" at bounding box center [554, 134] width 254 height 15
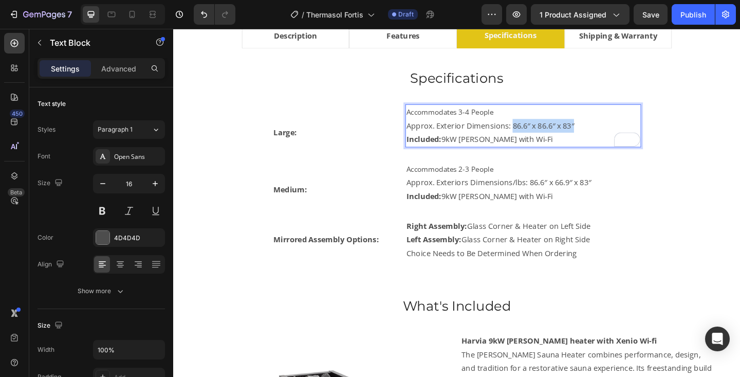
drag, startPoint x: 541, startPoint y: 134, endPoint x: 609, endPoint y: 136, distance: 67.4
click at [609, 136] on p "Approx. Exterior Dimensions: 86.6″ x 86.6″ x 83″" at bounding box center [554, 134] width 254 height 15
click at [428, 136] on p "Approx. Exterior Dimensions: 90" L X 87" W X 89" H" at bounding box center [554, 134] width 254 height 15
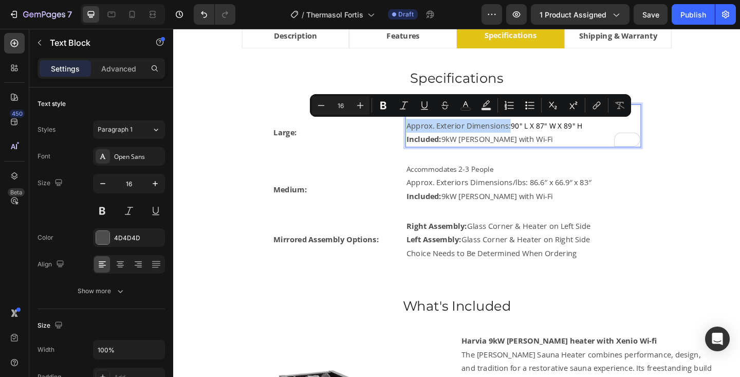
drag, startPoint x: 428, startPoint y: 135, endPoint x: 538, endPoint y: 137, distance: 109.5
click at [538, 137] on p "Approx. Exterior Dimensions: 90" L X 87" W X 89" H" at bounding box center [554, 134] width 254 height 15
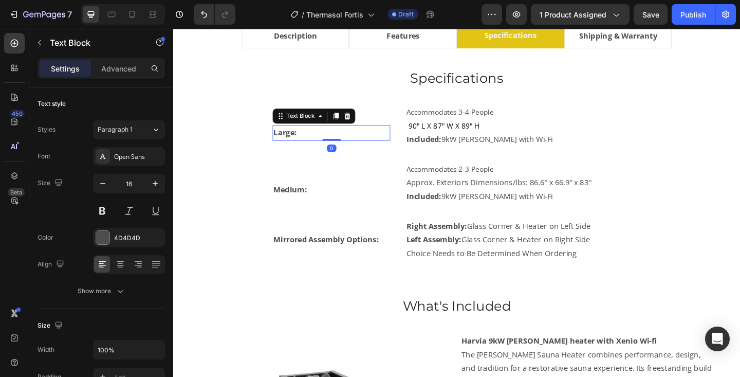
click at [299, 141] on strong "Large:" at bounding box center [294, 141] width 25 height 11
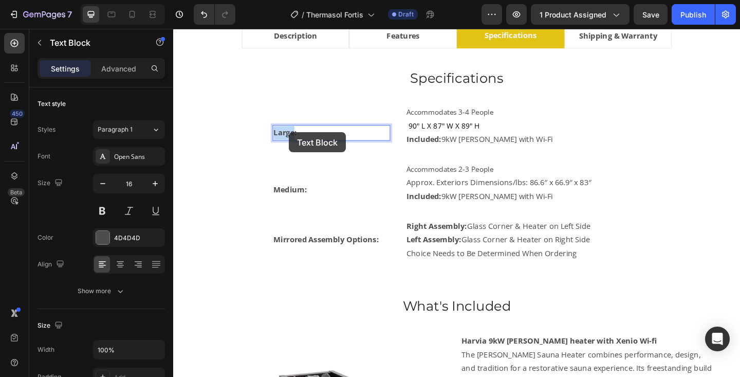
scroll to position [616, 0]
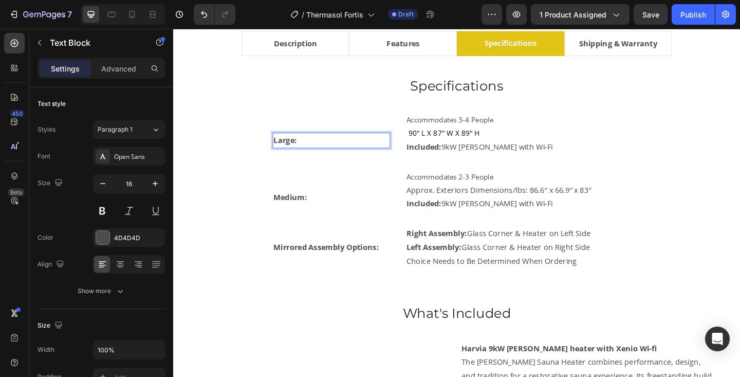
click at [292, 151] on strong "Large:" at bounding box center [294, 149] width 25 height 11
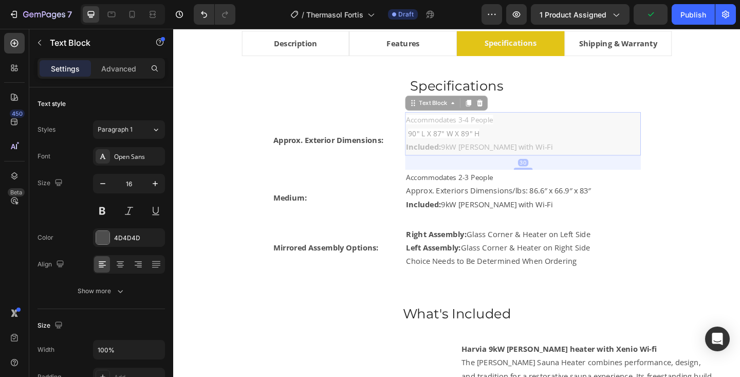
scroll to position [616, 0]
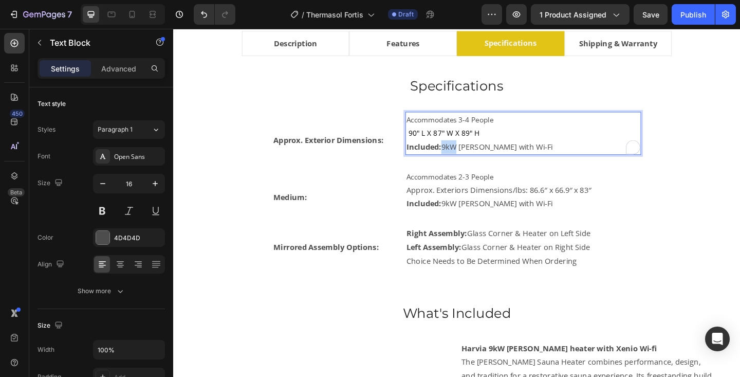
click at [467, 158] on p "Included: 9kW Virta with Wi-Fi" at bounding box center [554, 157] width 254 height 15
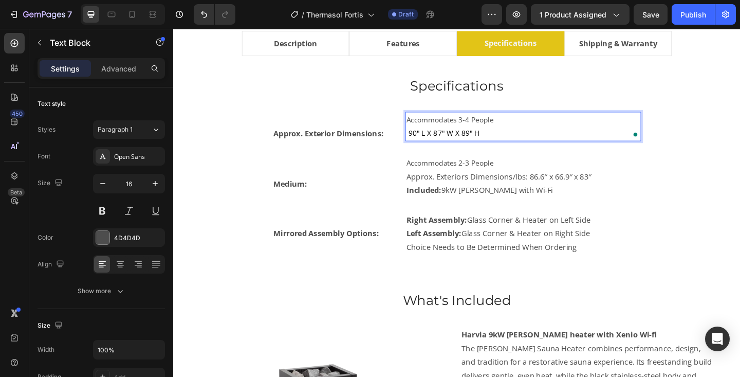
click at [452, 130] on span "Accommodates 3-4 People" at bounding box center [474, 127] width 95 height 10
click at [429, 143] on span "90" L X 87" W X 89" H" at bounding box center [468, 142] width 78 height 10
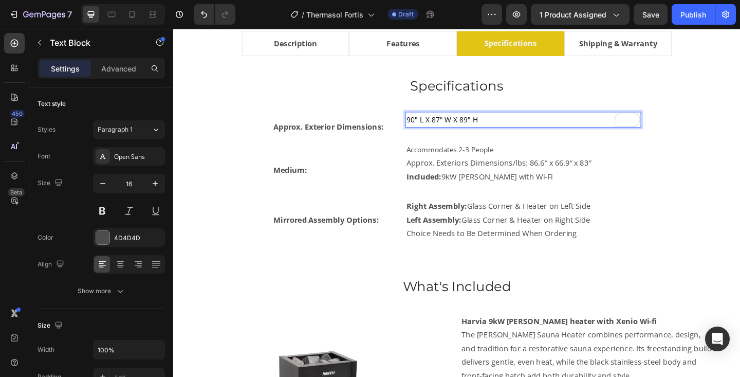
click at [522, 132] on p "90" L X 87" W X 89" H" at bounding box center [554, 127] width 254 height 15
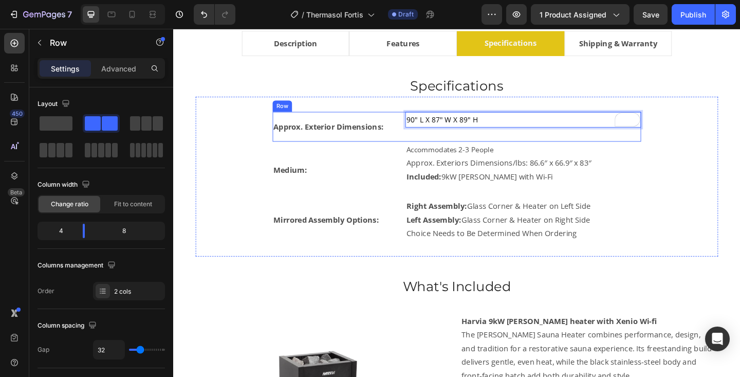
click at [550, 137] on div "90" L X 87" W X 89" H Text Block 30" at bounding box center [554, 135] width 257 height 32
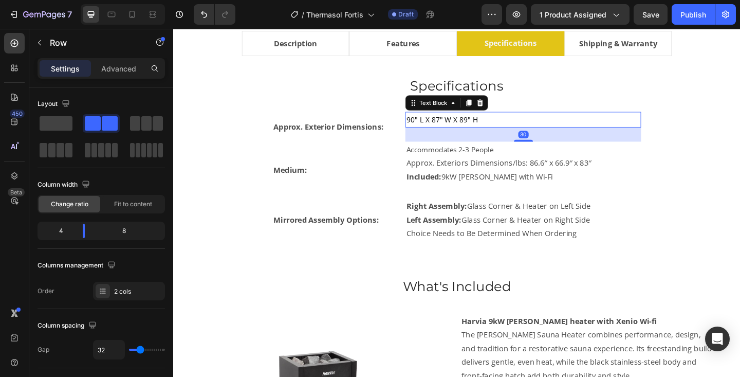
click at [549, 132] on p "90" L X 87" W X 89" H" at bounding box center [554, 127] width 254 height 15
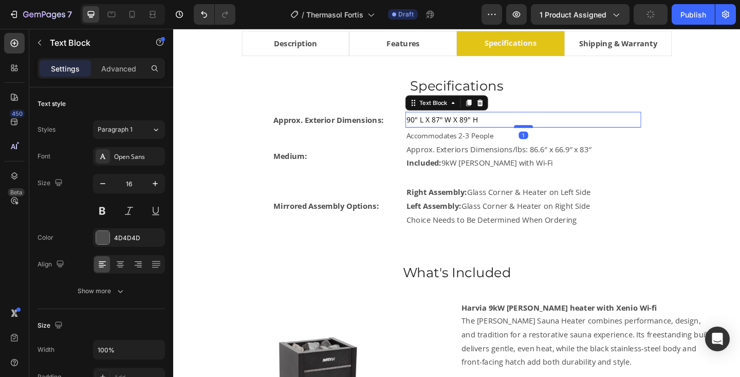
drag, startPoint x: 553, startPoint y: 149, endPoint x: 551, endPoint y: 134, distance: 15.1
click at [551, 134] on div at bounding box center [554, 135] width 21 height 3
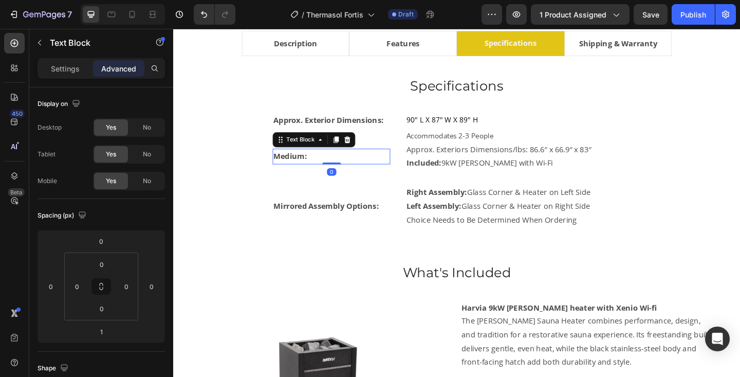
click at [297, 167] on strong "Medium:" at bounding box center [300, 167] width 37 height 11
click at [293, 168] on strong "Accomodates::" at bounding box center [312, 167] width 60 height 11
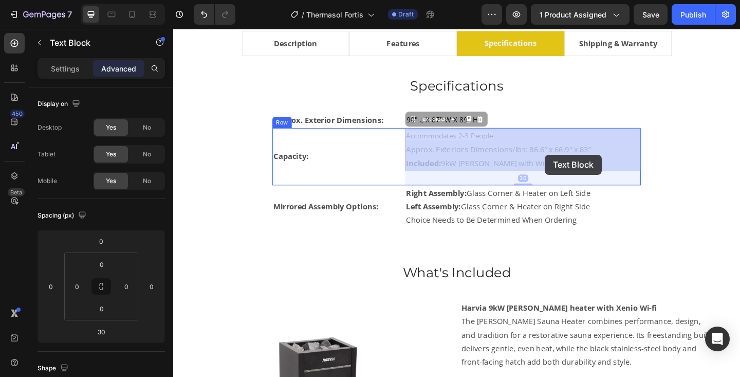
drag, startPoint x: 428, startPoint y: 161, endPoint x: 578, endPoint y: 166, distance: 150.2
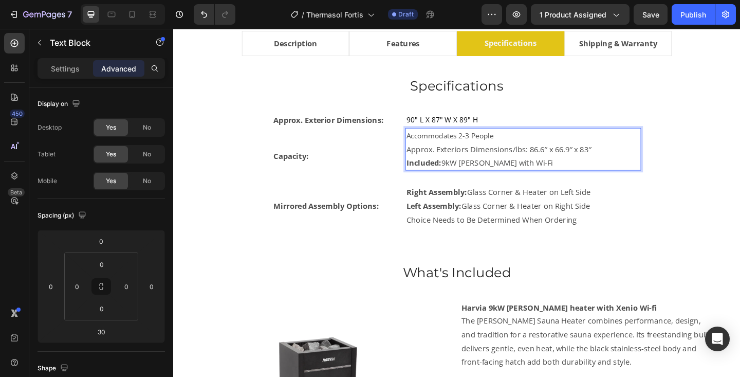
click at [549, 176] on p "Included: 9kW Virta with Wi-Fi" at bounding box center [554, 175] width 254 height 15
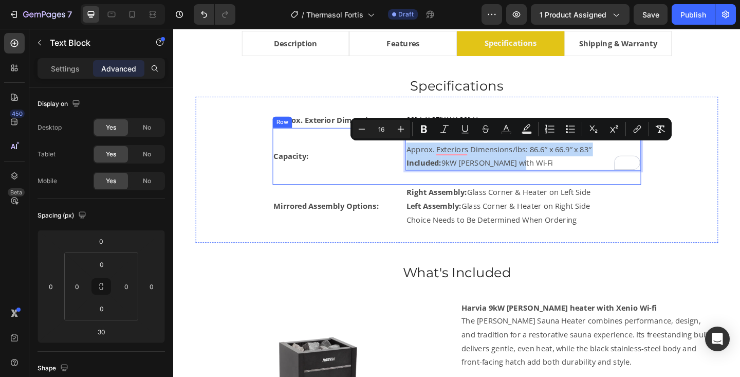
drag, startPoint x: 549, startPoint y: 176, endPoint x: 423, endPoint y: 159, distance: 126.6
click at [423, 159] on div "Capacity: Text Block Accommodates 2-3 People Approx. Exteriors Dimensions/lbs: …" at bounding box center [481, 168] width 401 height 62
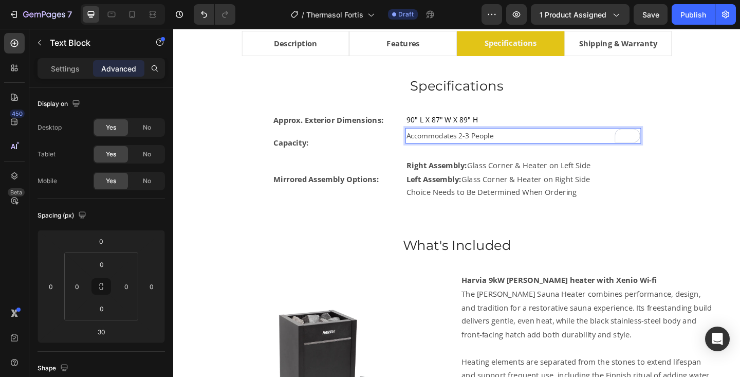
click at [529, 147] on p "Accommodates 2-3 People" at bounding box center [554, 145] width 254 height 15
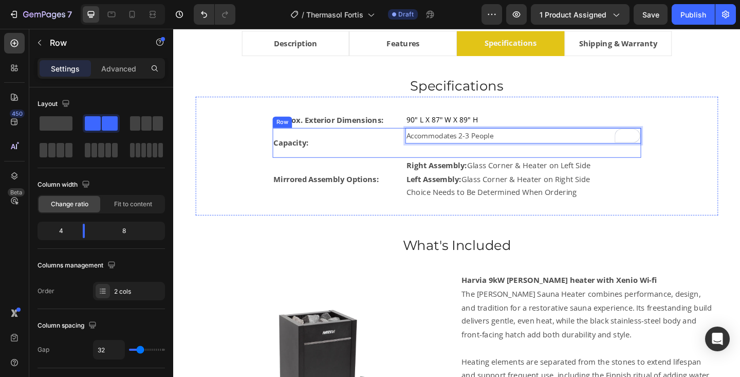
click at [553, 158] on div "Accommodates 2-3 People Text Block 30" at bounding box center [554, 153] width 257 height 32
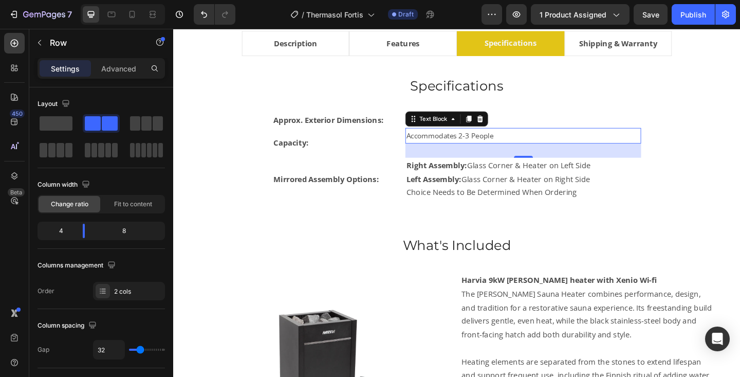
click at [553, 150] on p "Accommodates 2-3 People" at bounding box center [554, 145] width 254 height 15
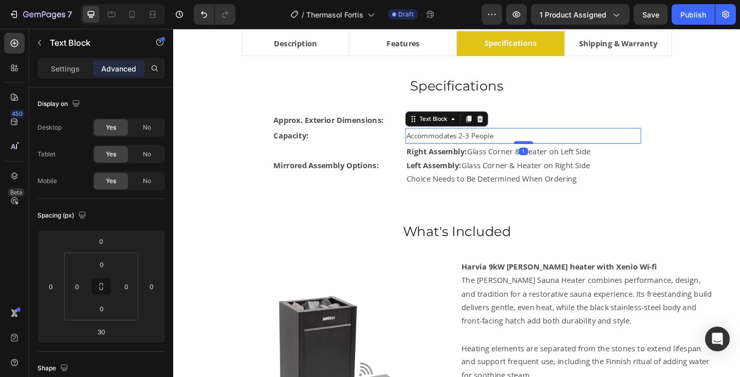
drag, startPoint x: 551, startPoint y: 167, endPoint x: 551, endPoint y: 152, distance: 14.9
click at [551, 152] on div at bounding box center [554, 152] width 21 height 3
type input "1"
click at [488, 147] on span "Accommodates 2-3 People" at bounding box center [474, 145] width 95 height 10
click at [502, 144] on span "Accommodates 3-4-3 People" at bounding box center [478, 145] width 102 height 10
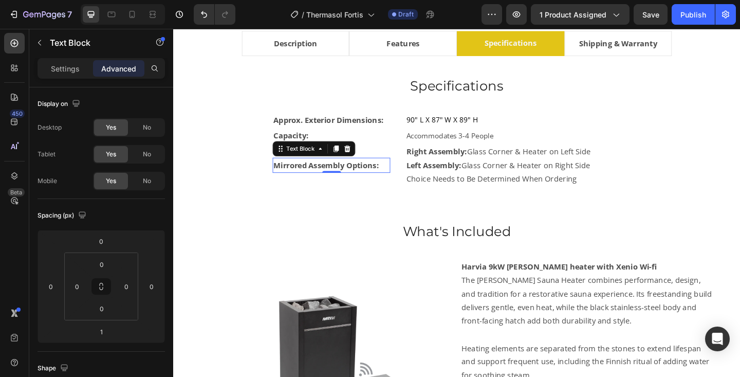
click at [366, 177] on strong "Mirrored Assembly Options:" at bounding box center [339, 177] width 115 height 11
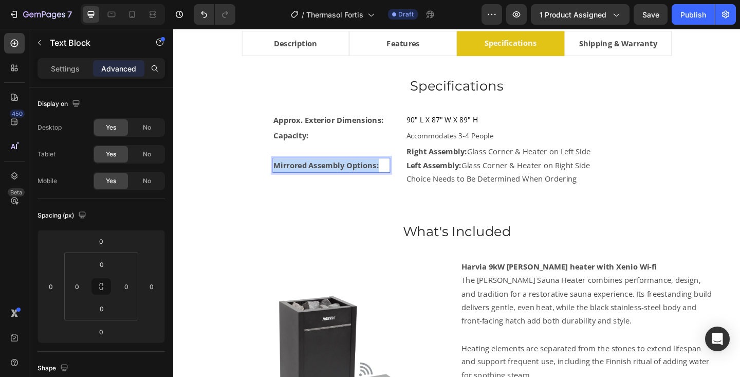
click at [366, 177] on strong "Mirrored Assembly Options:" at bounding box center [339, 177] width 115 height 11
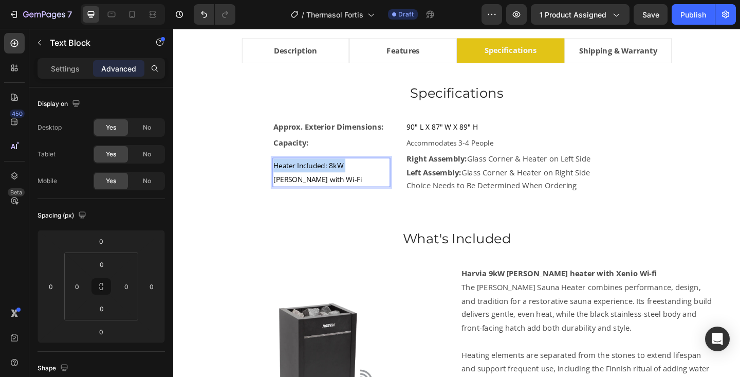
drag, startPoint x: 344, startPoint y: 178, endPoint x: 363, endPoint y: 183, distance: 19.5
click at [338, 177] on span "Heater Included: 8kW Virta with Wi-Fi" at bounding box center [330, 184] width 97 height 25
drag, startPoint x: 345, startPoint y: 178, endPoint x: 362, endPoint y: 197, distance: 25.5
click at [362, 197] on p "Heater Included: 8kW Virta with Wi-Fi" at bounding box center [345, 185] width 126 height 30
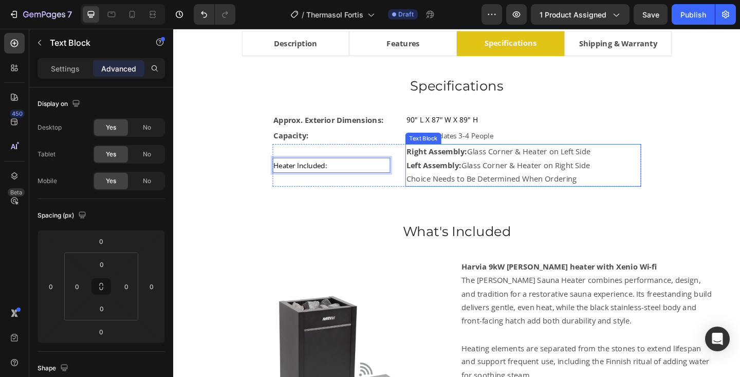
click at [441, 165] on strong "Right Assembly:" at bounding box center [460, 162] width 66 height 11
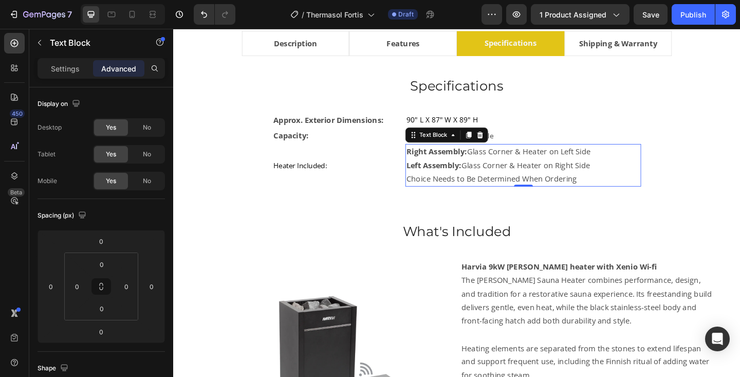
click at [441, 165] on strong "Right Assembly:" at bounding box center [460, 162] width 66 height 11
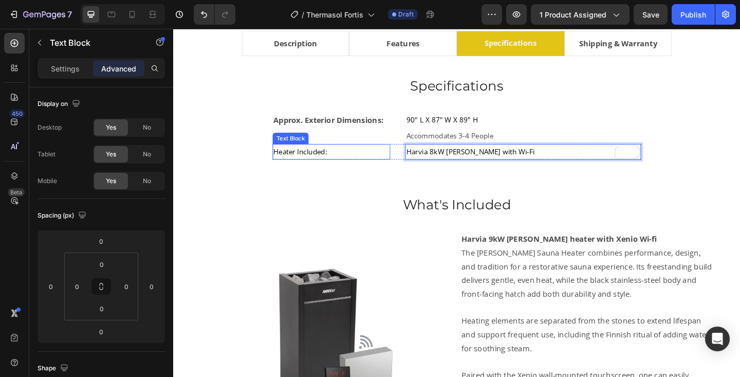
click at [307, 162] on span "Heater Included:" at bounding box center [311, 162] width 58 height 10
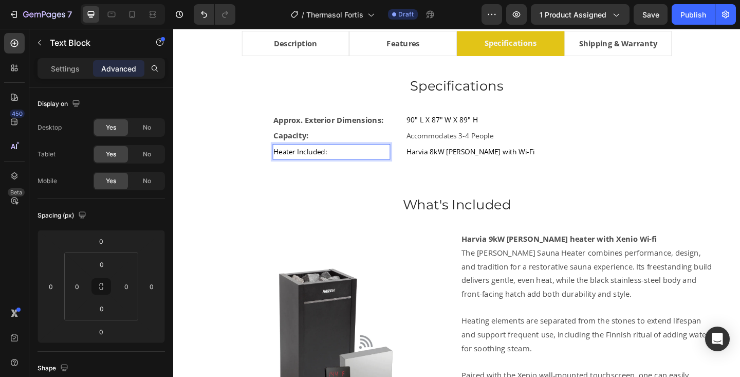
click at [307, 162] on span "Heater Included:" at bounding box center [311, 162] width 58 height 10
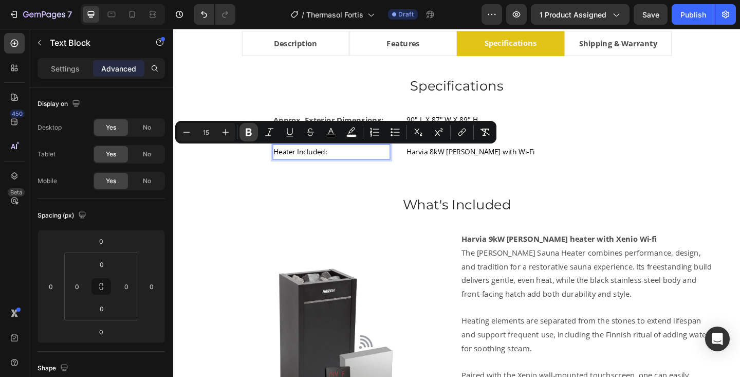
click at [256, 137] on button "Bold" at bounding box center [249, 132] width 19 height 19
click at [348, 192] on div "Specifications Heading Approx. Exterior Dimensions: Text Block 90" L X 87" W X …" at bounding box center [481, 286] width 569 height 414
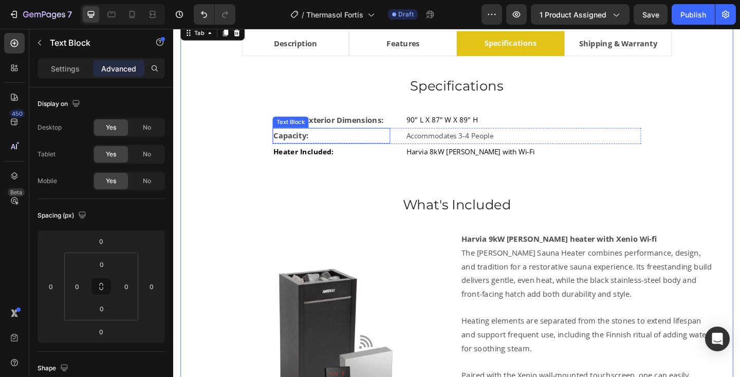
click at [313, 144] on strong "Capacity:" at bounding box center [301, 144] width 38 height 11
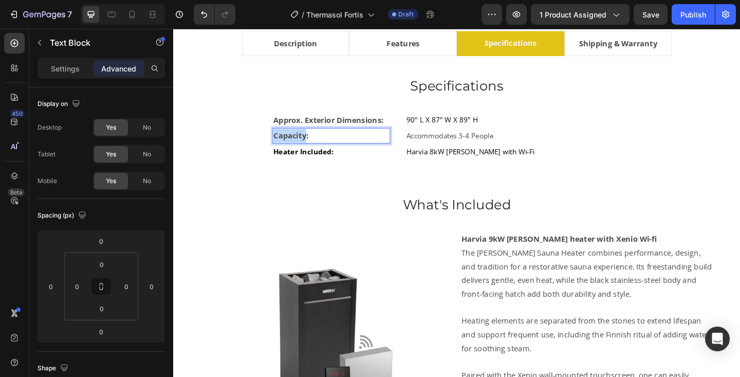
click at [313, 144] on strong "Capacity:" at bounding box center [301, 144] width 38 height 11
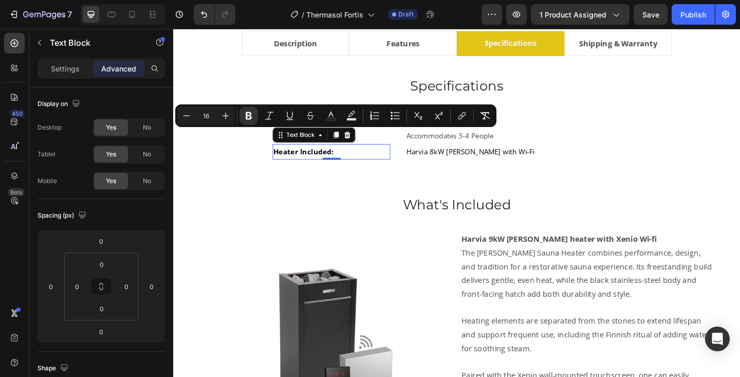
click at [306, 162] on strong "Heater Included:" at bounding box center [314, 162] width 65 height 10
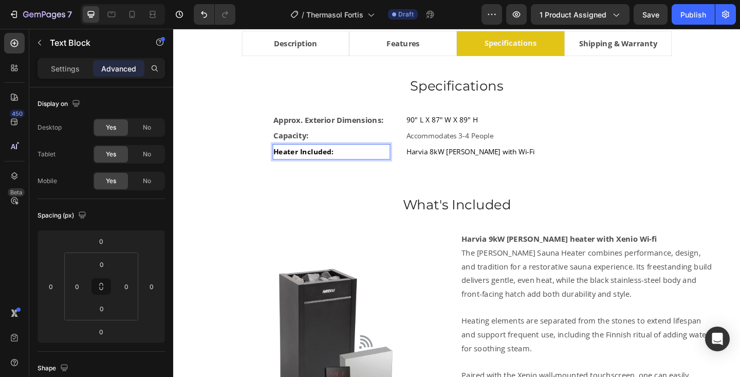
click at [306, 162] on strong "Heater Included:" at bounding box center [314, 162] width 65 height 10
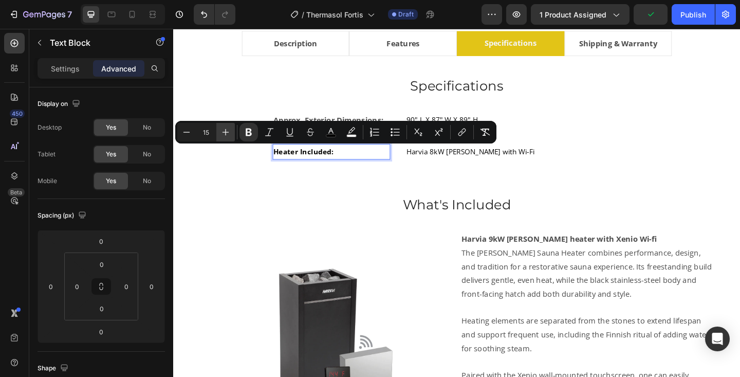
click at [227, 134] on icon "Editor contextual toolbar" at bounding box center [226, 132] width 10 height 10
type input "16"
click at [324, 130] on button "color" at bounding box center [331, 132] width 19 height 19
type input "000000"
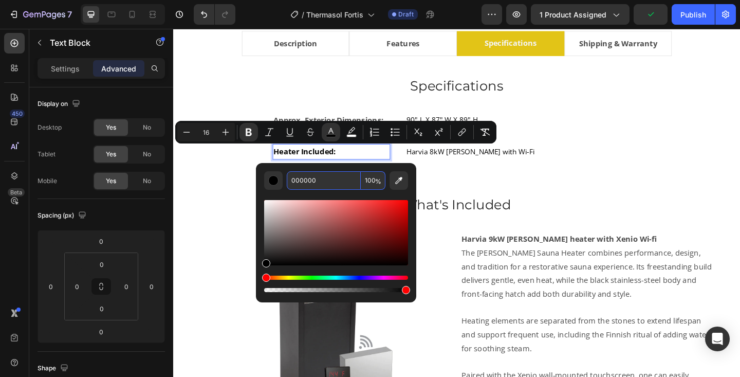
click at [322, 180] on input "000000" at bounding box center [324, 180] width 74 height 19
type input "424242"
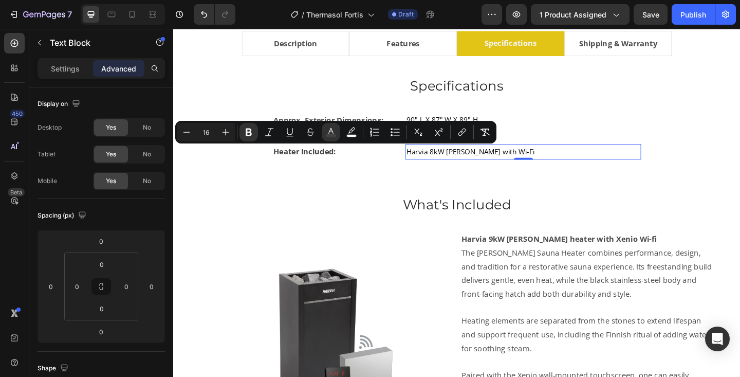
click at [470, 168] on p "Harvia 8kW Virta with Wi-Fi" at bounding box center [554, 162] width 254 height 15
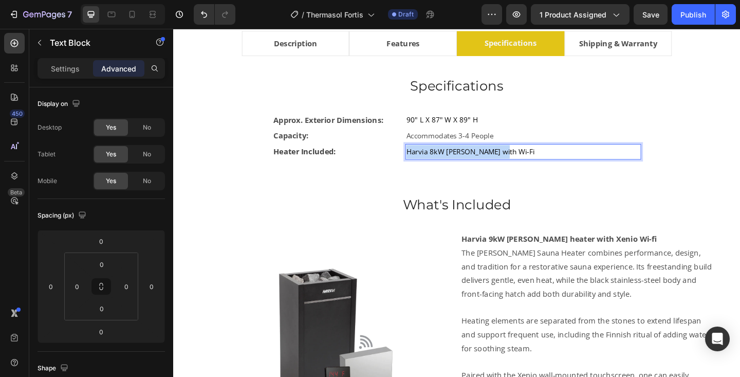
click at [470, 168] on p "Harvia 8kW Virta with Wi-Fi" at bounding box center [554, 162] width 254 height 15
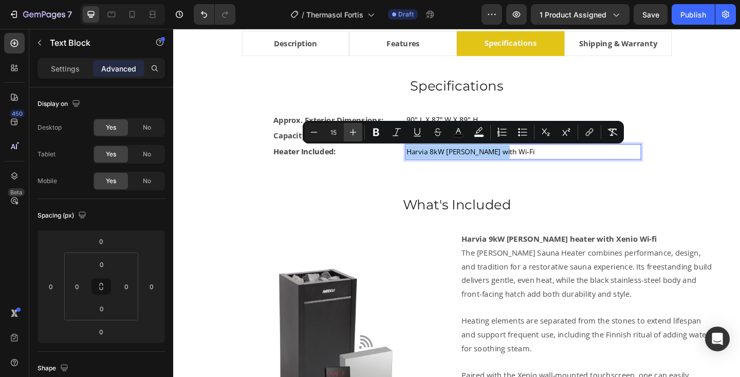
click at [351, 136] on icon "Editor contextual toolbar" at bounding box center [353, 132] width 10 height 10
type input "16"
click at [456, 129] on icon "Editor contextual toolbar" at bounding box center [458, 132] width 10 height 10
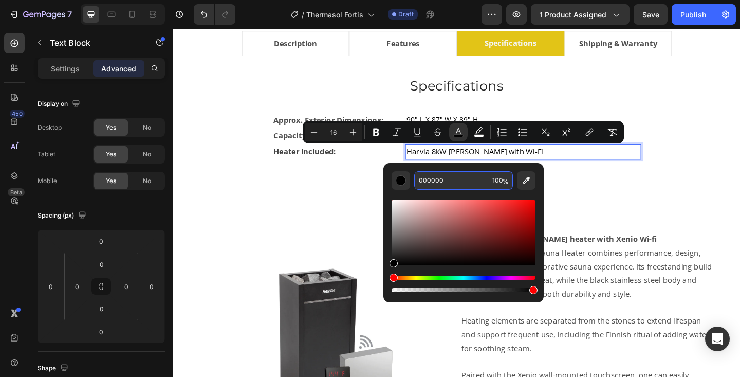
click at [433, 183] on input "000000" at bounding box center [451, 180] width 74 height 19
type input "424242"
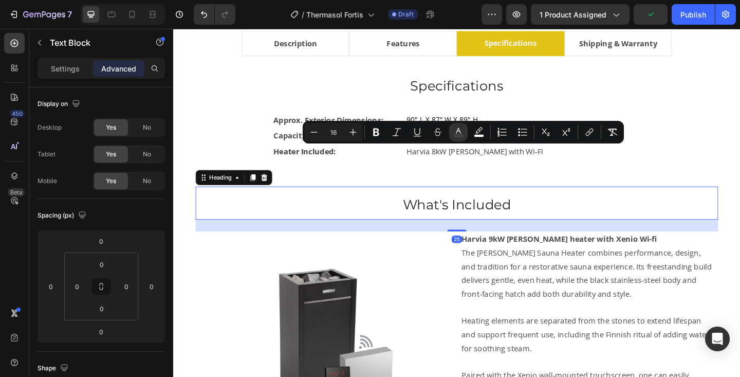
click at [574, 217] on h3 "What's Included" at bounding box center [481, 219] width 569 height 37
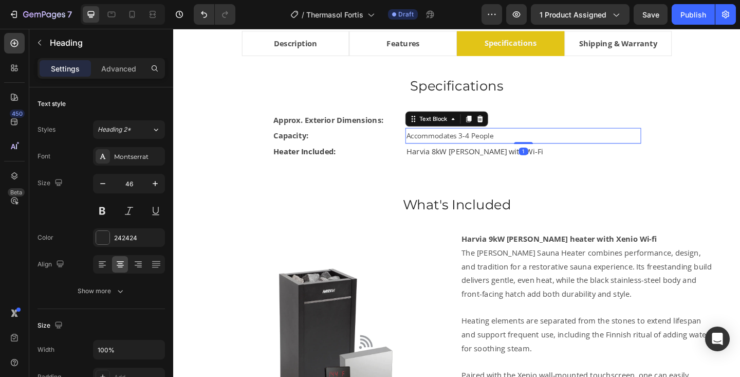
click at [462, 147] on span "Accommodates 3-4 People" at bounding box center [474, 145] width 95 height 10
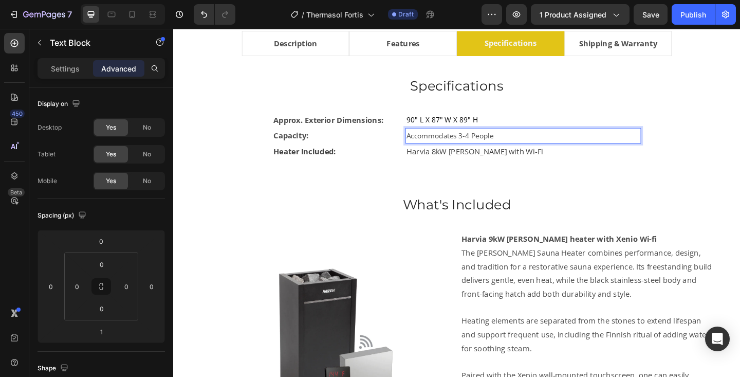
click at [462, 147] on span "Accommodates 3-4 People" at bounding box center [474, 145] width 95 height 10
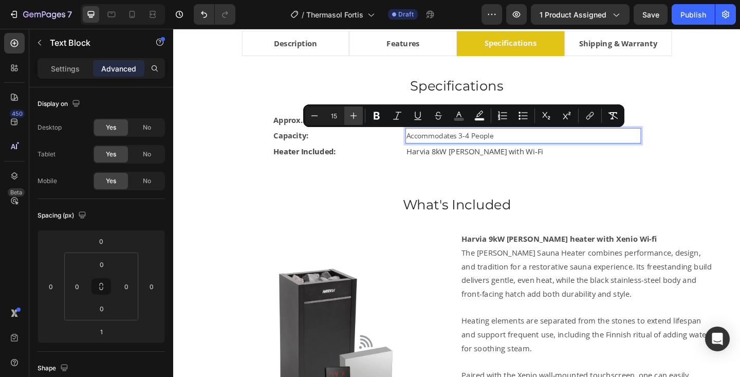
click at [354, 118] on icon "Editor contextual toolbar" at bounding box center [354, 116] width 10 height 10
type input "16"
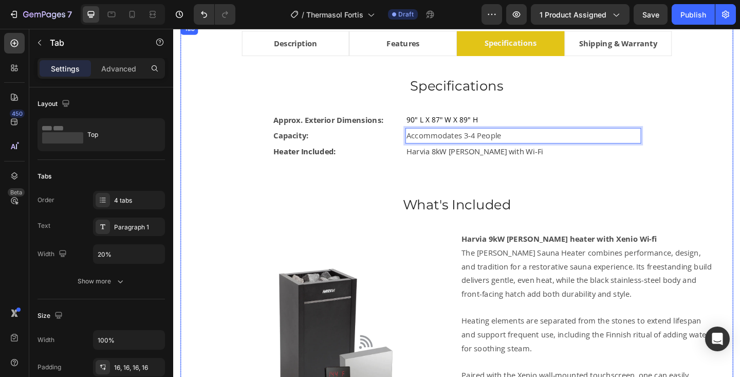
click at [584, 191] on div "Specifications Heading Approx. Exterior Dimensions: Text Block 90" L X 87" W X …" at bounding box center [481, 286] width 569 height 414
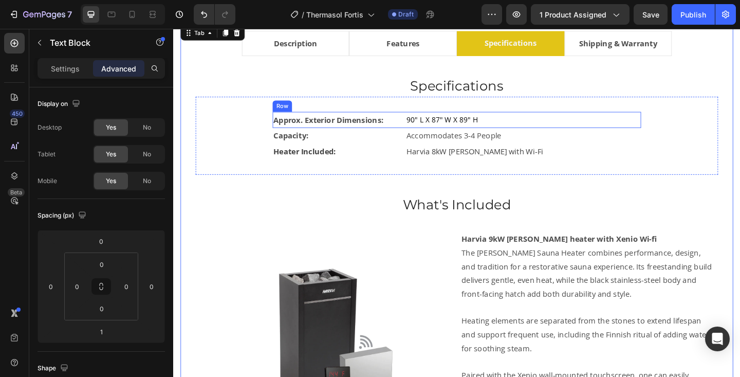
click at [475, 135] on div "90" L X 87" W X 89" H" at bounding box center [554, 127] width 257 height 17
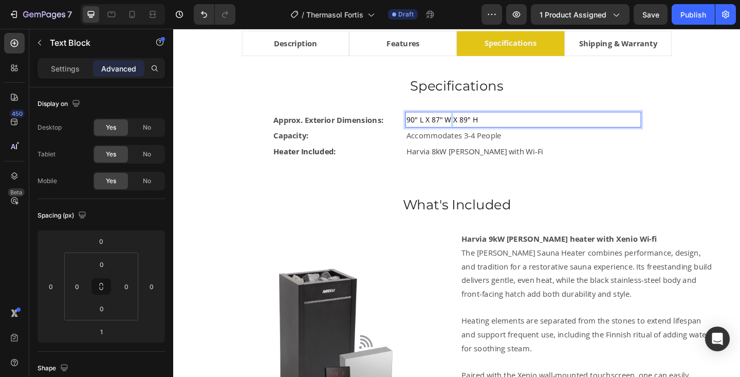
click at [474, 131] on span "90" L X 87" W X 89" H" at bounding box center [466, 127] width 78 height 10
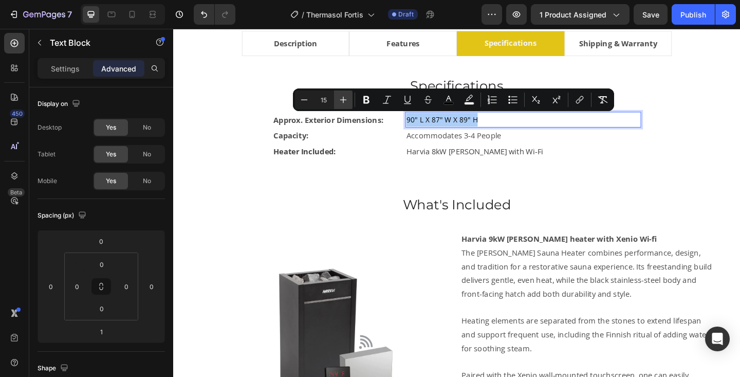
click at [346, 102] on icon "Editor contextual toolbar" at bounding box center [343, 100] width 10 height 10
type input "16"
click at [449, 104] on rect "Editor contextual toolbar" at bounding box center [449, 103] width 10 height 3
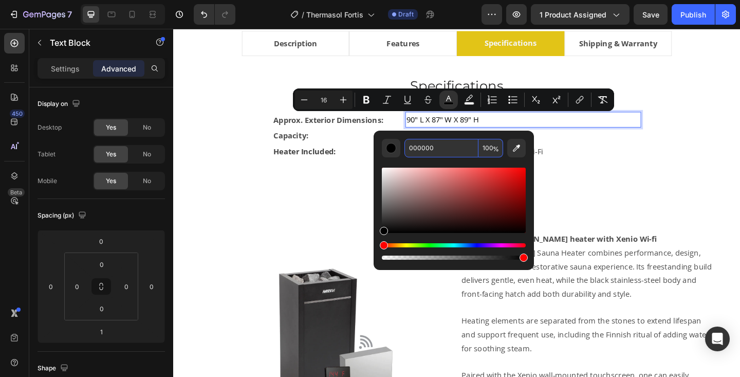
click at [434, 153] on input "000000" at bounding box center [442, 148] width 74 height 19
type input "424242"
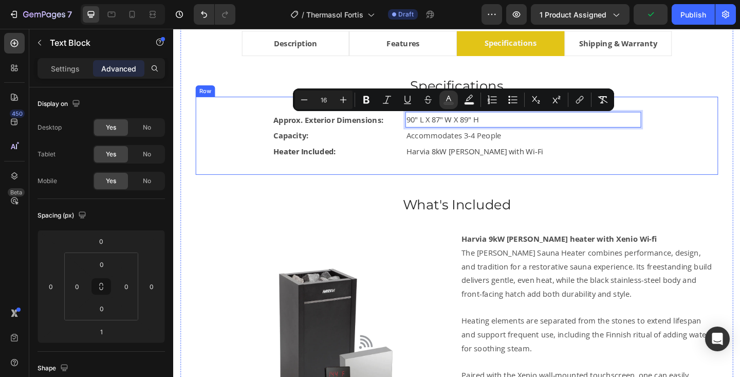
click at [634, 187] on div "Approx. Exterior Dimensions: Text Block 90" L X 87" W X 89" H Text Block 1 Row …" at bounding box center [481, 145] width 569 height 84
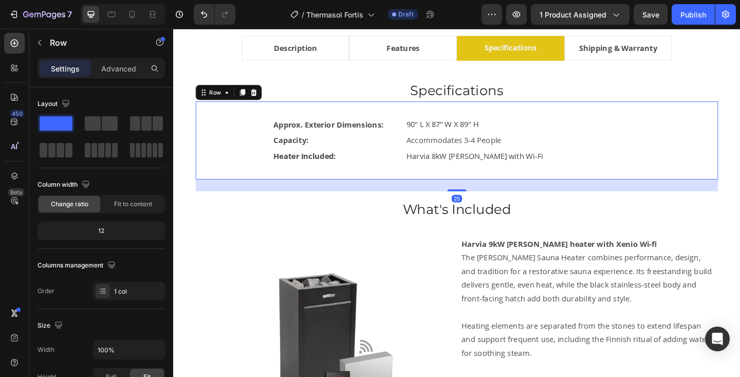
scroll to position [619, 0]
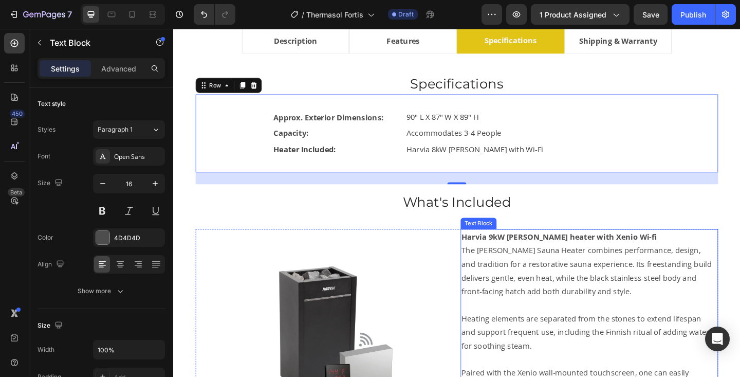
click at [521, 257] on strong "Harvia 9kW [PERSON_NAME] heater with Xenio Wi-fi" at bounding box center [593, 254] width 212 height 11
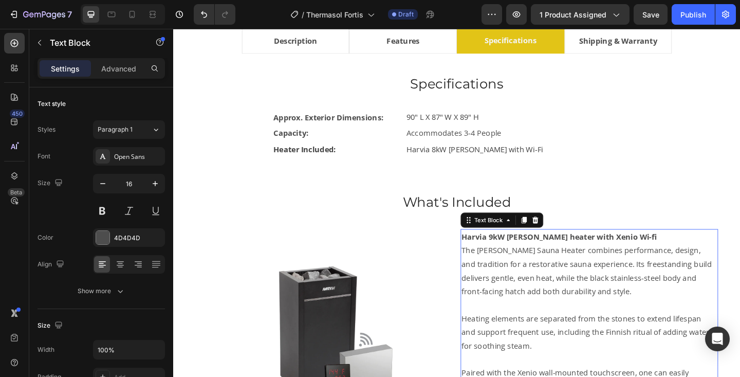
click at [520, 254] on strong "Harvia 9kW [PERSON_NAME] heater with Xenio Wi-fi" at bounding box center [593, 254] width 212 height 11
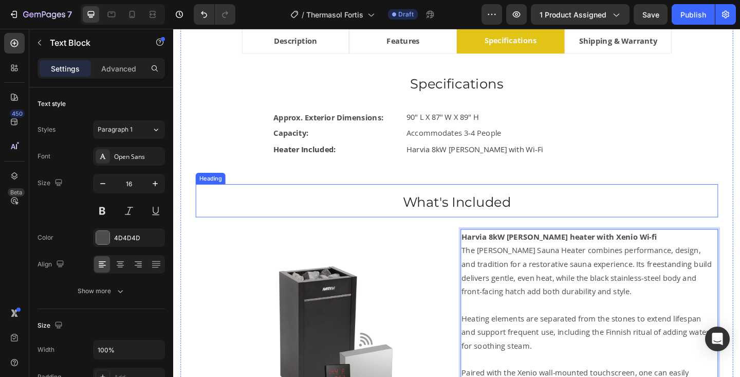
click at [650, 208] on h3 "What's Included" at bounding box center [481, 216] width 569 height 37
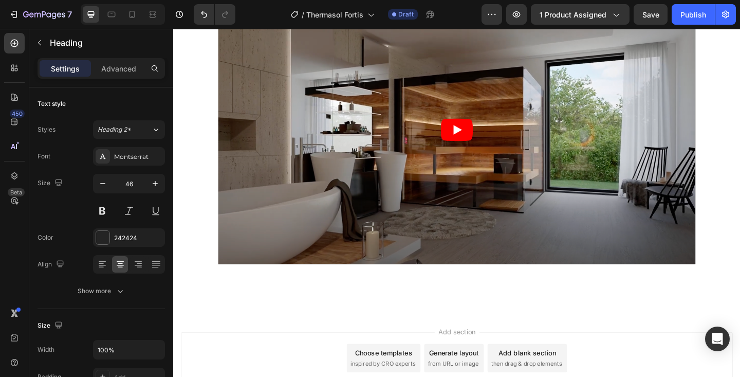
scroll to position [927, 0]
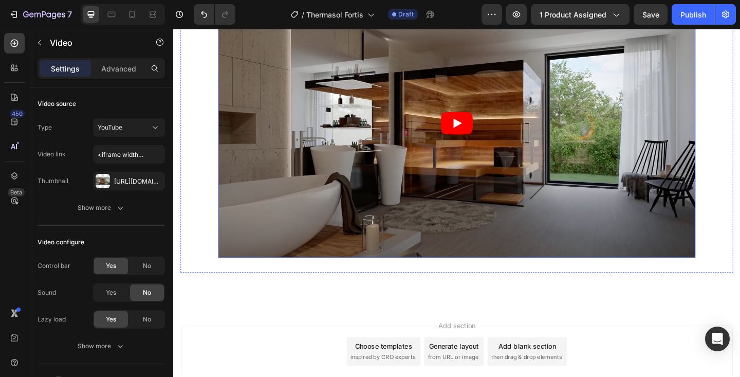
click at [430, 142] on article at bounding box center [481, 132] width 519 height 292
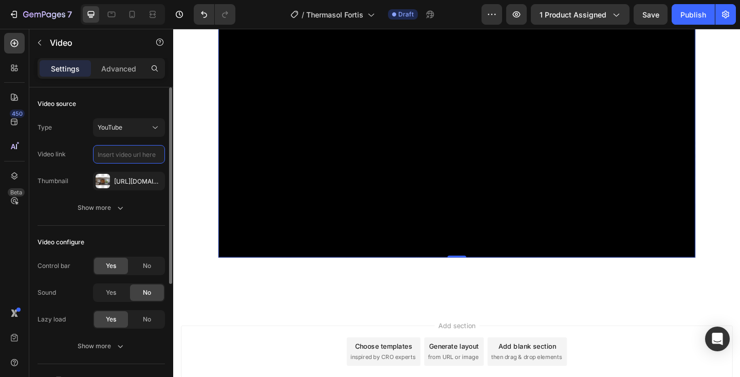
scroll to position [0, 0]
click at [115, 152] on input "text" at bounding box center [129, 154] width 72 height 19
paste input "https://www.youtube.com/watch?v=PzPJBDn5yXc"
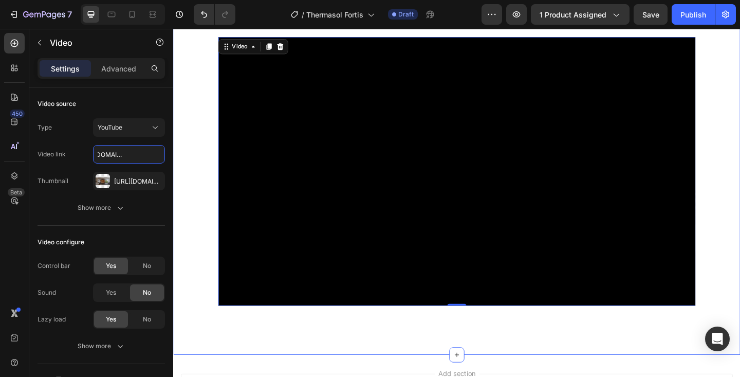
scroll to position [873, 0]
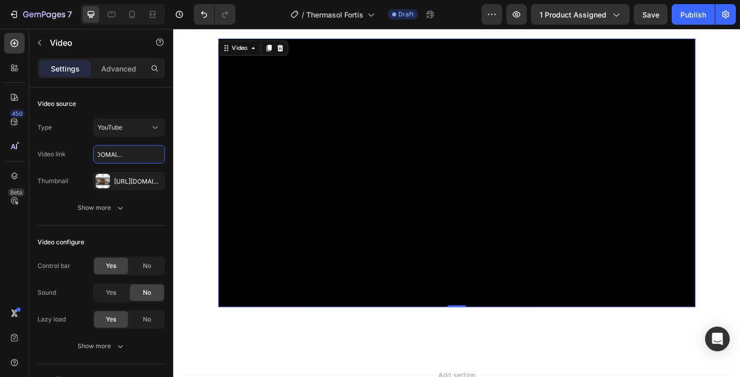
type input "https://www.youtube.com/watch?v=PzPJBDn5yXc"
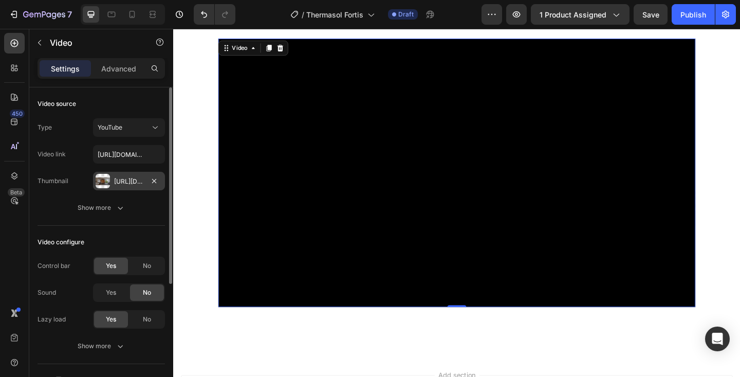
click at [141, 182] on div "Https://cdn.Shopify.Com/s/files/1/0701/6235/0297/files/gempages_569423599350318…" at bounding box center [129, 181] width 30 height 9
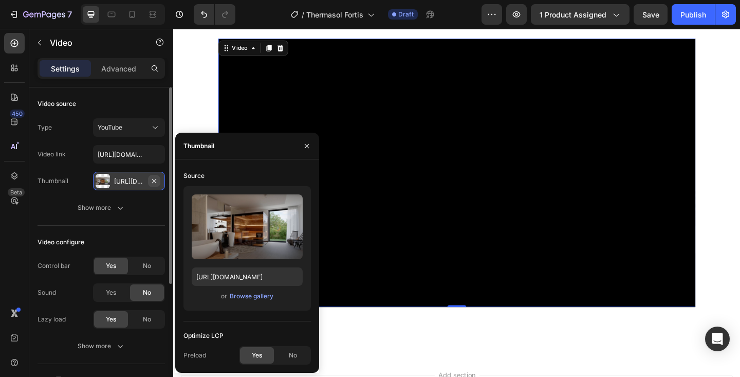
click at [155, 180] on icon "button" at bounding box center [154, 181] width 8 height 8
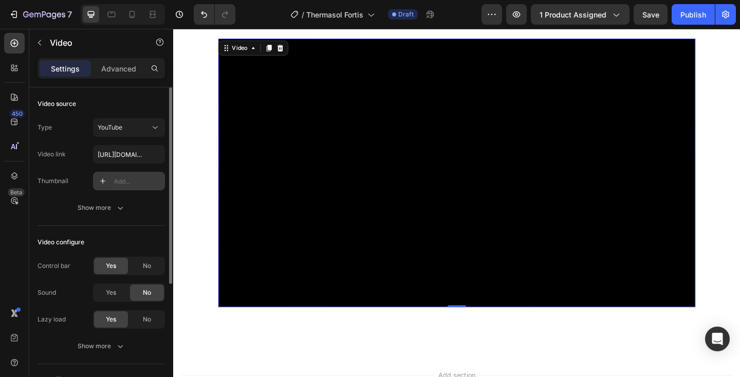
click at [129, 182] on div "Add..." at bounding box center [138, 181] width 48 height 9
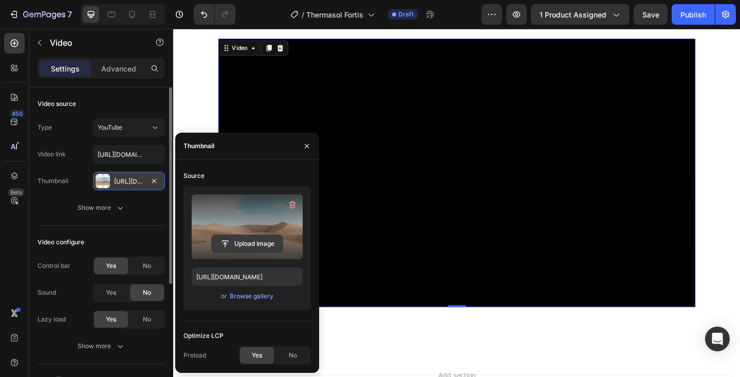
click at [241, 245] on input "file" at bounding box center [247, 243] width 71 height 17
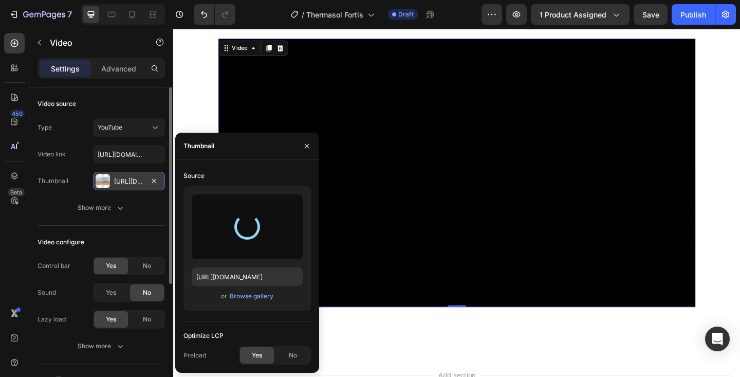
type input "https://cdn.shopify.com/s/files/1/0701/6235/0297/files/gempages_569423599350318…"
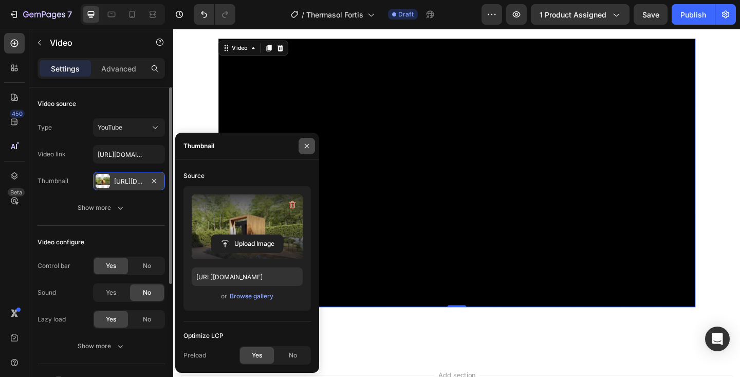
click at [306, 149] on icon "button" at bounding box center [307, 146] width 8 height 8
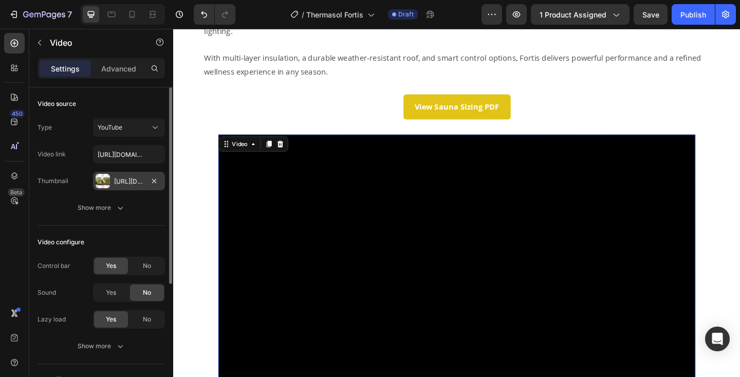
scroll to position [998, 0]
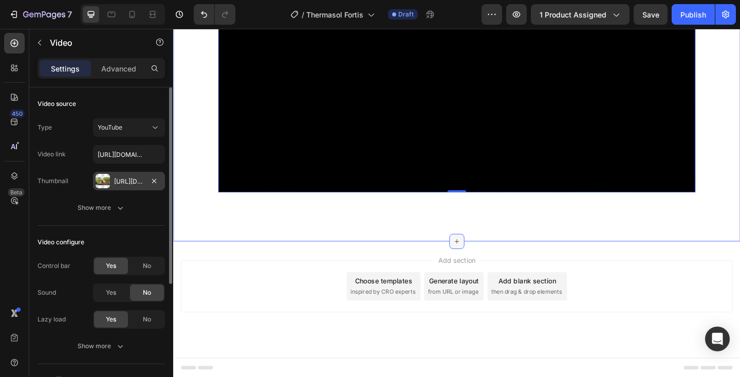
click at [483, 264] on div at bounding box center [481, 260] width 16 height 16
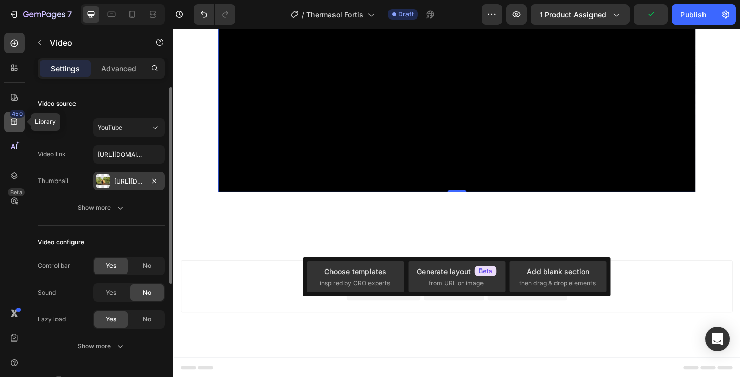
click at [12, 124] on icon at bounding box center [14, 122] width 7 height 7
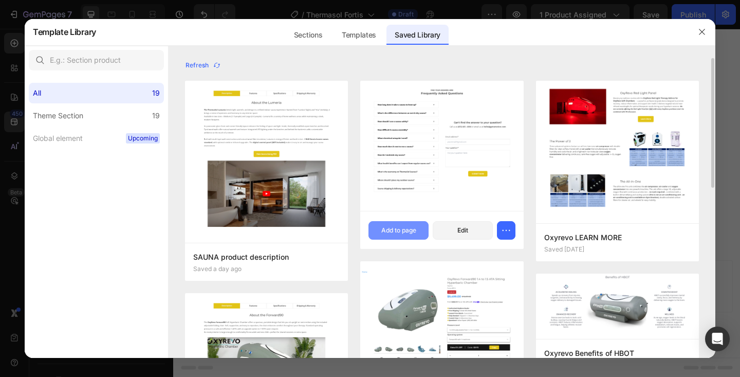
click at [389, 228] on div "Add to page" at bounding box center [398, 230] width 35 height 9
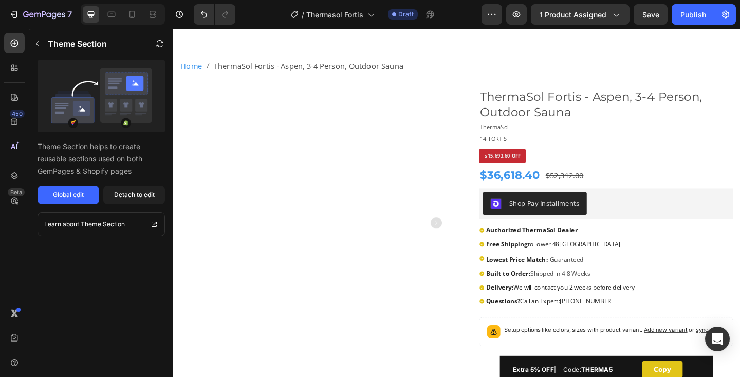
scroll to position [0, 0]
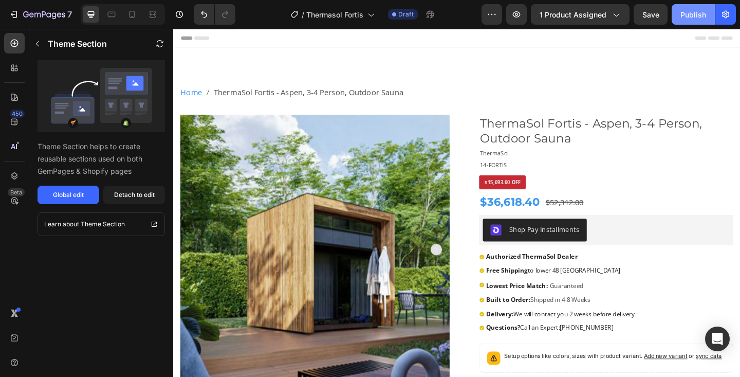
click at [700, 15] on div "Publish" at bounding box center [694, 14] width 26 height 11
